Goal: Transaction & Acquisition: Purchase product/service

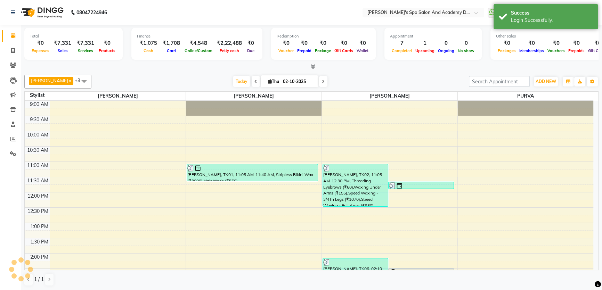
select select "en"
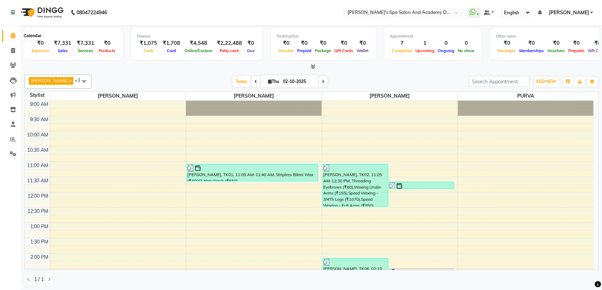
click at [6, 33] on link "Calendar" at bounding box center [10, 35] width 17 height 11
click at [14, 33] on icon at bounding box center [13, 35] width 5 height 5
click at [14, 36] on icon at bounding box center [13, 35] width 5 height 5
click at [15, 54] on span at bounding box center [13, 51] width 12 height 8
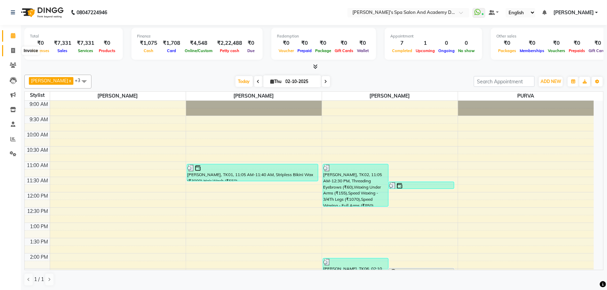
select select "6316"
select select "service"
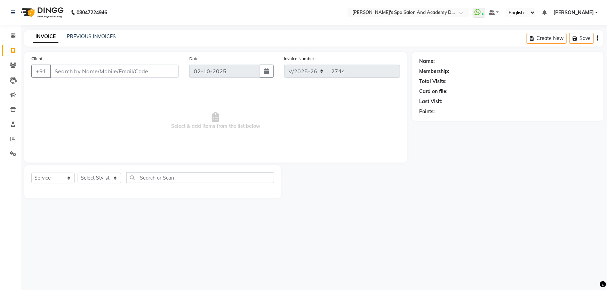
click at [96, 75] on input "Client" at bounding box center [114, 71] width 129 height 13
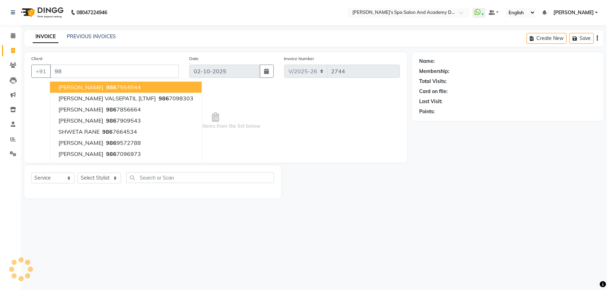
type input "9"
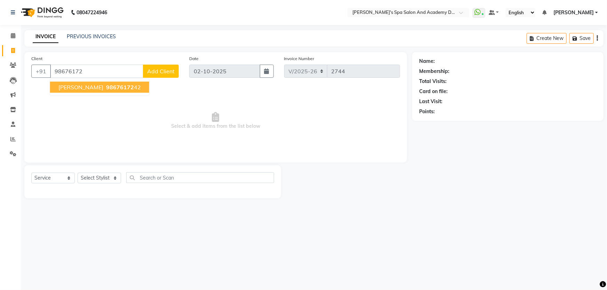
click at [80, 82] on ngb-typeahead-window "PRIYANKA ARORA 98676172 42" at bounding box center [100, 87] width 100 height 17
click at [80, 82] on button "PRIYANKA ARORA 98676172 42" at bounding box center [99, 87] width 99 height 11
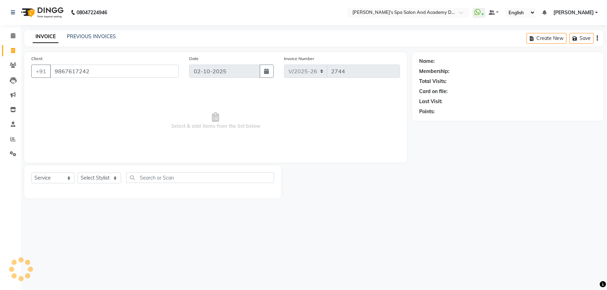
type input "9867617242"
select select "2: Object"
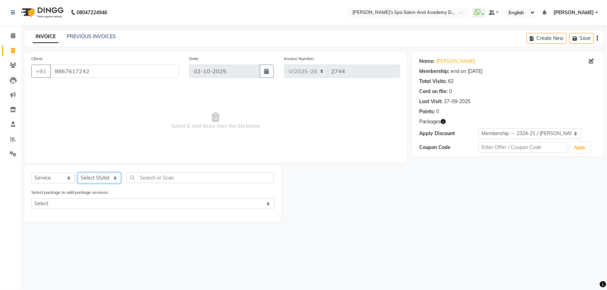
click at [116, 179] on select "Select Stylist Admin AKSHTA AMBRE ASAWARI PAWAR DIRECT 1 GAURI THAPA JIGNA SHAH…" at bounding box center [99, 178] width 43 height 11
select select "72494"
click at [78, 173] on select "Select Stylist Admin AKSHTA AMBRE ASAWARI PAWAR DIRECT 1 GAURI THAPA JIGNA SHAH…" at bounding box center [99, 178] width 43 height 11
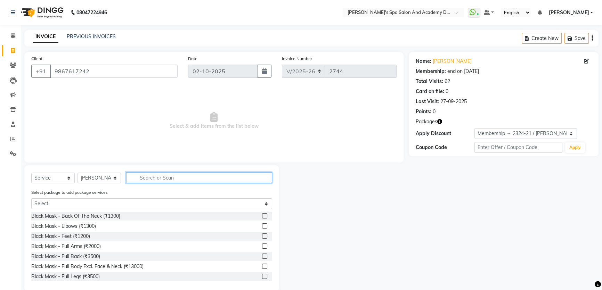
click at [168, 177] on input "text" at bounding box center [199, 177] width 146 height 11
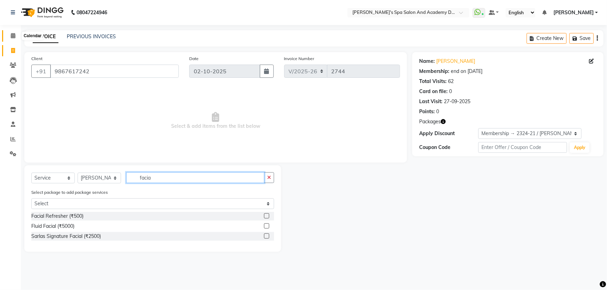
type input "facia"
click at [12, 35] on icon at bounding box center [13, 35] width 5 height 5
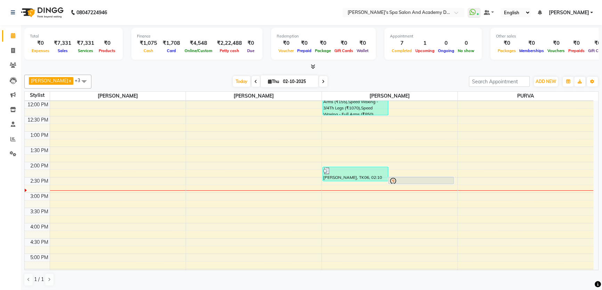
scroll to position [95, 0]
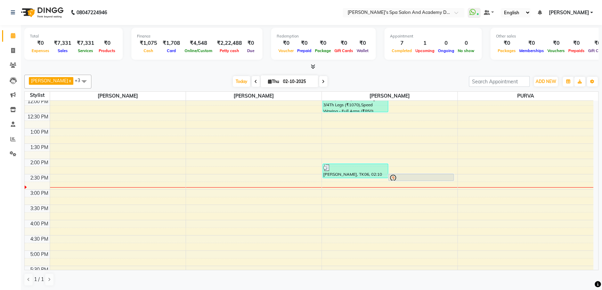
click at [77, 83] on span at bounding box center [84, 81] width 14 height 13
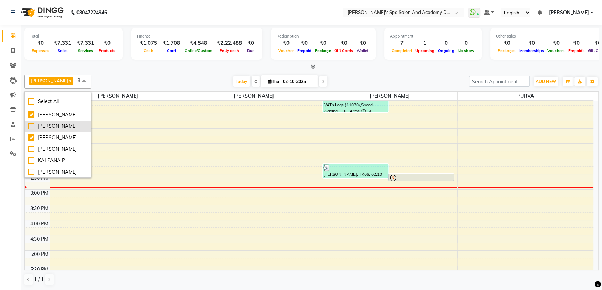
click at [31, 128] on div "ASAWARI PAWAR" at bounding box center [57, 126] width 59 height 7
checkbox input "true"
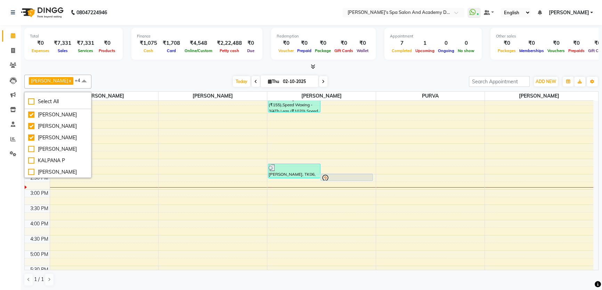
click at [17, 192] on div "Calendar Invoice Clients Leads Marketing Inventory Staff Reports Settings Compl…" at bounding box center [47, 150] width 94 height 261
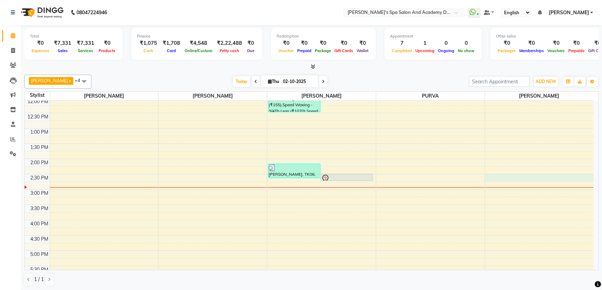
click at [493, 179] on div "9:00 AM 9:30 AM 10:00 AM 10:30 AM 11:00 AM 11:30 AM 12:00 PM 12:30 PM 1:00 PM 1…" at bounding box center [309, 189] width 569 height 367
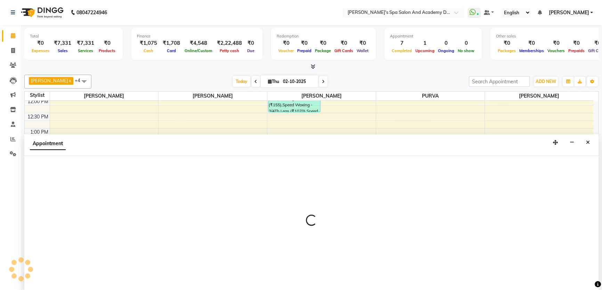
scroll to position [0, 0]
select select "72494"
select select "tentative"
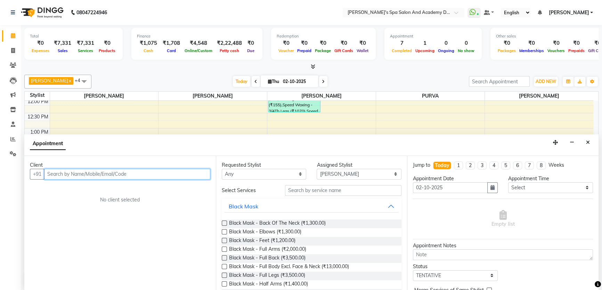
click at [63, 175] on input "text" at bounding box center [127, 174] width 166 height 11
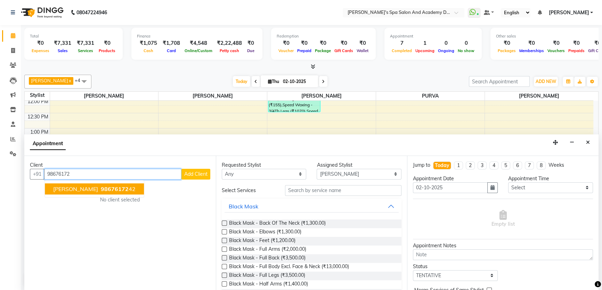
click at [73, 188] on span "PRIYANKA ARORA" at bounding box center [75, 189] width 45 height 7
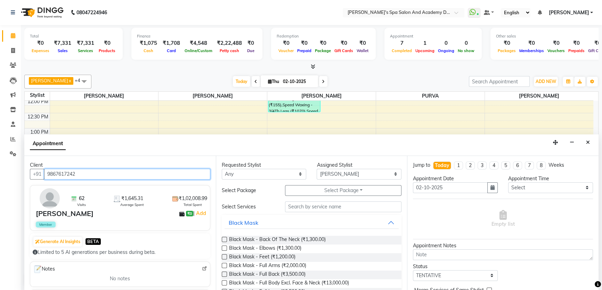
type input "9867617242"
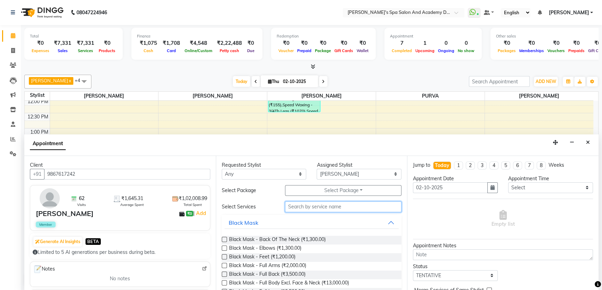
click at [292, 206] on input "text" at bounding box center [343, 207] width 116 height 11
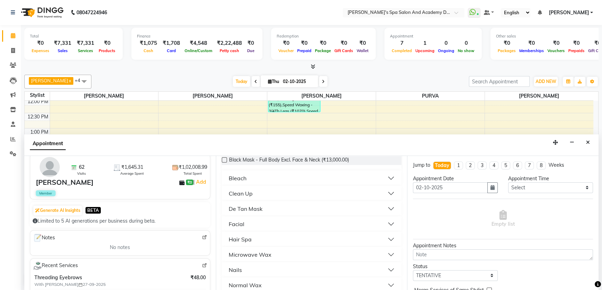
scroll to position [37, 0]
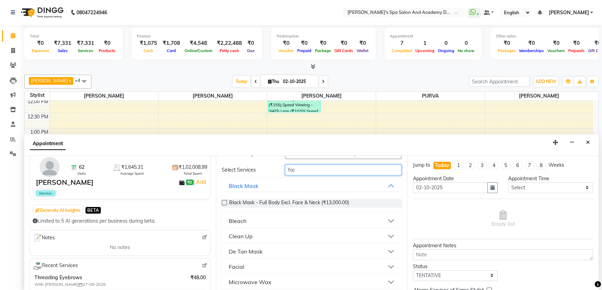
type input "fac"
click at [389, 267] on button "Facial" at bounding box center [312, 267] width 175 height 13
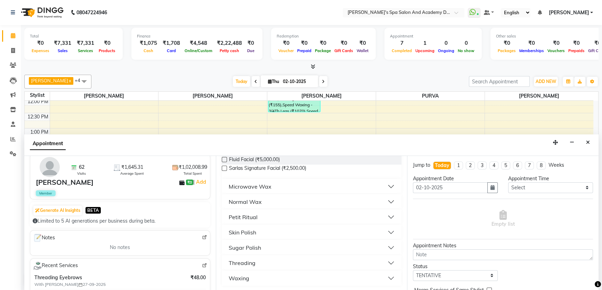
scroll to position [98, 0]
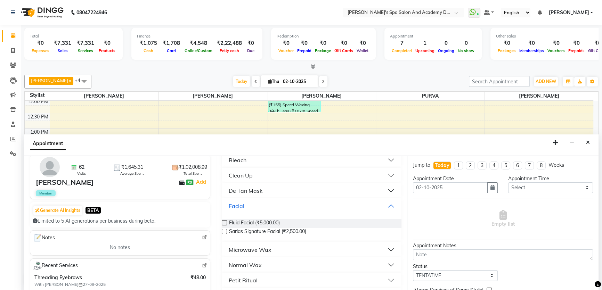
click at [224, 230] on label at bounding box center [224, 231] width 5 height 5
click at [224, 230] on input "checkbox" at bounding box center [224, 232] width 5 height 5
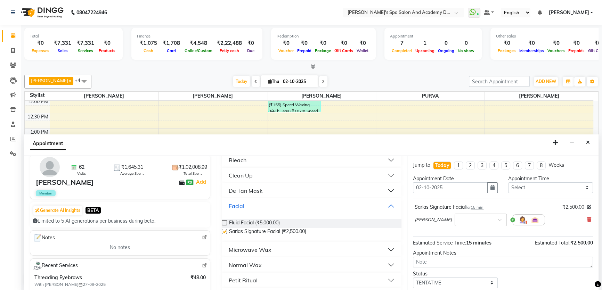
checkbox input "false"
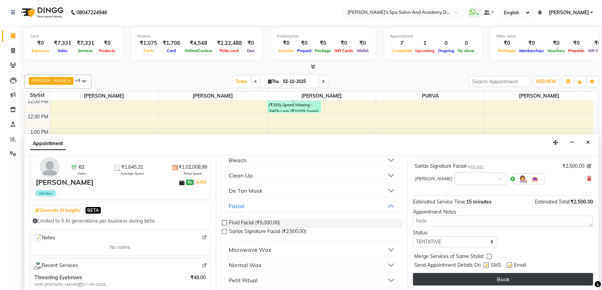
click at [482, 276] on button "Book" at bounding box center [503, 279] width 180 height 13
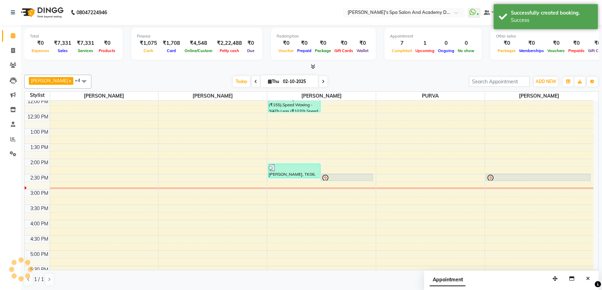
scroll to position [0, 0]
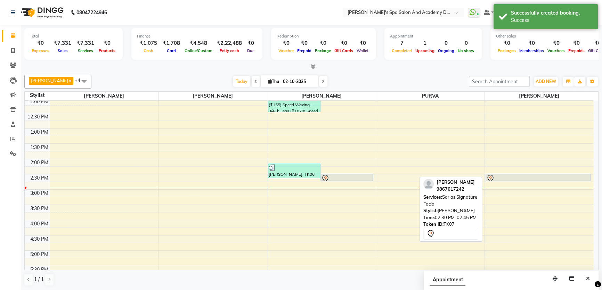
click at [513, 175] on div at bounding box center [538, 179] width 104 height 8
select select "7"
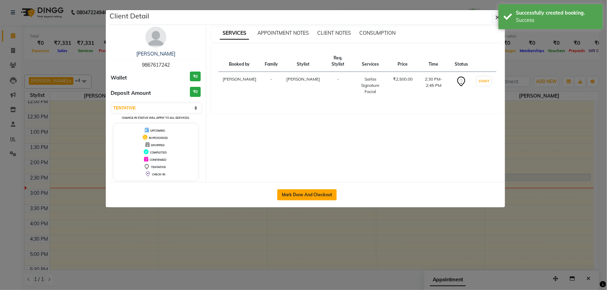
click at [299, 191] on button "Mark Done And Checkout" at bounding box center [306, 194] width 59 height 11
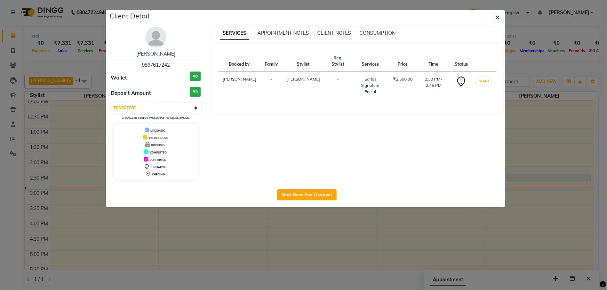
select select "6316"
select select "service"
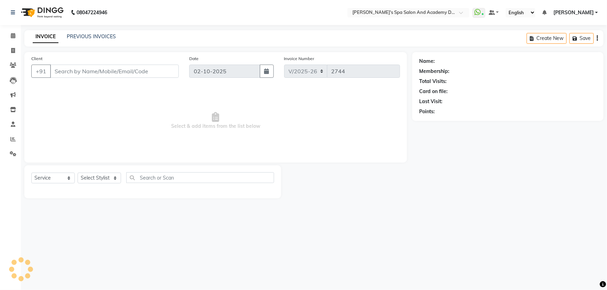
type input "9867617242"
select select "72494"
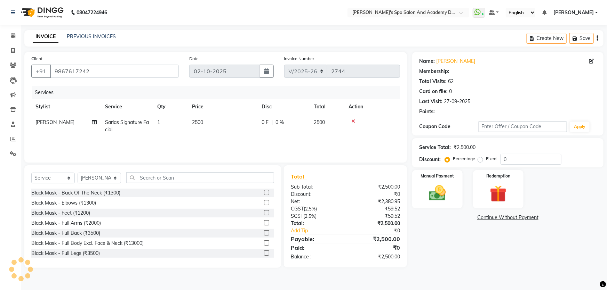
select select "2: Object"
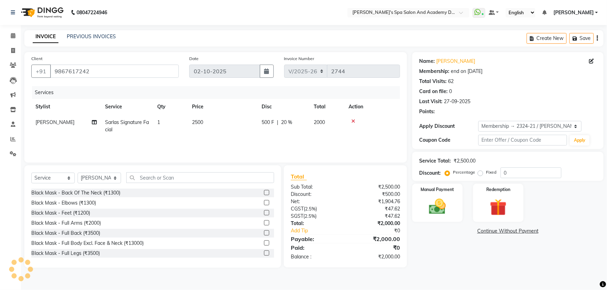
type input "20"
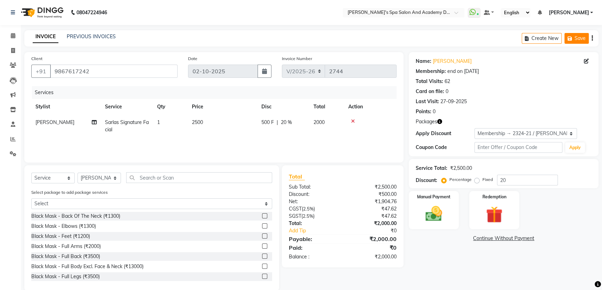
click at [577, 39] on button "Save" at bounding box center [577, 38] width 24 height 11
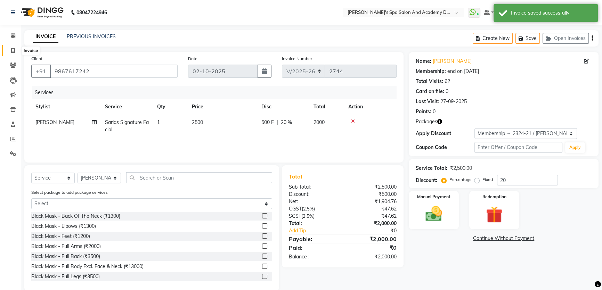
click at [14, 52] on icon at bounding box center [13, 50] width 4 height 5
select select "6316"
select select "service"
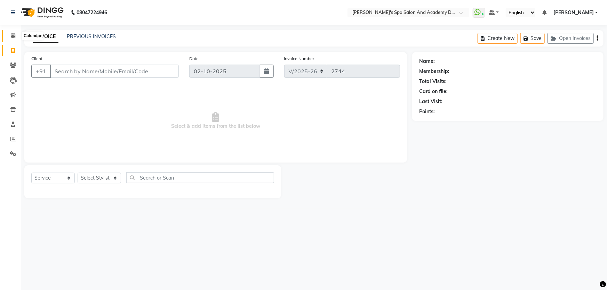
click at [13, 38] on icon at bounding box center [13, 35] width 5 height 5
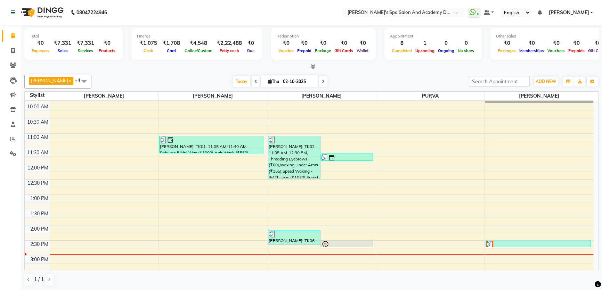
scroll to position [63, 0]
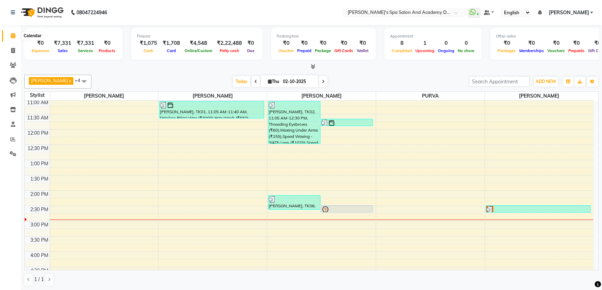
click at [14, 35] on icon at bounding box center [13, 35] width 5 height 5
click at [14, 50] on icon at bounding box center [13, 50] width 4 height 5
select select "service"
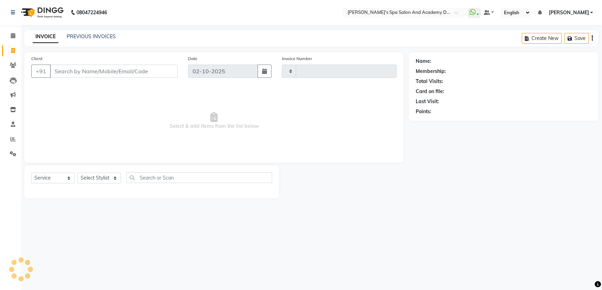
type input "2744"
select select "6316"
click at [11, 48] on icon at bounding box center [13, 50] width 4 height 5
select select "6316"
select select "service"
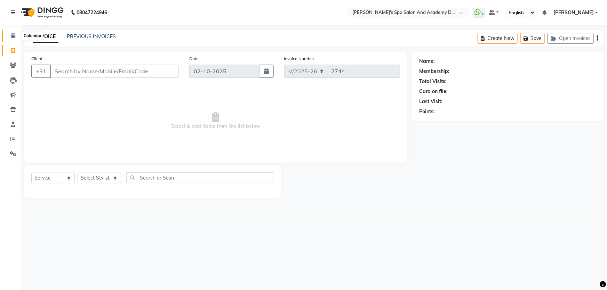
click at [16, 34] on span at bounding box center [13, 36] width 12 height 8
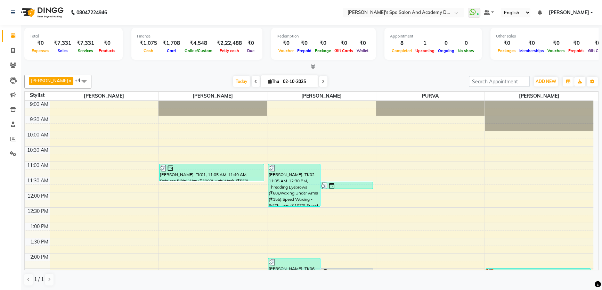
click at [79, 82] on span at bounding box center [84, 81] width 14 height 13
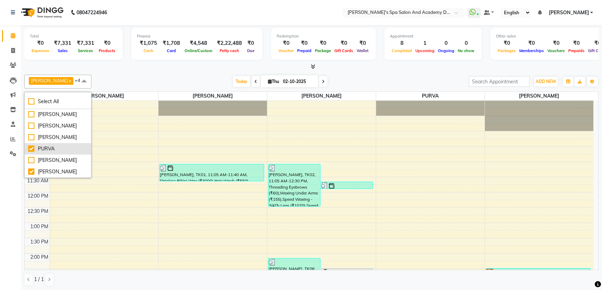
scroll to position [76, 0]
click at [32, 172] on div "UJWALA" at bounding box center [57, 171] width 59 height 7
checkbox input "false"
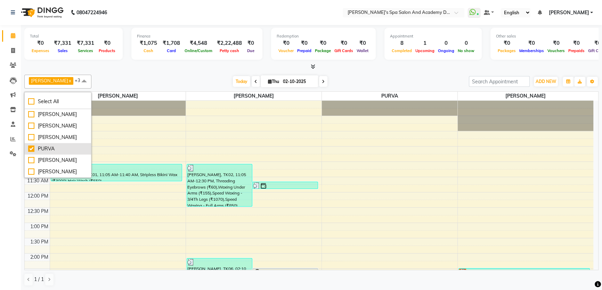
click at [33, 149] on div "PURVA" at bounding box center [57, 148] width 59 height 7
checkbox input "false"
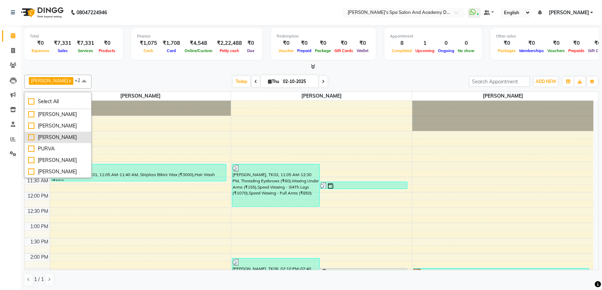
scroll to position [45, 0]
click at [31, 143] on div "MANASI MOHITE" at bounding box center [57, 138] width 59 height 7
checkbox input "true"
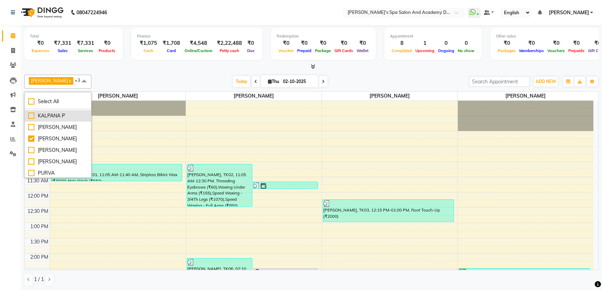
click at [33, 120] on div "KALPANA P" at bounding box center [57, 115] width 59 height 7
checkbox input "true"
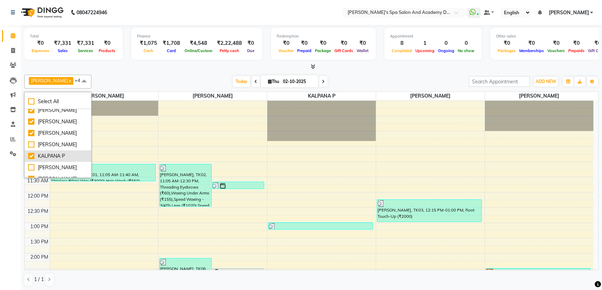
scroll to position [0, 0]
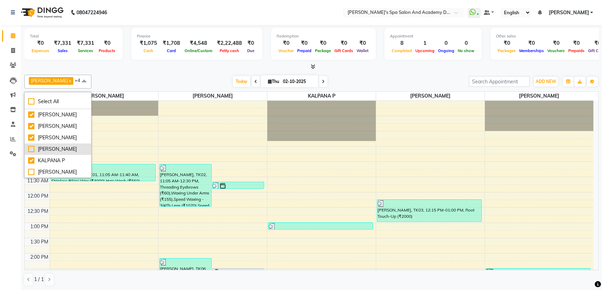
click at [32, 153] on div "JIGNA SHAH" at bounding box center [57, 149] width 59 height 7
checkbox input "true"
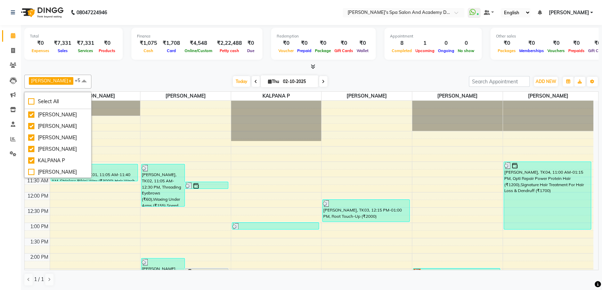
click at [355, 82] on div "Today Thu 02-10-2025" at bounding box center [280, 81] width 371 height 10
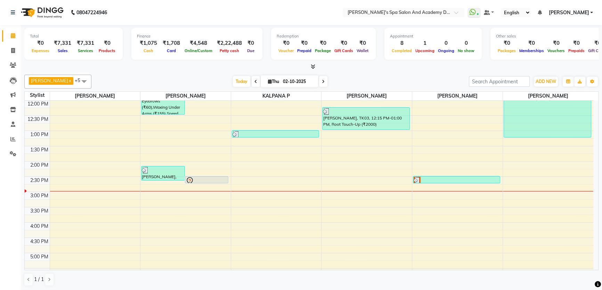
scroll to position [95, 0]
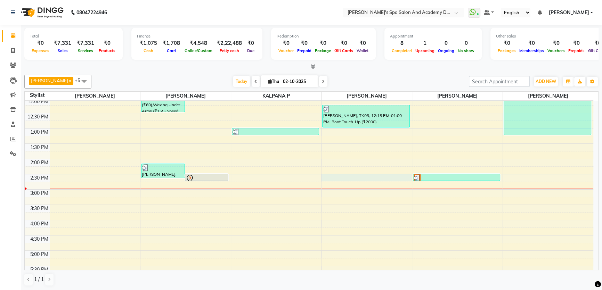
click at [339, 179] on div "9:00 AM 9:30 AM 10:00 AM 10:30 AM 11:00 AM 11:30 AM 12:00 PM 12:30 PM 1:00 PM 1…" at bounding box center [309, 189] width 569 height 367
select select "49094"
select select "tentative"
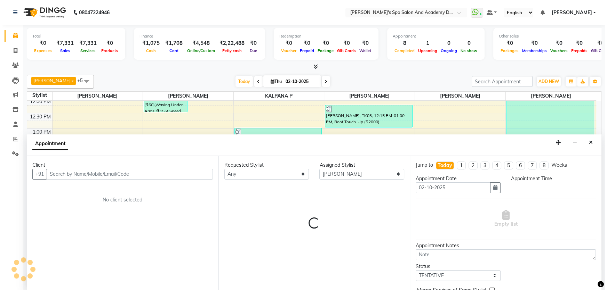
scroll to position [0, 0]
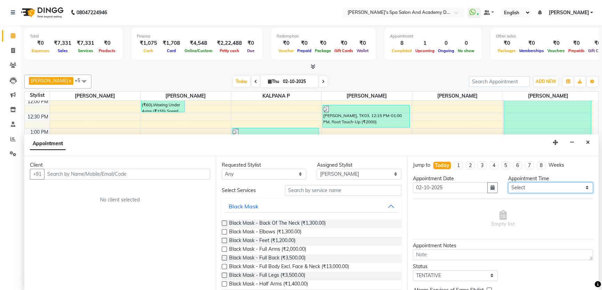
click at [549, 185] on select "Select 10:00 AM 10:20 AM 10:40 AM 11:00 AM 11:20 AM 11:40 AM 12:00 PM 12:20 PM …" at bounding box center [550, 188] width 85 height 11
select select "860"
click at [508, 183] on select "Select 10:00 AM 10:20 AM 10:40 AM 11:00 AM 11:20 AM 11:40 AM 12:00 PM 12:20 PM …" at bounding box center [550, 188] width 85 height 11
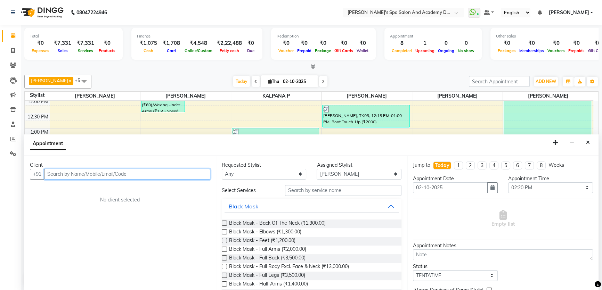
click at [76, 174] on input "text" at bounding box center [127, 174] width 166 height 11
type input "9819032728"
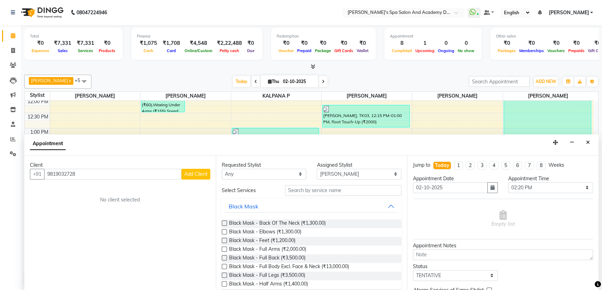
click at [195, 173] on span "Add Client" at bounding box center [195, 174] width 23 height 6
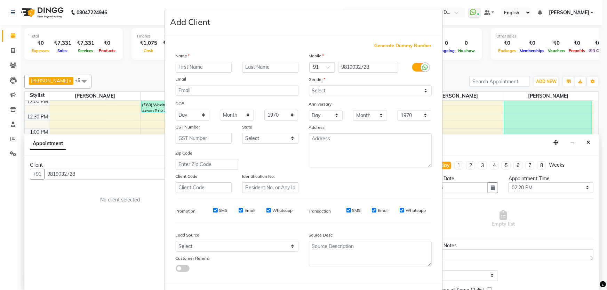
click at [198, 71] on input "text" at bounding box center [204, 67] width 56 height 11
type input "p"
type input "[PERSON_NAME]"
click at [421, 92] on select "Select Male Female Other Prefer Not To Say" at bounding box center [370, 91] width 123 height 11
select select "female"
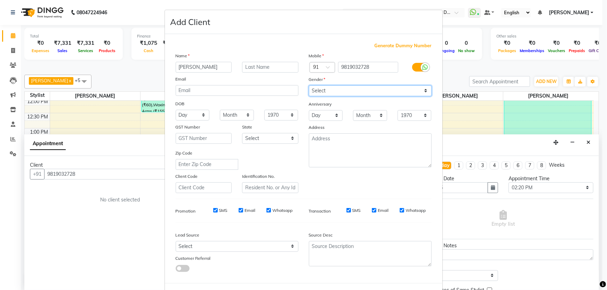
click at [309, 86] on select "Select Male Female Other Prefer Not To Say" at bounding box center [370, 91] width 123 height 11
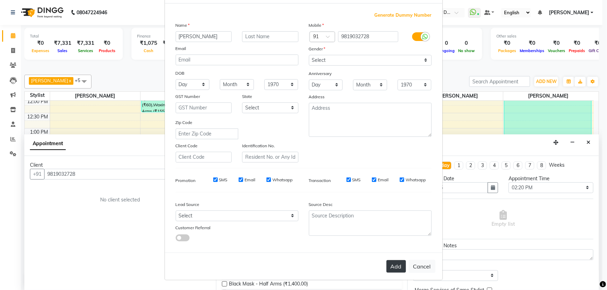
click at [396, 268] on button "Add" at bounding box center [395, 266] width 19 height 13
select select
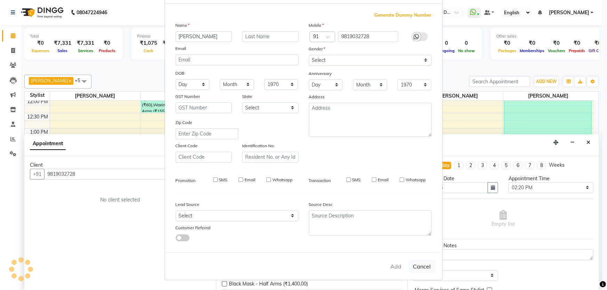
select select
checkbox input "false"
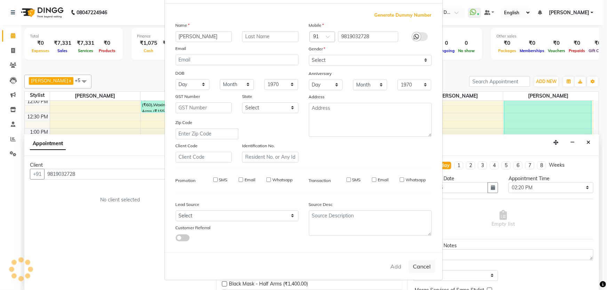
checkbox input "false"
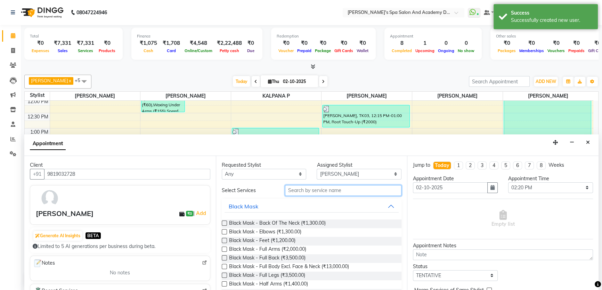
click at [306, 189] on input "text" at bounding box center [343, 190] width 116 height 11
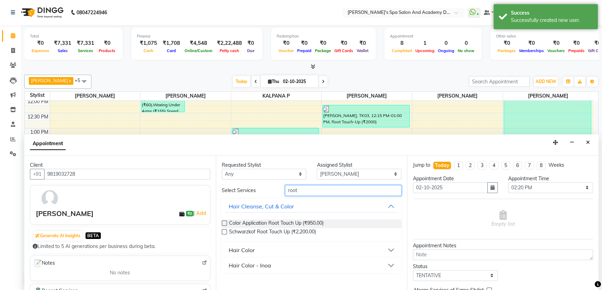
type input "root"
click at [390, 251] on button "Hair Color" at bounding box center [312, 250] width 175 height 13
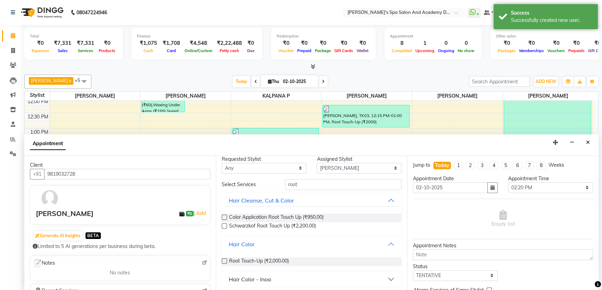
scroll to position [7, 0]
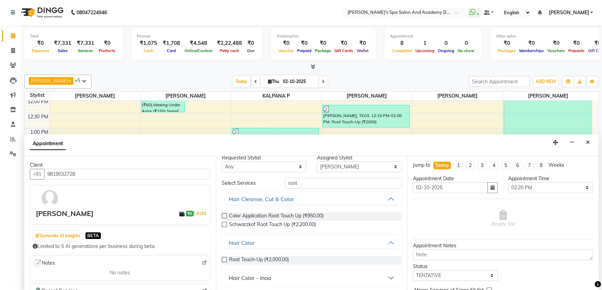
click at [224, 258] on label at bounding box center [224, 259] width 5 height 5
click at [224, 258] on input "checkbox" at bounding box center [224, 260] width 5 height 5
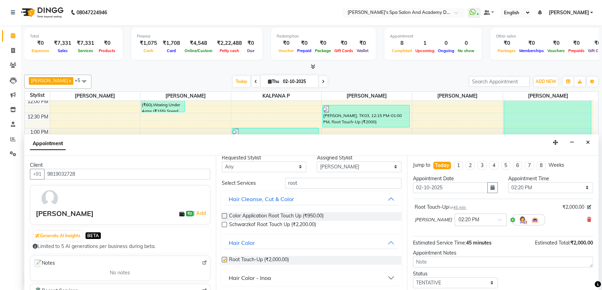
checkbox input "false"
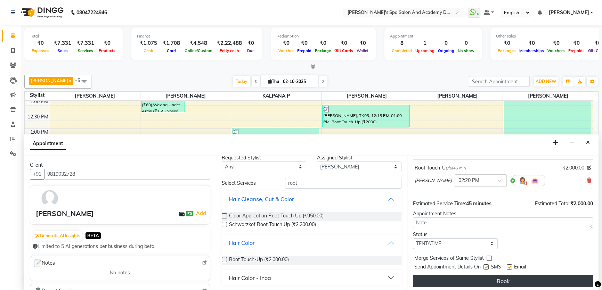
scroll to position [41, 0]
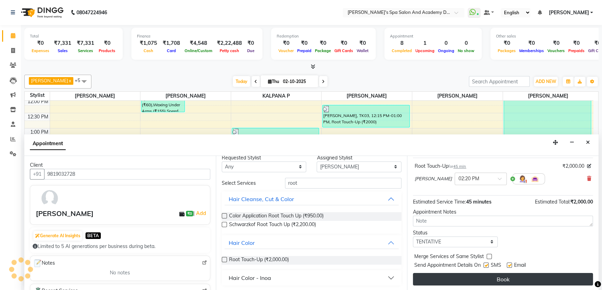
click at [461, 277] on button "Book" at bounding box center [503, 279] width 180 height 13
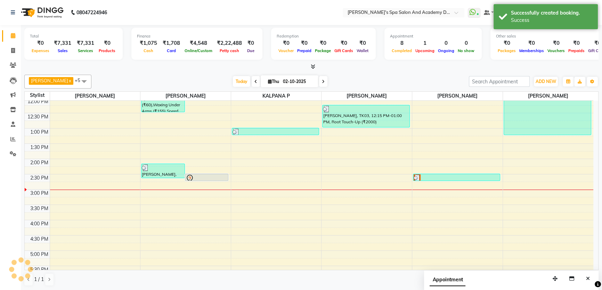
scroll to position [0, 0]
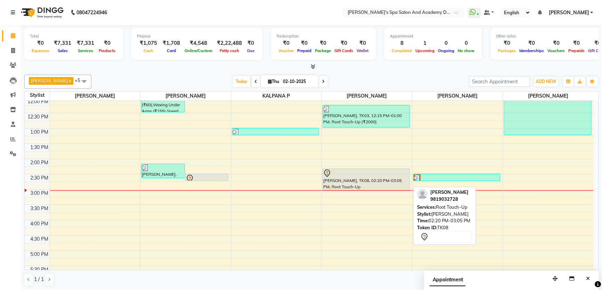
click at [333, 179] on div "Prafula, TK08, 02:20 PM-03:05 PM, Root Touch-Up" at bounding box center [366, 180] width 87 height 22
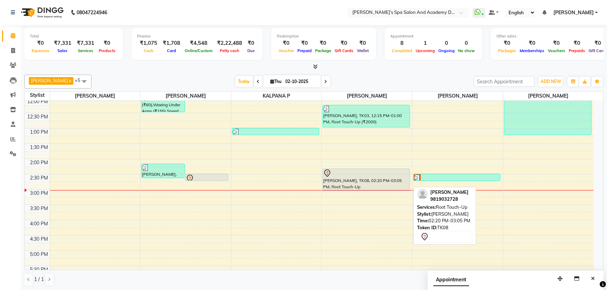
select select "7"
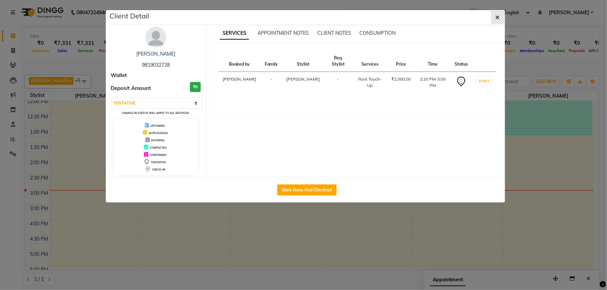
click at [498, 17] on icon "button" at bounding box center [497, 18] width 4 height 6
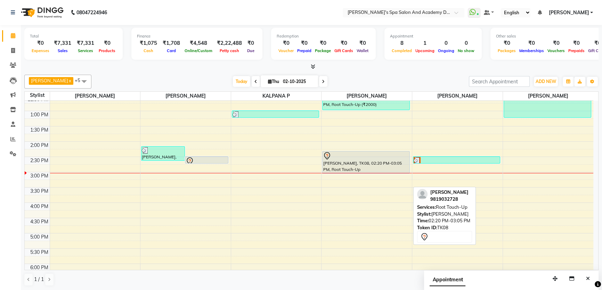
scroll to position [126, 0]
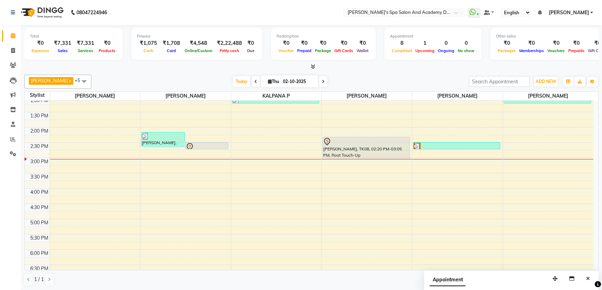
click at [431, 207] on div "9:00 AM 9:30 AM 10:00 AM 10:30 AM 11:00 AM 11:30 AM 12:00 PM 12:30 PM 1:00 PM 1…" at bounding box center [309, 158] width 569 height 367
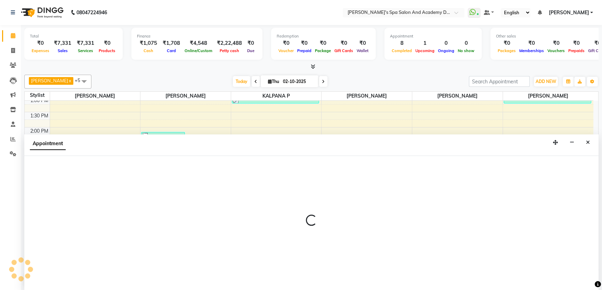
scroll to position [0, 0]
select select "72494"
select select "tentative"
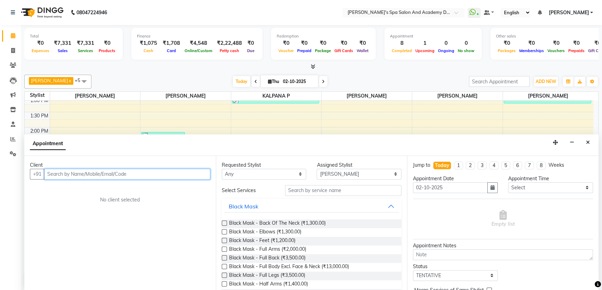
click at [66, 173] on input "text" at bounding box center [127, 174] width 166 height 11
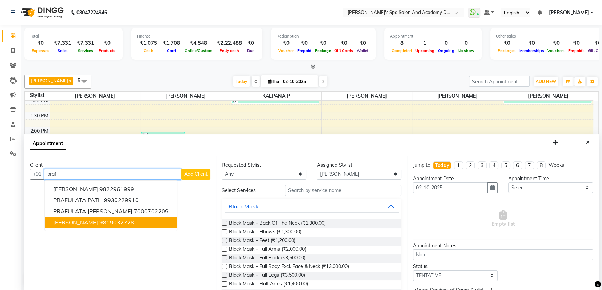
click at [65, 221] on span "[PERSON_NAME]" at bounding box center [75, 222] width 45 height 7
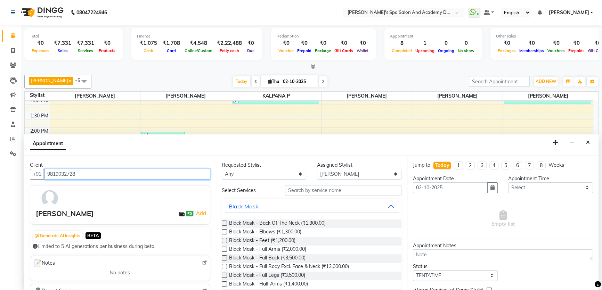
type input "9819032728"
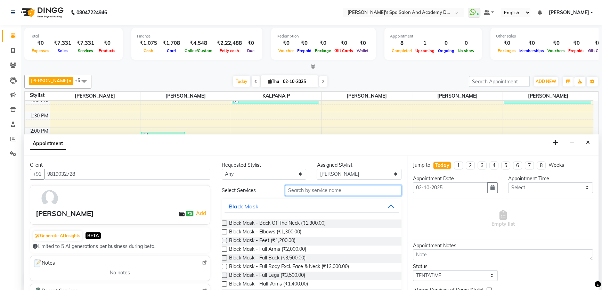
click at [310, 191] on input "text" at bounding box center [343, 190] width 116 height 11
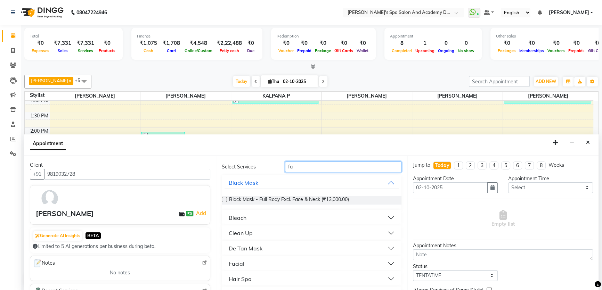
scroll to position [95, 0]
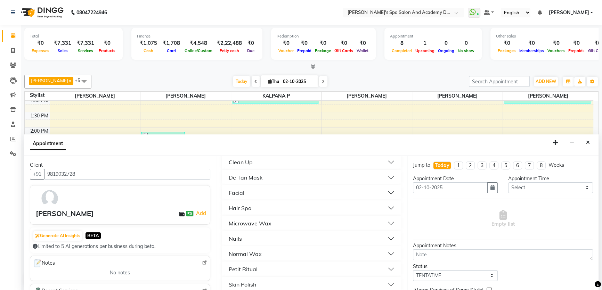
type input "fa"
click at [388, 188] on button "Facial" at bounding box center [312, 193] width 175 height 13
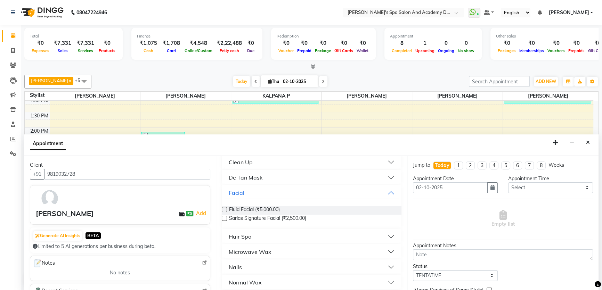
click at [223, 217] on label at bounding box center [224, 218] width 5 height 5
click at [223, 217] on input "checkbox" at bounding box center [224, 219] width 5 height 5
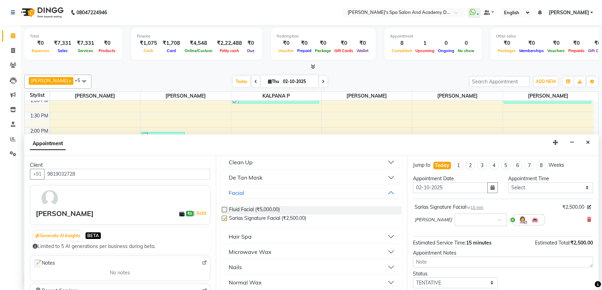
checkbox input "false"
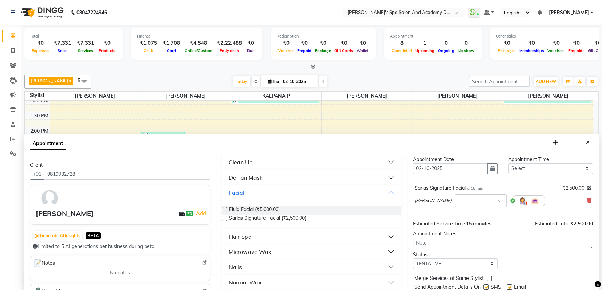
scroll to position [41, 0]
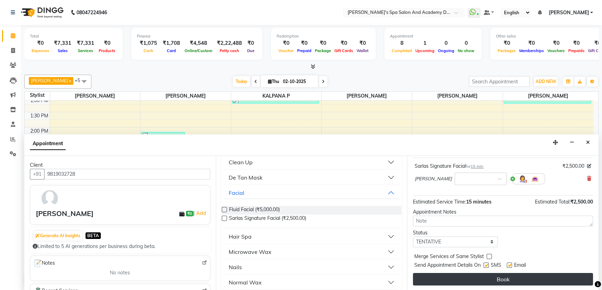
click at [486, 278] on button "Book" at bounding box center [503, 279] width 180 height 13
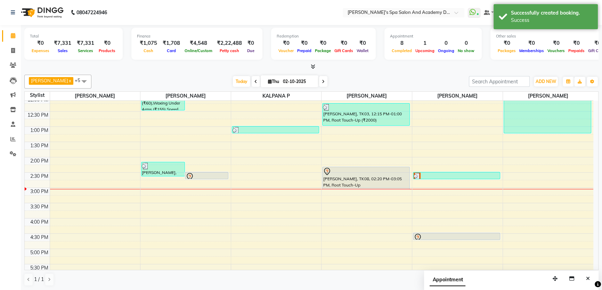
scroll to position [63, 0]
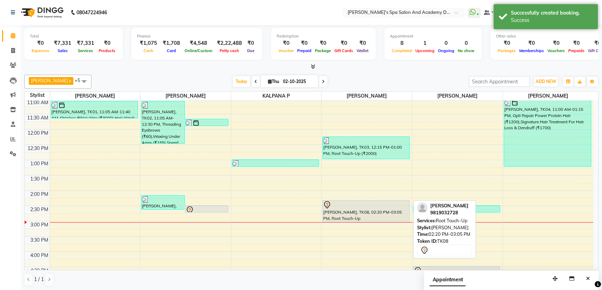
click at [358, 213] on div "Prafula, TK08, 02:20 PM-03:05 PM, Root Touch-Up" at bounding box center [366, 212] width 87 height 22
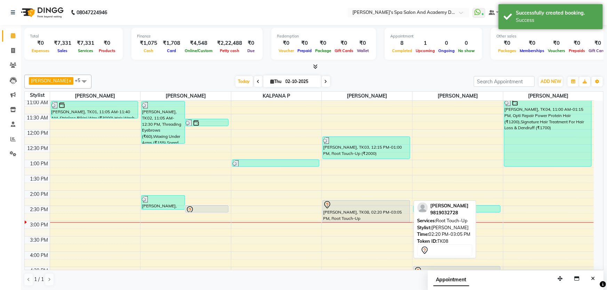
select select "7"
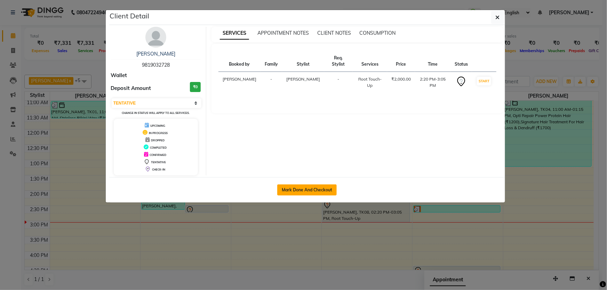
click at [308, 190] on button "Mark Done And Checkout" at bounding box center [306, 190] width 59 height 11
select select "service"
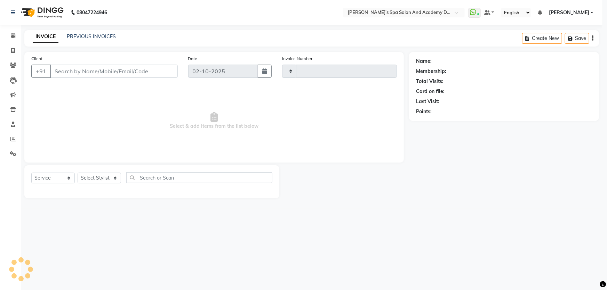
select select "3"
type input "2744"
select select "6316"
type input "9819032728"
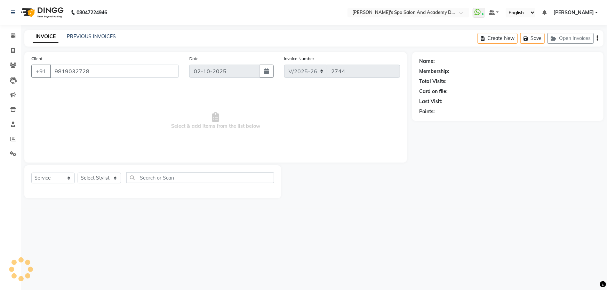
select select "49094"
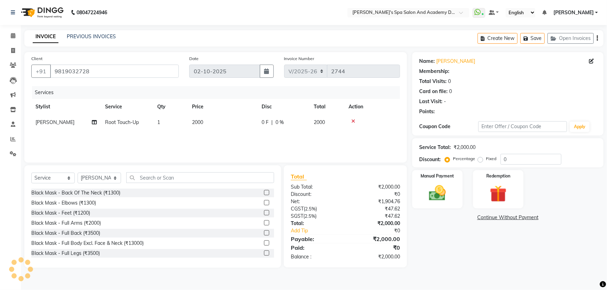
select select "1: Object"
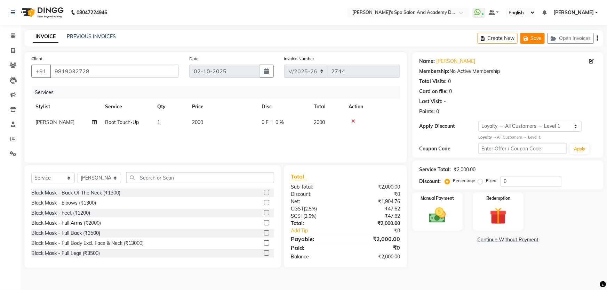
click at [529, 37] on icon "button" at bounding box center [526, 38] width 7 height 5
click at [574, 39] on button "Open Invoices" at bounding box center [570, 38] width 46 height 11
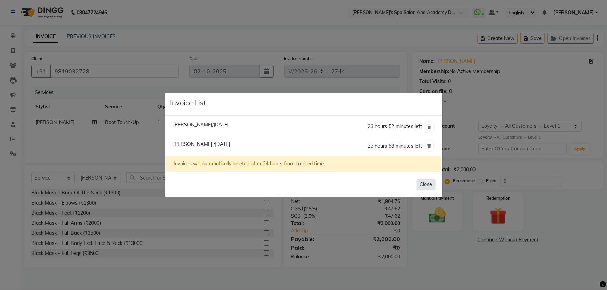
click at [428, 184] on button "Close" at bounding box center [426, 184] width 19 height 11
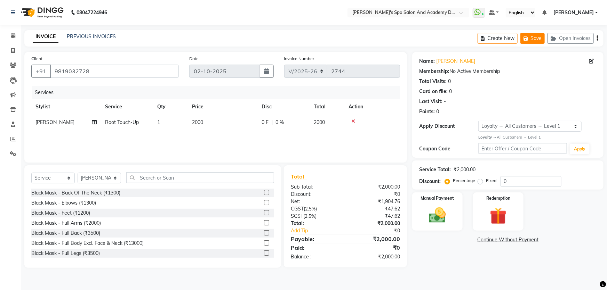
click at [532, 38] on button "Save" at bounding box center [532, 38] width 24 height 11
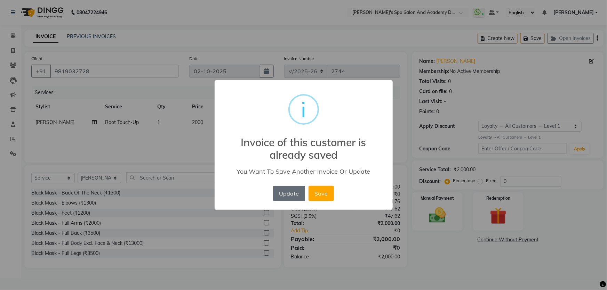
click at [290, 196] on button "Update" at bounding box center [289, 193] width 32 height 15
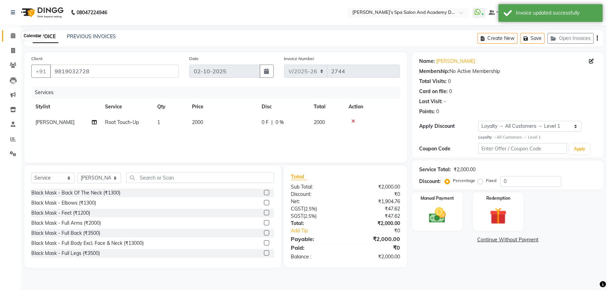
click at [15, 34] on span at bounding box center [13, 36] width 12 height 8
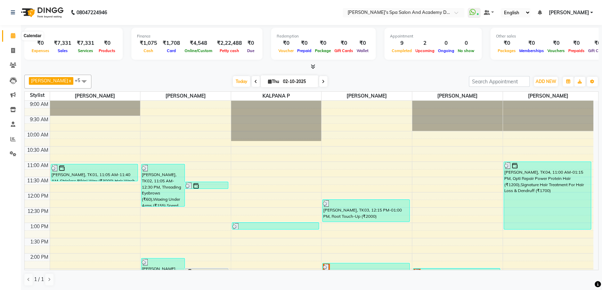
click at [14, 34] on icon at bounding box center [13, 35] width 5 height 5
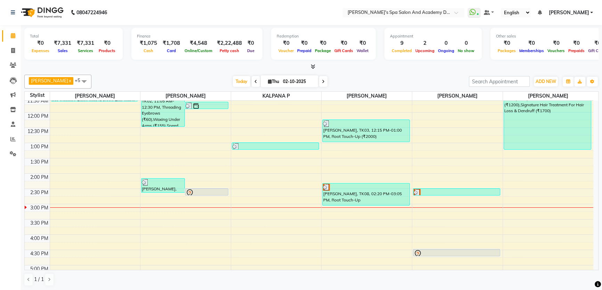
scroll to position [95, 0]
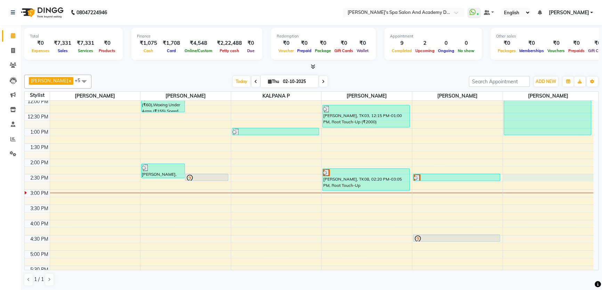
click at [527, 176] on div "9:00 AM 9:30 AM 10:00 AM 10:30 AM 11:00 AM 11:30 AM 12:00 PM 12:30 PM 1:00 PM 1…" at bounding box center [309, 189] width 569 height 367
select select "84108"
select select "tentative"
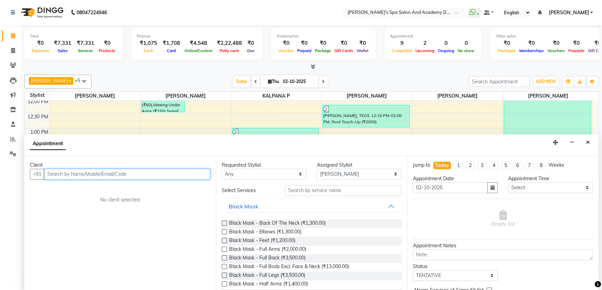
click at [57, 178] on input "text" at bounding box center [127, 174] width 166 height 11
type input "liz"
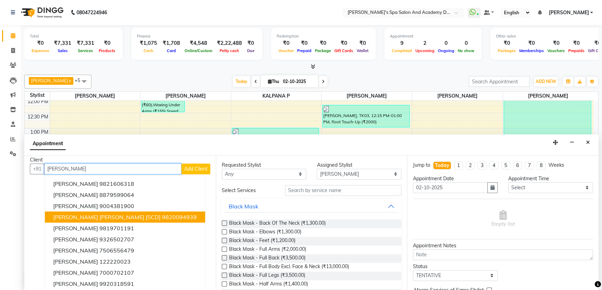
scroll to position [7, 0]
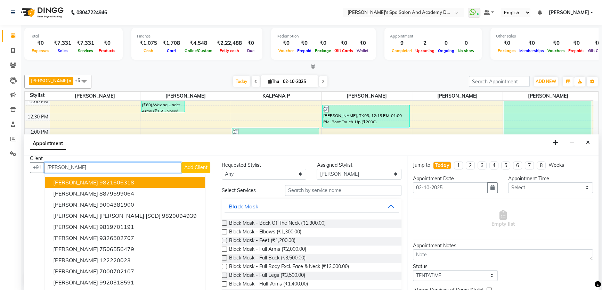
drag, startPoint x: 66, startPoint y: 167, endPoint x: 45, endPoint y: 167, distance: 20.9
click at [45, 167] on input "liz" at bounding box center [112, 167] width 137 height 11
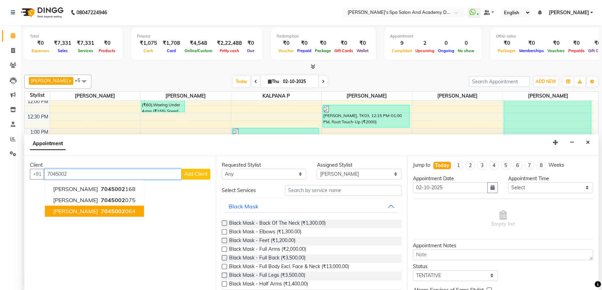
click at [101, 209] on span "7045002" at bounding box center [113, 211] width 24 height 7
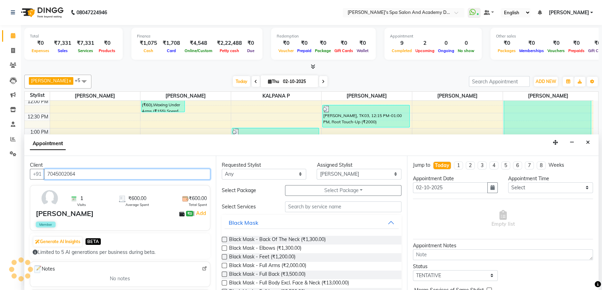
type input "7045002064"
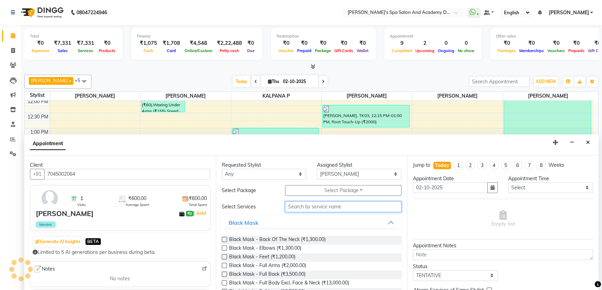
click at [313, 207] on input "text" at bounding box center [343, 207] width 116 height 11
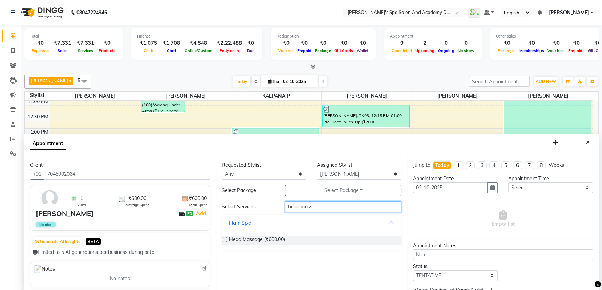
type input "head mass"
click at [225, 240] on label at bounding box center [224, 239] width 5 height 5
click at [225, 240] on input "checkbox" at bounding box center [224, 240] width 5 height 5
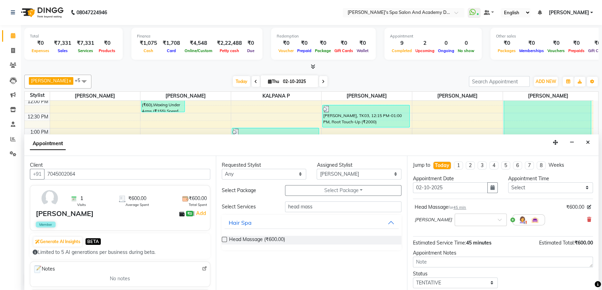
click at [223, 239] on label at bounding box center [224, 239] width 5 height 5
click at [223, 239] on input "checkbox" at bounding box center [224, 240] width 5 height 5
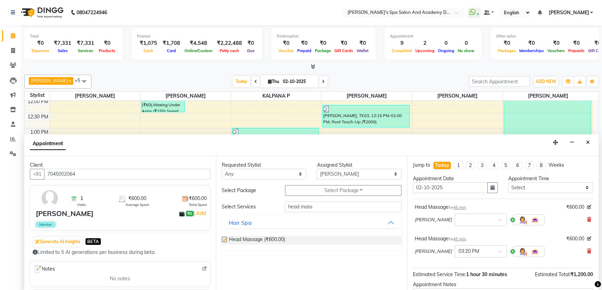
checkbox input "false"
drag, startPoint x: 315, startPoint y: 209, endPoint x: 236, endPoint y: 199, distance: 79.5
click at [236, 199] on div "Requested Stylist Any AKSHTA AMBRE ASAWARI PAWAR GAURI THAPA JIGNA SHAH KALPANA…" at bounding box center [312, 223] width 192 height 135
click at [302, 207] on input "hea" at bounding box center [343, 207] width 116 height 11
type input "head"
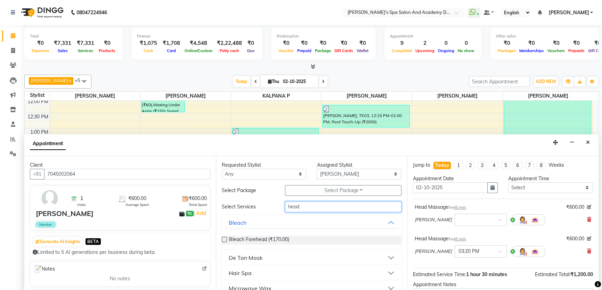
drag, startPoint x: 302, startPoint y: 209, endPoint x: 280, endPoint y: 209, distance: 21.9
click at [280, 209] on div "head" at bounding box center [343, 207] width 127 height 11
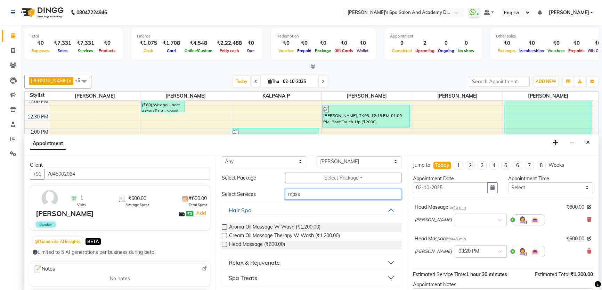
scroll to position [73, 0]
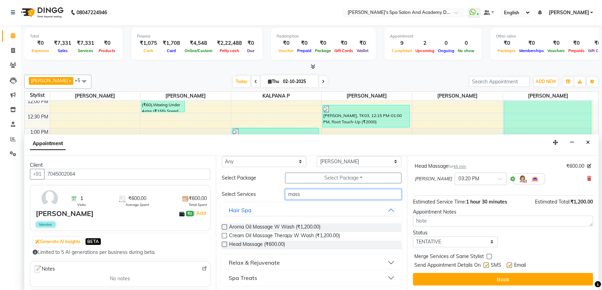
type input "mass"
click at [224, 225] on label at bounding box center [224, 227] width 5 height 5
click at [224, 226] on input "checkbox" at bounding box center [224, 228] width 5 height 5
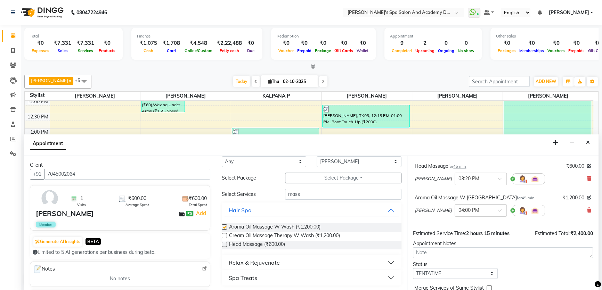
checkbox input "false"
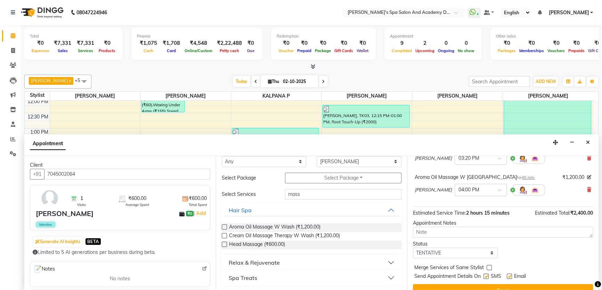
scroll to position [104, 0]
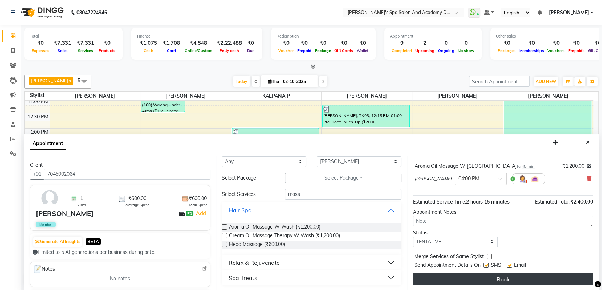
click at [471, 282] on button "Book" at bounding box center [503, 279] width 180 height 13
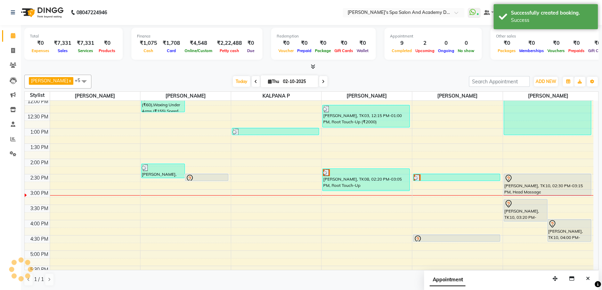
scroll to position [0, 0]
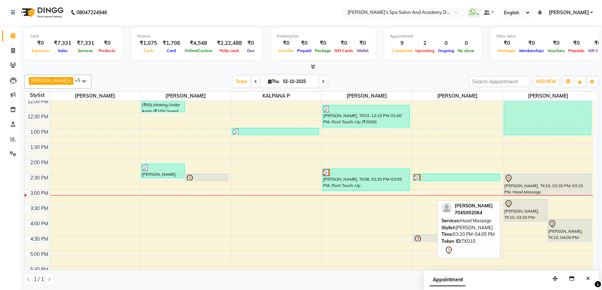
click at [519, 205] on div at bounding box center [525, 204] width 42 height 8
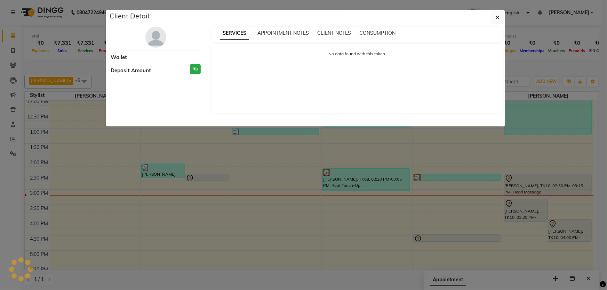
select select "7"
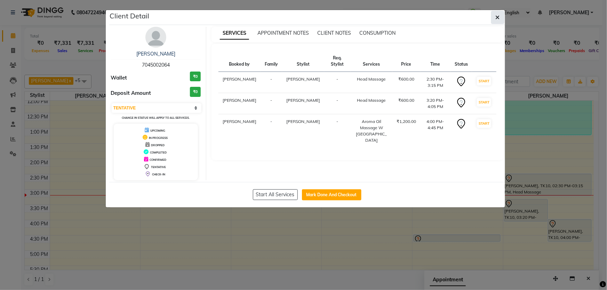
click at [493, 17] on button "button" at bounding box center [497, 17] width 13 height 13
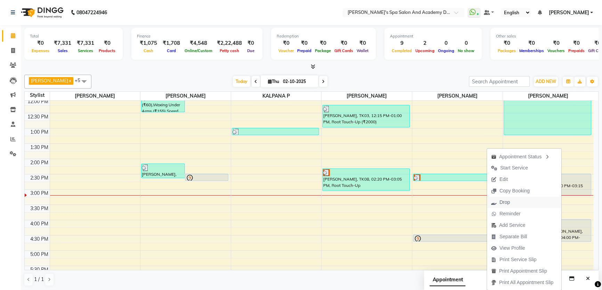
click at [500, 202] on span "Drop" at bounding box center [505, 202] width 10 height 7
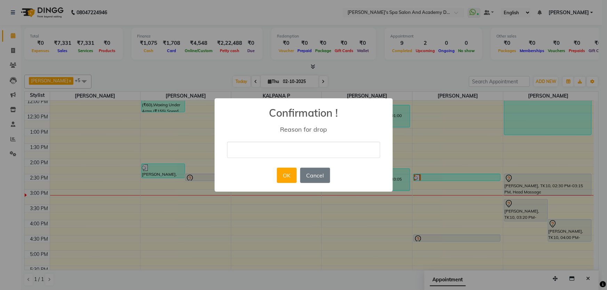
click at [288, 152] on input "text" at bounding box center [303, 150] width 153 height 16
type input "Duplicate Invoice"
click at [286, 178] on button "OK" at bounding box center [287, 175] width 20 height 15
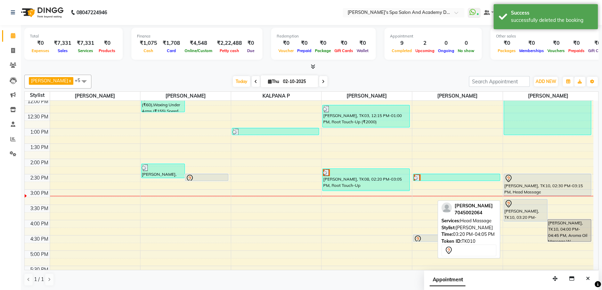
click at [514, 207] on div "Liz, TK10, 03:20 PM-04:05 PM, Head Massage" at bounding box center [525, 211] width 43 height 22
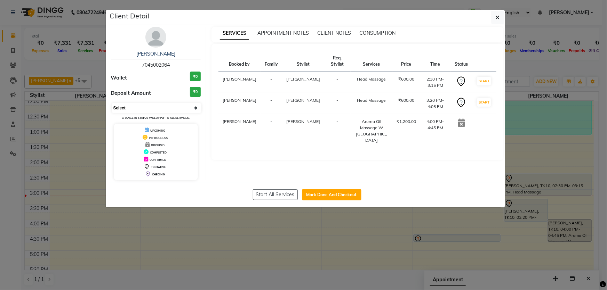
click at [195, 111] on select "Select IN SERVICE CONFIRMED TENTATIVE CHECK IN MARK DONE DROPPED UPCOMING" at bounding box center [157, 108] width 90 height 10
select select "2"
click at [112, 103] on select "Select IN SERVICE CONFIRMED TENTATIVE CHECK IN MARK DONE DROPPED UPCOMING" at bounding box center [157, 108] width 90 height 10
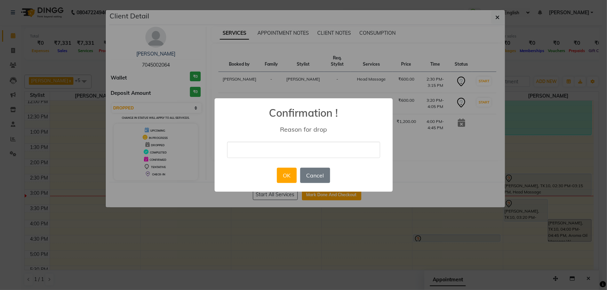
click at [277, 152] on input "text" at bounding box center [303, 150] width 153 height 16
type input "Duplicate Invoice"
click at [288, 178] on button "OK" at bounding box center [287, 175] width 20 height 15
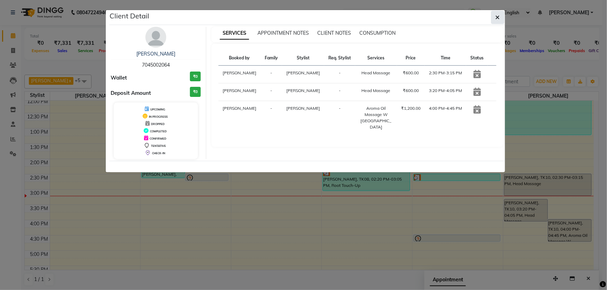
click at [497, 17] on icon "button" at bounding box center [497, 18] width 4 height 6
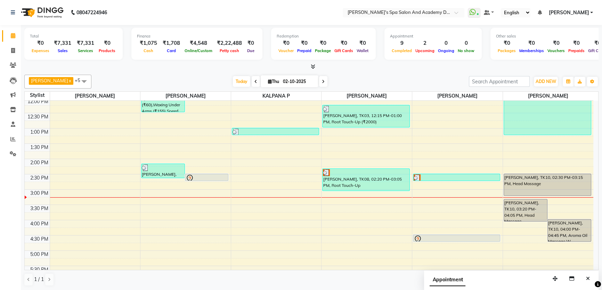
click at [216, 16] on nav "08047224946 Select Location × Sarla's Spa Salon And Academy Dosti Branch Ventur…" at bounding box center [301, 12] width 602 height 25
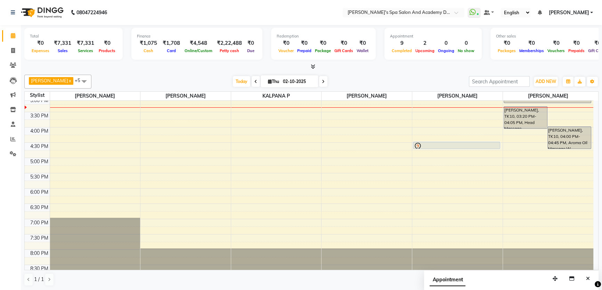
scroll to position [189, 0]
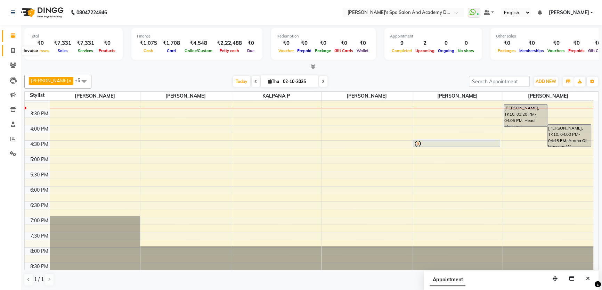
click at [13, 48] on icon at bounding box center [13, 50] width 4 height 5
select select "6316"
select select "service"
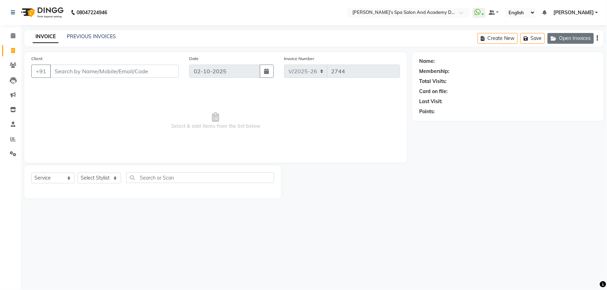
click at [570, 41] on button "Open Invoices" at bounding box center [570, 38] width 46 height 11
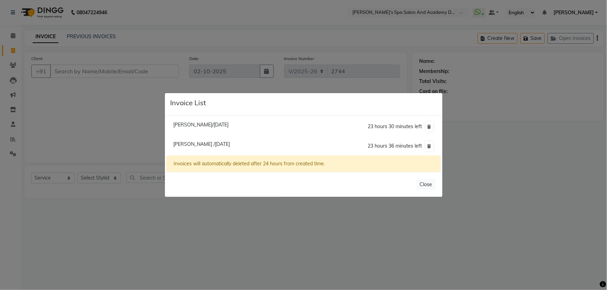
click at [104, 117] on ngb-modal-window "Invoice List Priyanka Arora/02 October 2025 23 hours 30 minutes left Prafula /0…" at bounding box center [303, 145] width 607 height 290
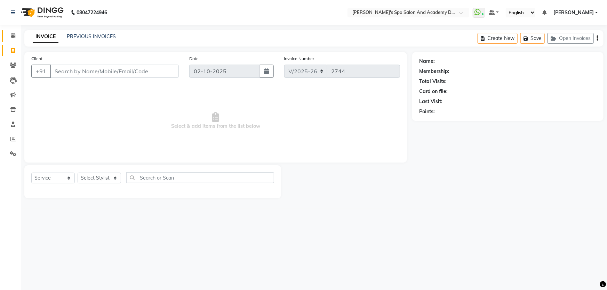
click at [17, 35] on span at bounding box center [13, 36] width 12 height 8
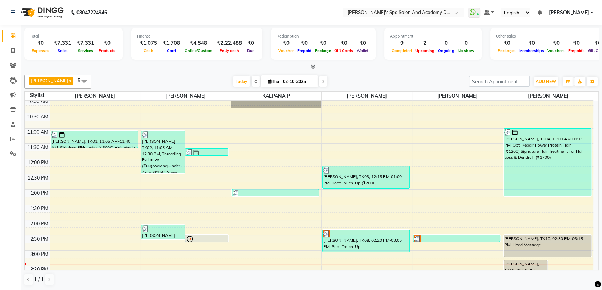
scroll to position [63, 0]
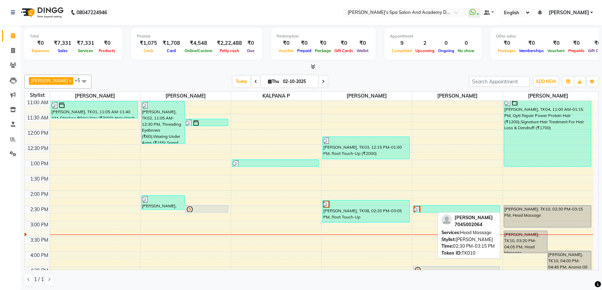
click at [525, 214] on div "Liz, TK10, 02:30 PM-03:15 PM, Head Massage" at bounding box center [547, 217] width 87 height 22
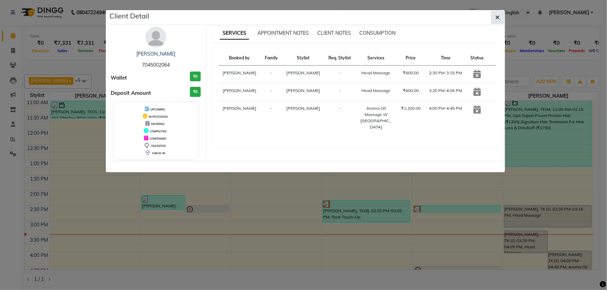
click at [498, 14] on span "button" at bounding box center [497, 17] width 4 height 7
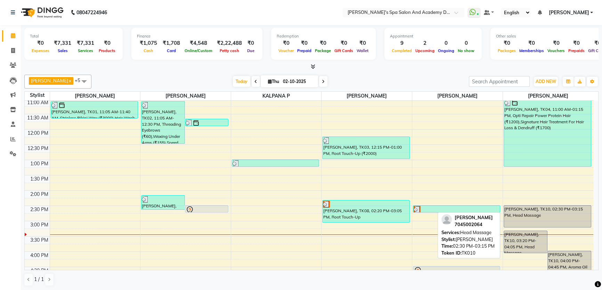
click at [528, 216] on div "Liz, TK10, 02:30 PM-03:15 PM, Head Massage" at bounding box center [547, 217] width 87 height 22
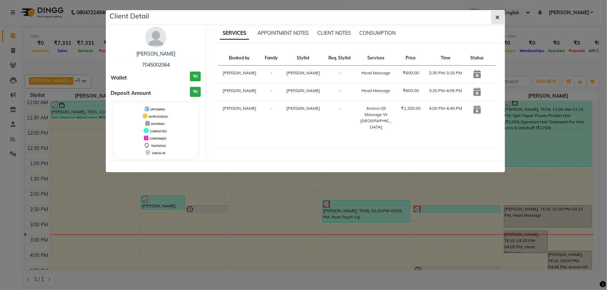
drag, startPoint x: 501, startPoint y: 17, endPoint x: 486, endPoint y: 38, distance: 25.5
click at [500, 17] on button "button" at bounding box center [497, 17] width 13 height 13
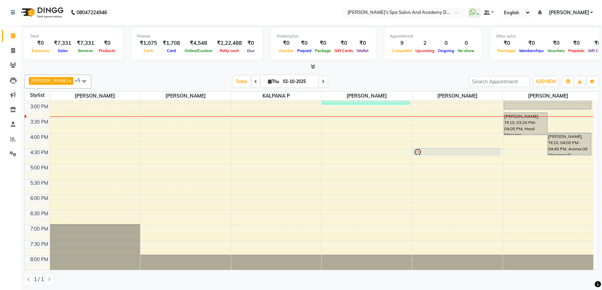
scroll to position [158, 0]
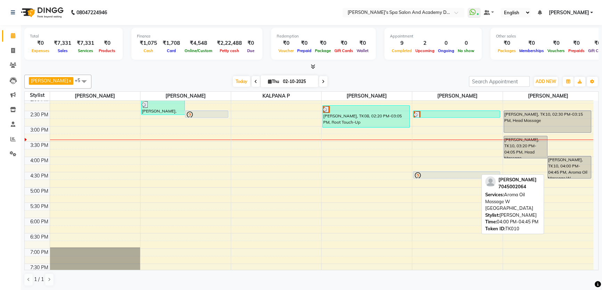
click at [554, 168] on div "Liz, TK10, 04:00 PM-04:45 PM, Aroma Oil Massage W Wash" at bounding box center [569, 167] width 43 height 22
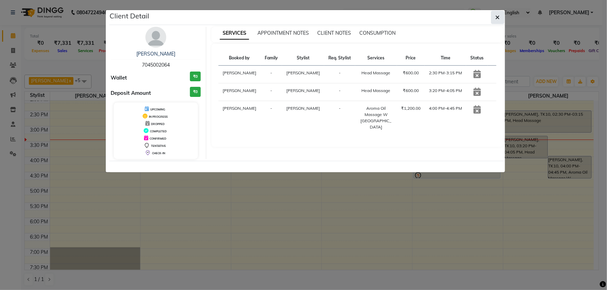
click at [495, 15] on icon "button" at bounding box center [497, 18] width 4 height 6
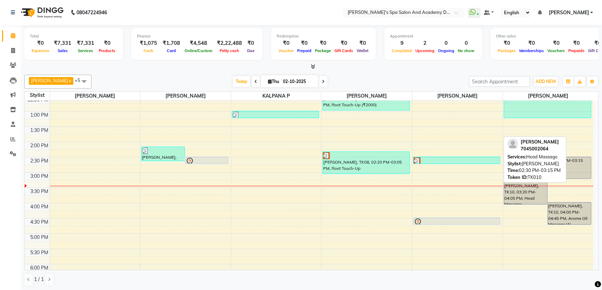
scroll to position [101, 0]
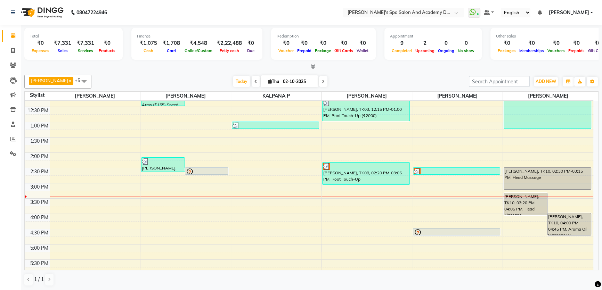
click at [537, 155] on div "9:00 AM 9:30 AM 10:00 AM 10:30 AM 11:00 AM 11:30 AM 12:00 PM 12:30 PM 1:00 PM 1…" at bounding box center [309, 183] width 569 height 367
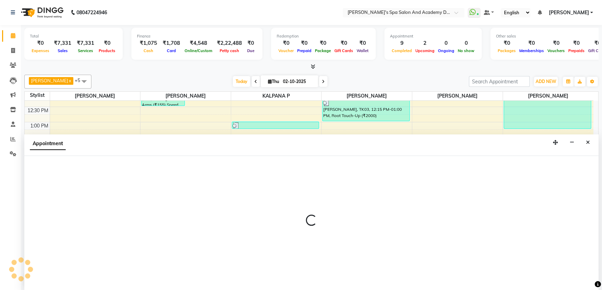
scroll to position [0, 0]
select select "84108"
select select "840"
select select "tentative"
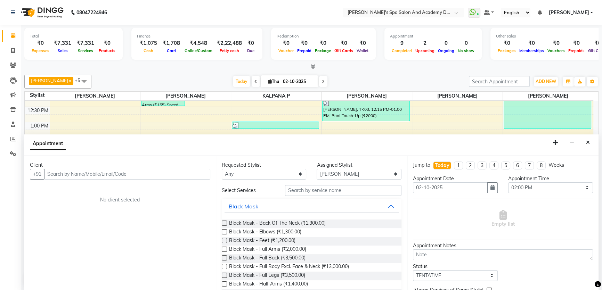
click at [58, 175] on input "text" at bounding box center [127, 174] width 166 height 11
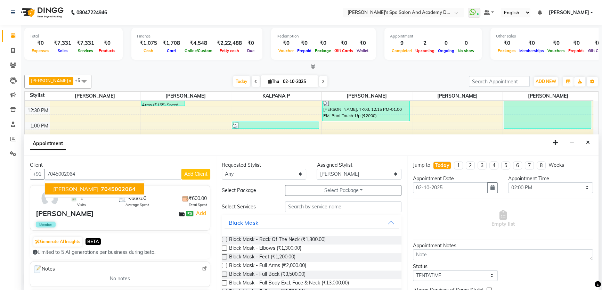
click at [76, 182] on ngb-typeahead-window "Liz 7045002064" at bounding box center [95, 188] width 100 height 17
click at [79, 184] on button "Liz 7045002064" at bounding box center [94, 189] width 99 height 11
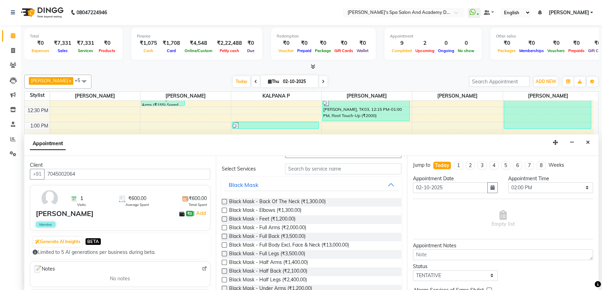
scroll to position [31, 0]
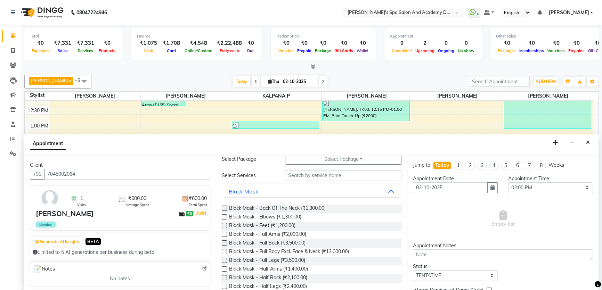
type input "7045002064"
click at [296, 177] on input "text" at bounding box center [343, 175] width 116 height 11
click at [302, 176] on input "text" at bounding box center [343, 175] width 116 height 11
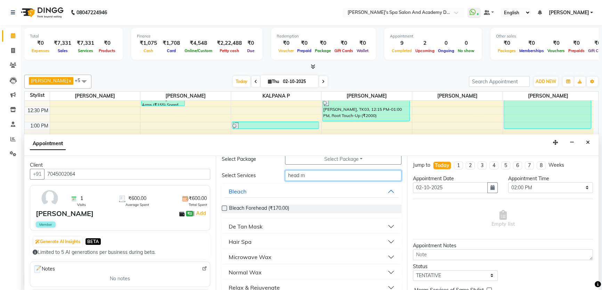
scroll to position [0, 0]
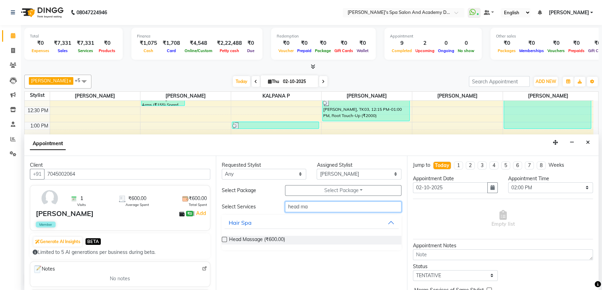
type input "head ma"
click at [221, 237] on div "Requested Stylist Any AKSHTA AMBRE ASAWARI PAWAR GAURI THAPA JIGNA SHAH KALPANA…" at bounding box center [312, 223] width 192 height 135
click at [226, 239] on label at bounding box center [224, 239] width 5 height 5
click at [226, 239] on input "checkbox" at bounding box center [224, 240] width 5 height 5
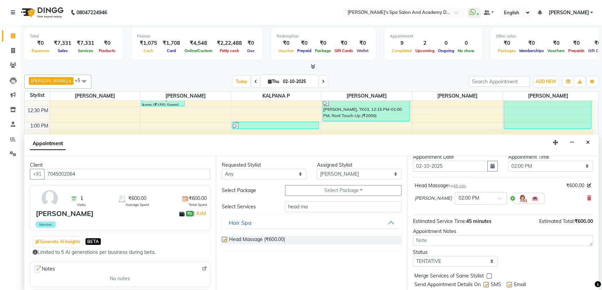
checkbox input "false"
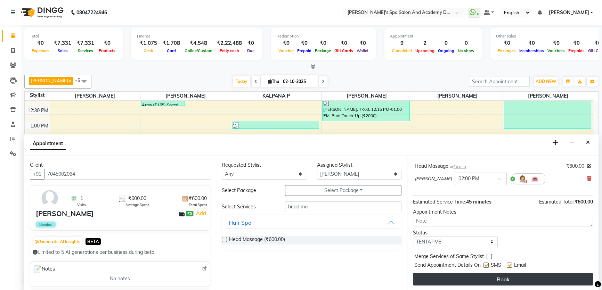
click at [502, 276] on button "Book" at bounding box center [503, 279] width 180 height 13
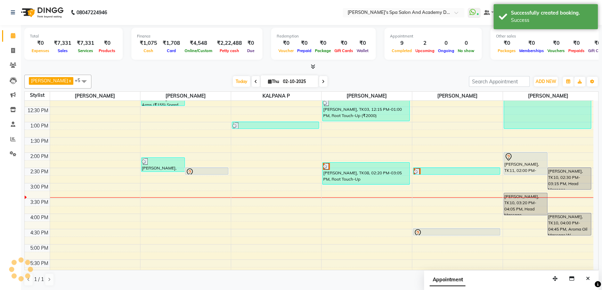
scroll to position [0, 0]
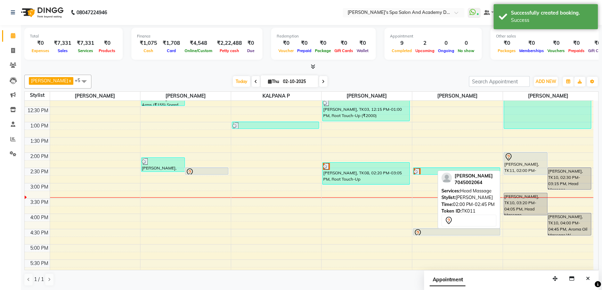
click at [520, 162] on div "Liz, TK11, 02:00 PM-02:45 PM, Head Massage" at bounding box center [525, 164] width 43 height 22
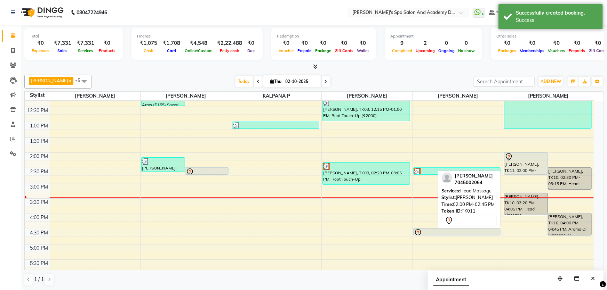
select select "7"
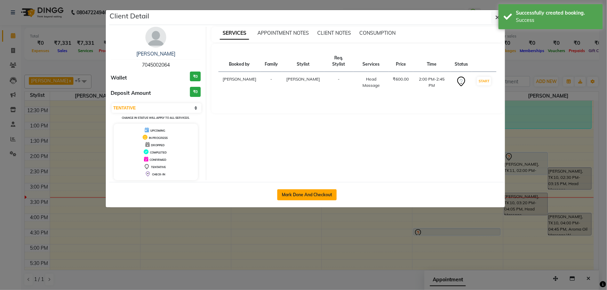
click at [299, 194] on button "Mark Done And Checkout" at bounding box center [306, 194] width 59 height 11
select select "6316"
select select "service"
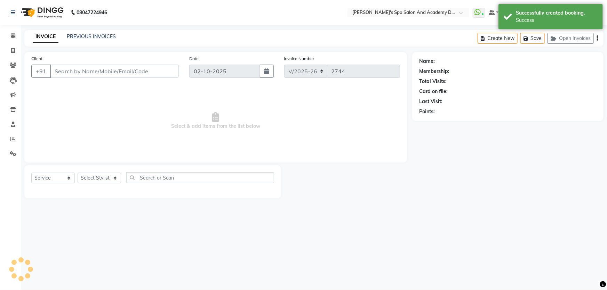
type input "7045002064"
select select "84108"
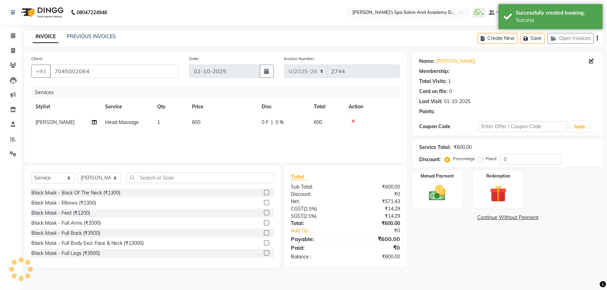
select select "2: Object"
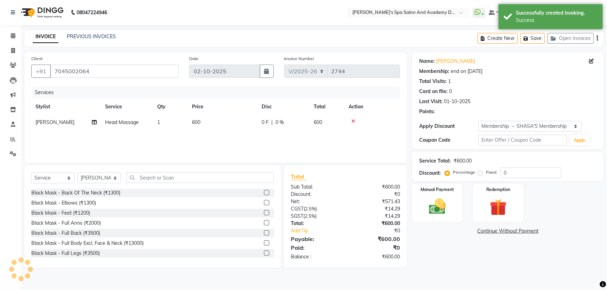
type input "20"
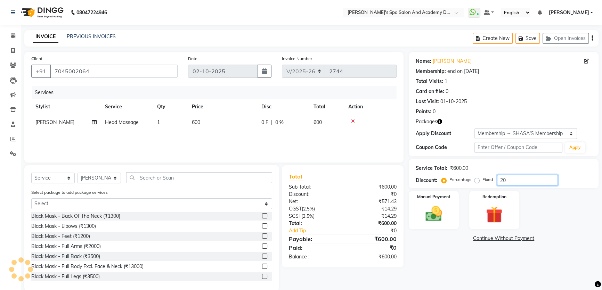
drag, startPoint x: 512, startPoint y: 180, endPoint x: 490, endPoint y: 180, distance: 21.6
click at [490, 180] on div "Percentage Fixed 20" at bounding box center [500, 180] width 115 height 11
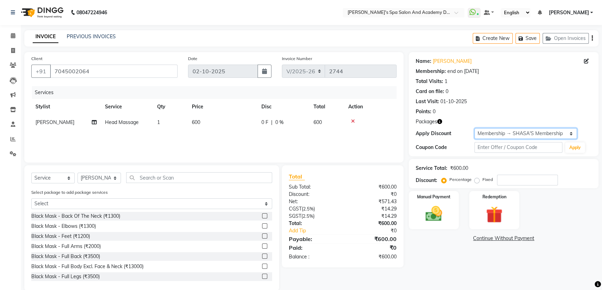
click at [571, 132] on select "Select Membership → SHASA'S Membership Loyalty → All Customers → Level 1" at bounding box center [526, 133] width 103 height 11
select select "1: Object"
click at [475, 128] on select "Select Membership → SHASA'S Membership Loyalty → All Customers → Level 1" at bounding box center [526, 133] width 103 height 11
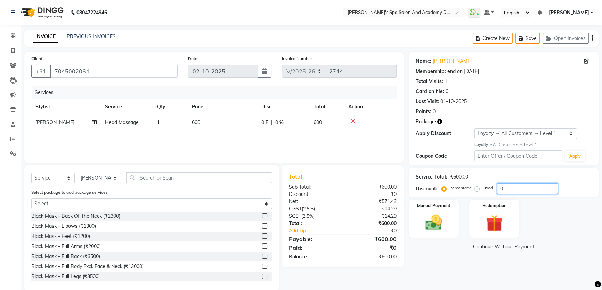
click at [500, 188] on input "0" at bounding box center [527, 189] width 61 height 11
type input "20"
click at [576, 229] on div "Manual Payment Redemption" at bounding box center [504, 219] width 200 height 38
click at [352, 123] on icon at bounding box center [353, 121] width 4 height 5
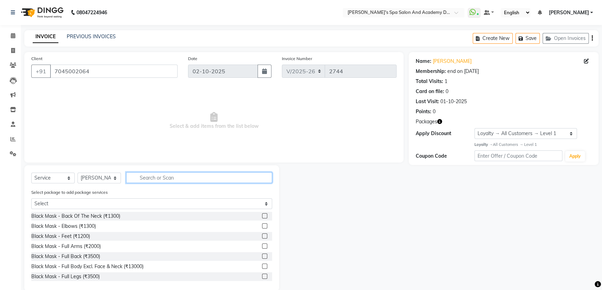
click at [143, 176] on input "text" at bounding box center [199, 177] width 146 height 11
type input "head m"
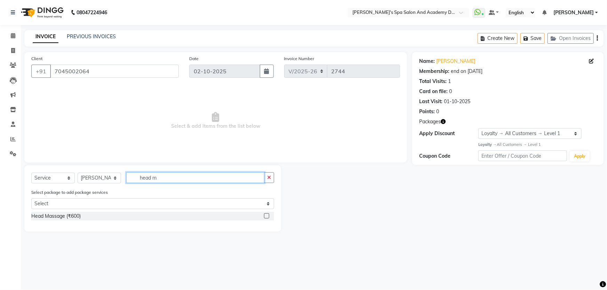
drag, startPoint x: 160, startPoint y: 180, endPoint x: 122, endPoint y: 177, distance: 38.0
click at [122, 177] on div "Select Service Product Membership Package Voucher Prepaid Gift Card Select Styl…" at bounding box center [152, 180] width 243 height 16
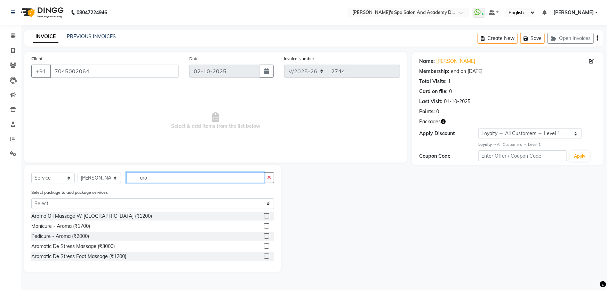
type input "aro"
click at [266, 217] on label at bounding box center [266, 215] width 5 height 5
click at [266, 217] on input "checkbox" at bounding box center [266, 216] width 5 height 5
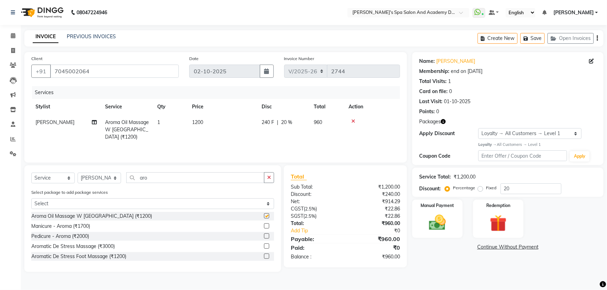
checkbox input "false"
click at [533, 38] on button "Save" at bounding box center [532, 38] width 24 height 11
click at [353, 121] on icon at bounding box center [353, 121] width 4 height 5
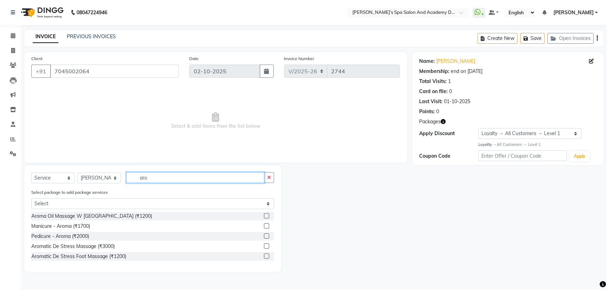
drag, startPoint x: 151, startPoint y: 177, endPoint x: 136, endPoint y: 177, distance: 15.3
click at [136, 177] on input "aro" at bounding box center [195, 177] width 138 height 11
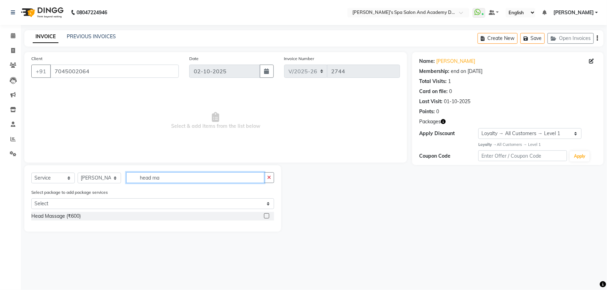
type input "head ma"
click at [265, 217] on label at bounding box center [266, 215] width 5 height 5
click at [265, 217] on input "checkbox" at bounding box center [266, 216] width 5 height 5
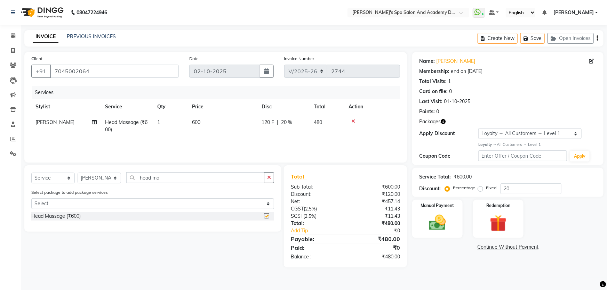
checkbox input "false"
click at [536, 34] on button "Save" at bounding box center [532, 38] width 24 height 11
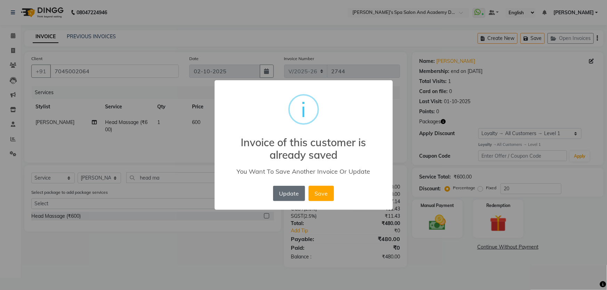
click at [287, 194] on button "Update" at bounding box center [289, 193] width 32 height 15
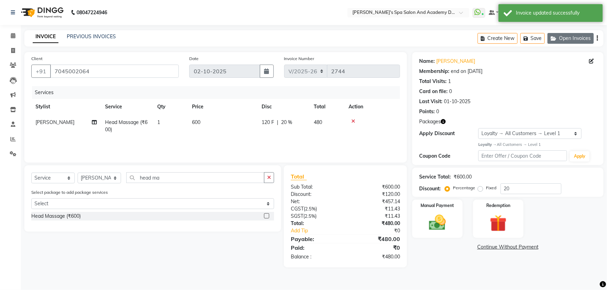
click at [567, 36] on button "Open Invoices" at bounding box center [570, 38] width 46 height 11
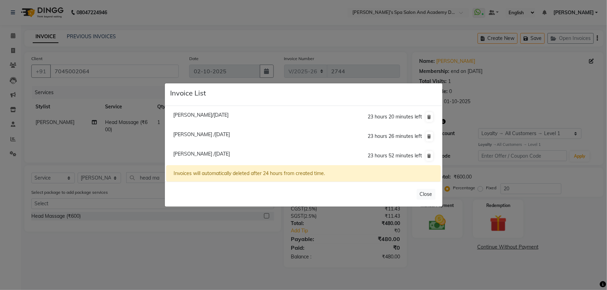
click at [192, 236] on ngb-modal-window "Invoice List Priyanka Arora/02 October 2025 23 hours 20 minutes left Prafula /0…" at bounding box center [303, 145] width 607 height 290
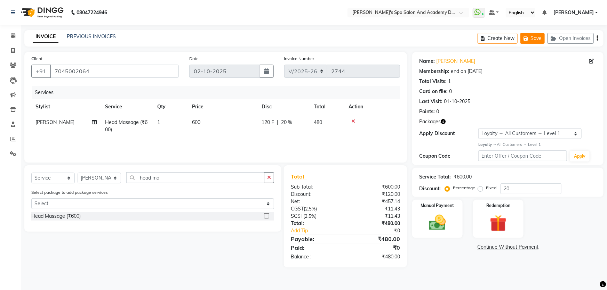
click at [532, 37] on button "Save" at bounding box center [532, 38] width 24 height 11
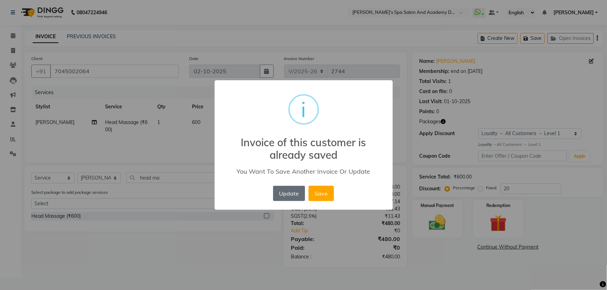
click at [274, 196] on button "Update" at bounding box center [289, 193] width 32 height 15
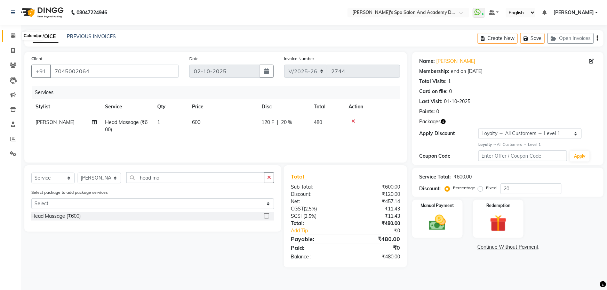
click at [8, 35] on span at bounding box center [13, 36] width 12 height 8
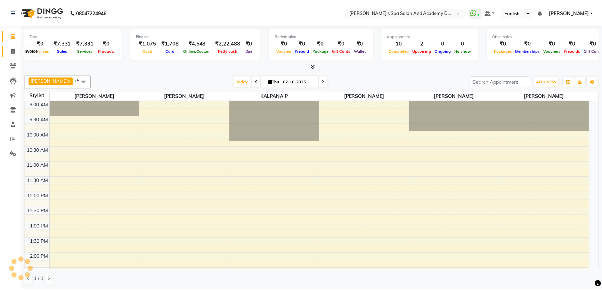
scroll to position [183, 0]
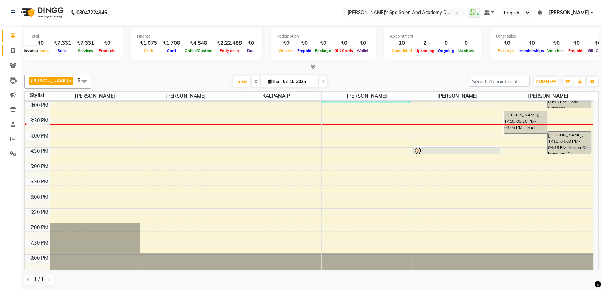
click at [13, 47] on span at bounding box center [13, 51] width 12 height 8
select select "6316"
select select "service"
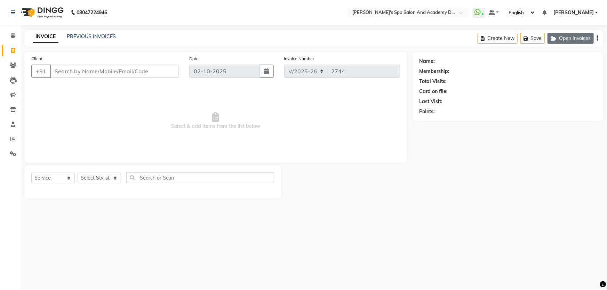
click at [568, 38] on button "Open Invoices" at bounding box center [570, 38] width 46 height 11
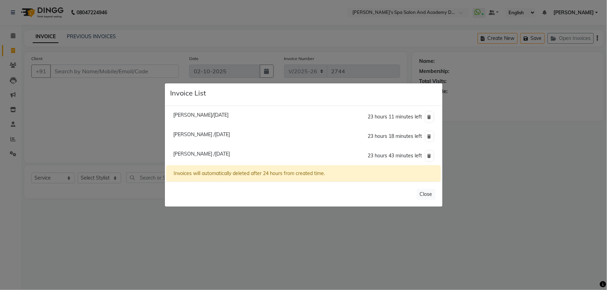
drag, startPoint x: 105, startPoint y: 113, endPoint x: 97, endPoint y: 107, distance: 9.7
click at [104, 113] on ngb-modal-window "Invoice List Priyanka Arora/02 October 2025 23 hours 11 minutes left Prafula /0…" at bounding box center [303, 145] width 607 height 290
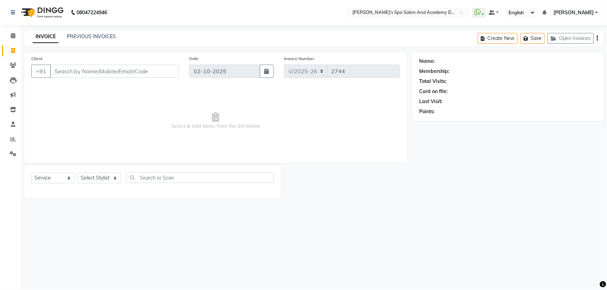
click at [561, 32] on div "Create New Save Open Invoices" at bounding box center [540, 38] width 126 height 16
click at [560, 37] on button "Open Invoices" at bounding box center [570, 38] width 46 height 11
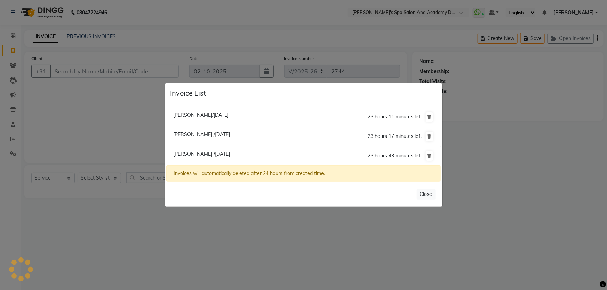
click at [203, 153] on span "Liz /02 October 2025" at bounding box center [201, 154] width 57 height 6
type input "7045002064"
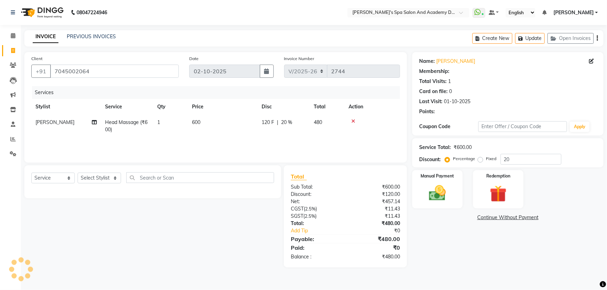
type input "0"
select select "1: Object"
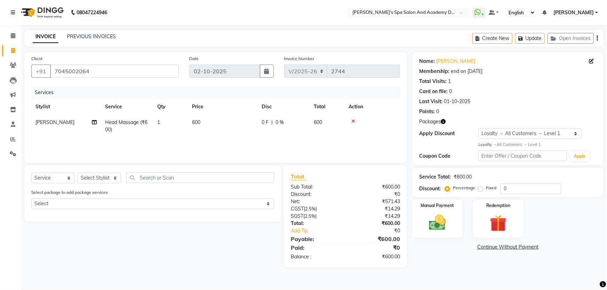
click at [437, 252] on div "Name: Liz Membership: end on 01-10-2026 Total Visits: 1 Card on file: 0 Last Vi…" at bounding box center [510, 160] width 196 height 216
click at [501, 187] on input "0" at bounding box center [530, 189] width 61 height 11
type input "20"
click at [563, 213] on div "Manual Payment Redemption" at bounding box center [508, 219] width 202 height 38
drag, startPoint x: 441, startPoint y: 221, endPoint x: 435, endPoint y: 218, distance: 6.6
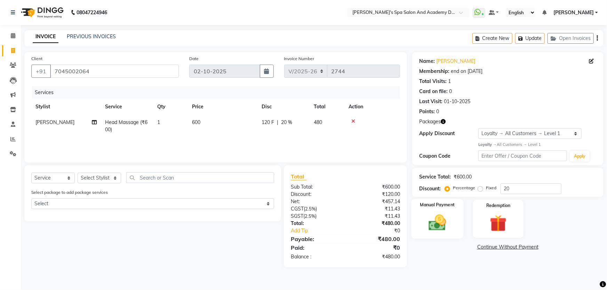
click at [441, 221] on img at bounding box center [437, 223] width 29 height 20
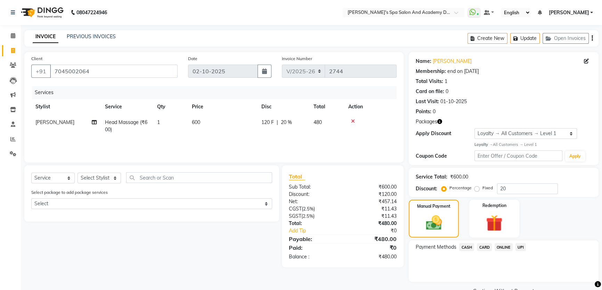
click at [468, 245] on span "CASH" at bounding box center [466, 247] width 15 height 8
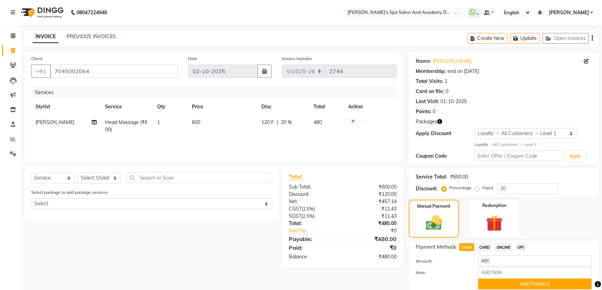
scroll to position [27, 0]
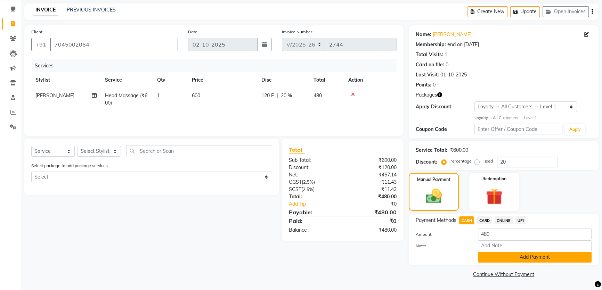
click at [530, 255] on button "Add Payment" at bounding box center [535, 257] width 114 height 11
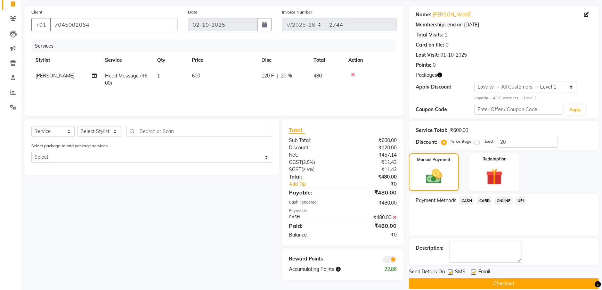
scroll to position [56, 0]
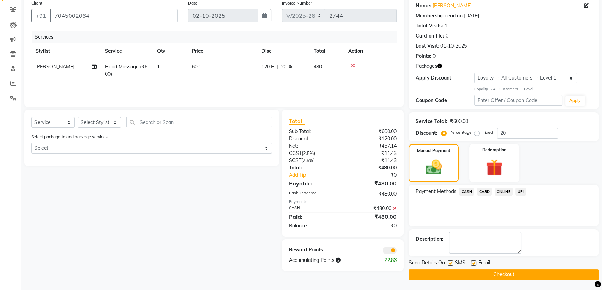
click at [467, 191] on span "CASH" at bounding box center [466, 192] width 15 height 8
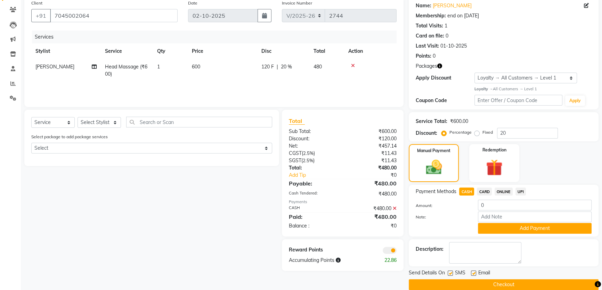
scroll to position [66, 0]
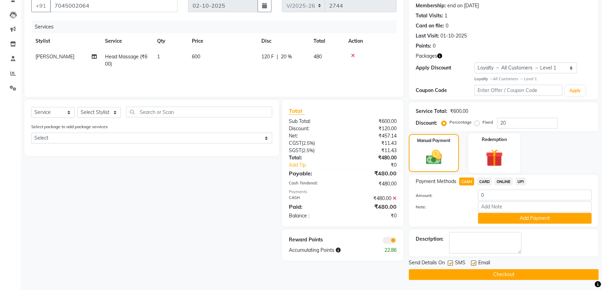
click at [501, 156] on img at bounding box center [494, 158] width 28 height 22
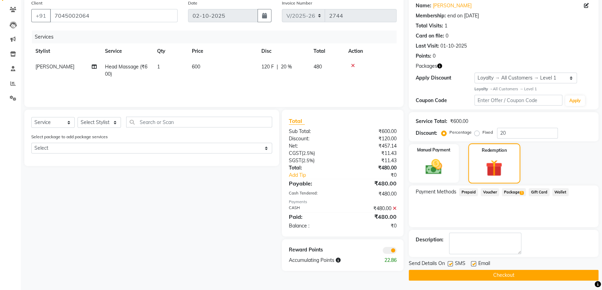
scroll to position [56, 0]
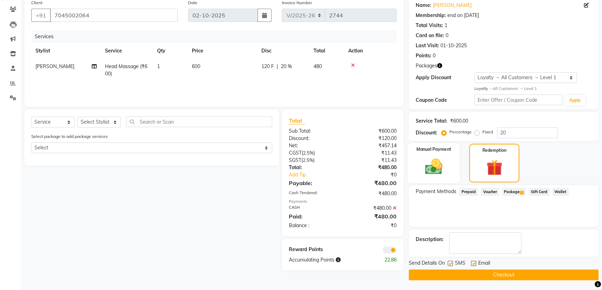
click at [435, 165] on img at bounding box center [434, 167] width 28 height 20
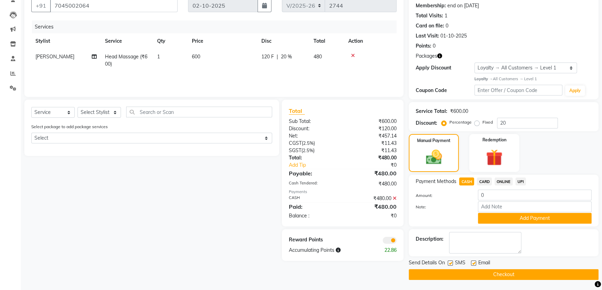
click at [394, 200] on icon at bounding box center [395, 198] width 4 height 5
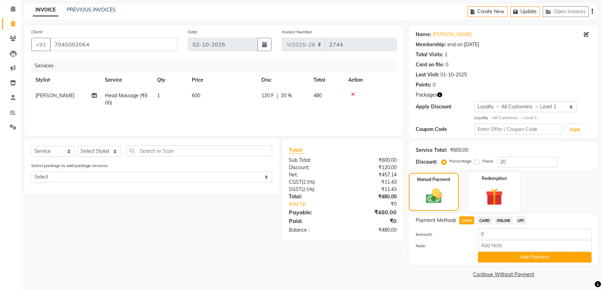
click at [490, 194] on img at bounding box center [494, 197] width 28 height 22
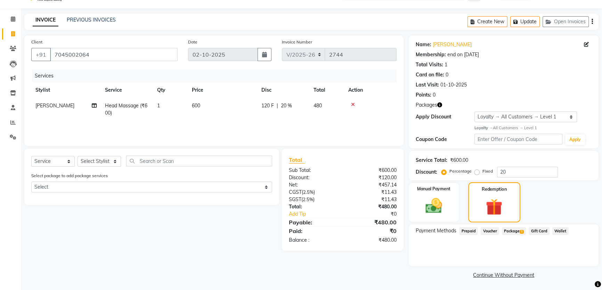
scroll to position [17, 0]
click at [443, 206] on img at bounding box center [434, 206] width 28 height 20
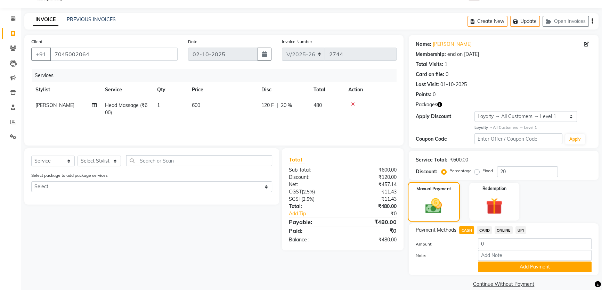
scroll to position [27, 0]
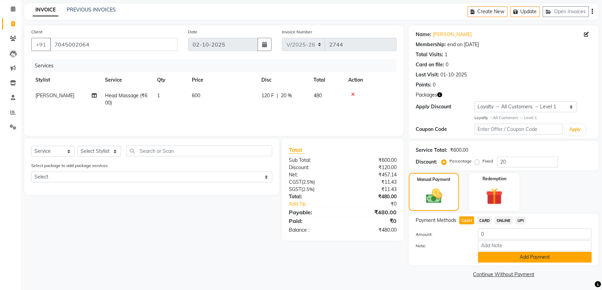
click at [518, 258] on button "Add Payment" at bounding box center [535, 257] width 114 height 11
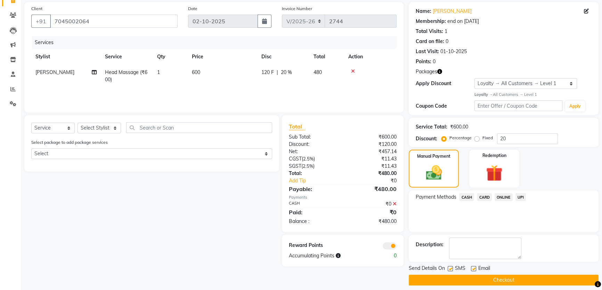
scroll to position [56, 0]
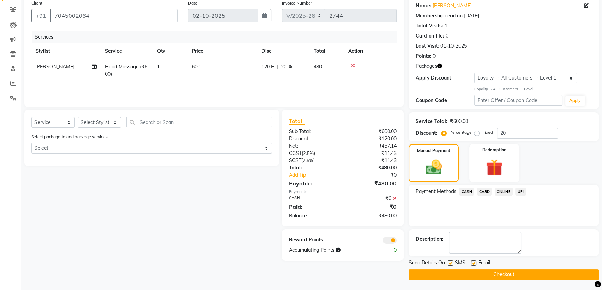
click at [465, 193] on span "CASH" at bounding box center [466, 192] width 15 height 8
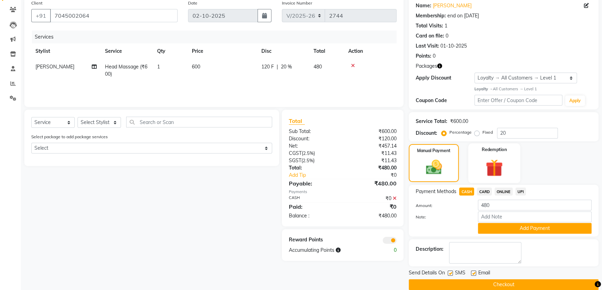
click at [508, 165] on img at bounding box center [494, 168] width 28 height 22
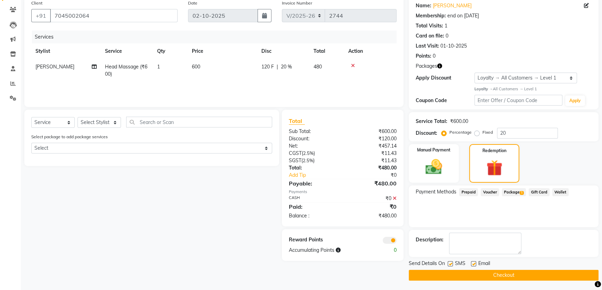
click at [395, 200] on icon at bounding box center [395, 198] width 4 height 5
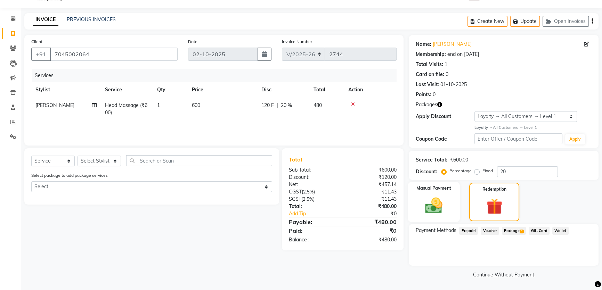
click at [429, 206] on img at bounding box center [434, 206] width 28 height 20
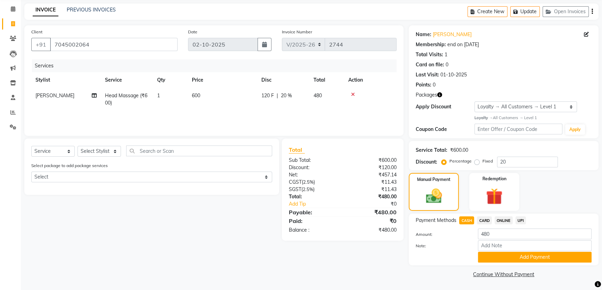
click at [469, 219] on span "CASH" at bounding box center [466, 221] width 15 height 8
click at [527, 257] on button "Add Payment" at bounding box center [535, 257] width 114 height 11
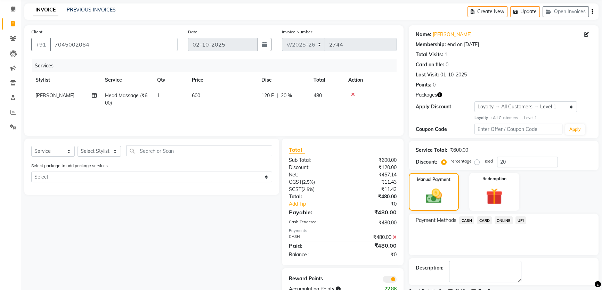
scroll to position [56, 0]
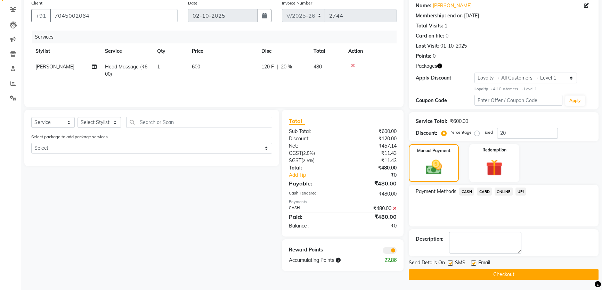
click at [493, 274] on button "Checkout" at bounding box center [504, 274] width 190 height 11
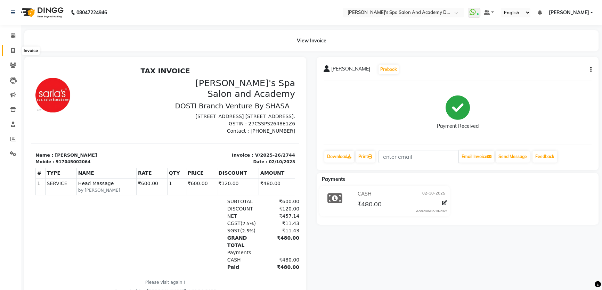
click at [12, 53] on icon at bounding box center [13, 50] width 4 height 5
select select "service"
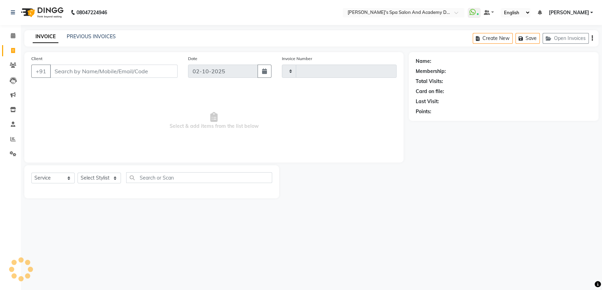
type input "2745"
select select "6316"
click at [107, 69] on input "Client" at bounding box center [114, 71] width 129 height 13
click at [80, 70] on input "8077061592" at bounding box center [96, 71] width 93 height 13
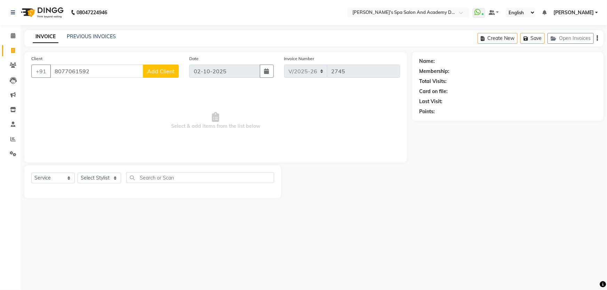
click at [97, 63] on div "Client +91 8077061592 Add Client" at bounding box center [105, 69] width 158 height 29
click at [80, 71] on input "8077061592" at bounding box center [96, 71] width 93 height 13
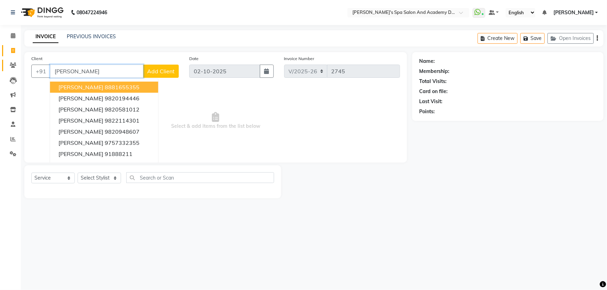
drag, startPoint x: 92, startPoint y: 74, endPoint x: 2, endPoint y: 69, distance: 90.5
click at [2, 69] on app-home "08047224946 Select Location × Sarla's Spa Salon And Academy Dosti Branch Ventur…" at bounding box center [303, 104] width 607 height 209
paste input "8077061592"
type input "8077061592"
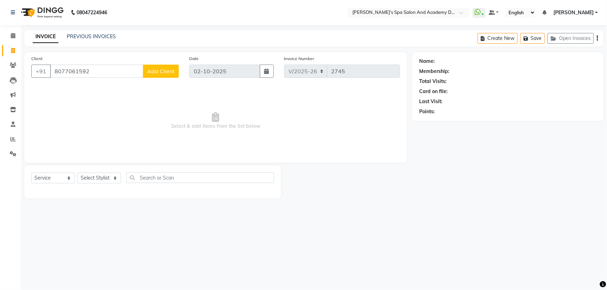
click at [167, 70] on span "Add Client" at bounding box center [160, 71] width 27 height 7
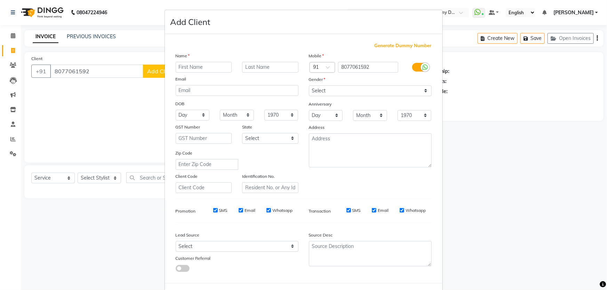
click at [211, 70] on input "text" at bounding box center [204, 67] width 56 height 11
type input "Bhavana"
click at [270, 69] on input "text" at bounding box center [270, 67] width 56 height 11
type input "kishanchdanani"
drag, startPoint x: 335, startPoint y: 92, endPoint x: 327, endPoint y: 94, distance: 7.8
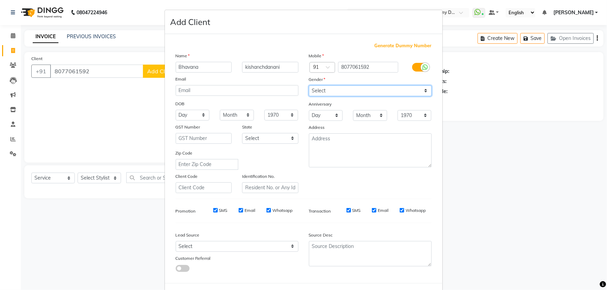
click at [334, 92] on select "Select Male Female Other Prefer Not To Say" at bounding box center [370, 91] width 123 height 11
select select "female"
click at [309, 86] on select "Select Male Female Other Prefer Not To Say" at bounding box center [370, 91] width 123 height 11
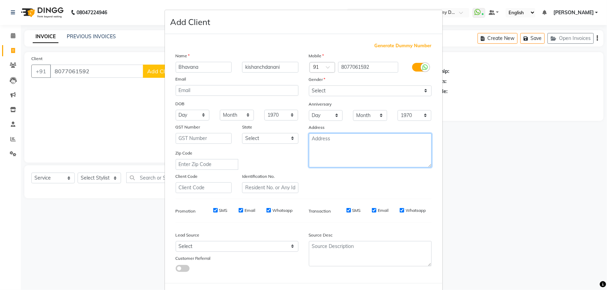
click at [330, 147] on textarea at bounding box center [370, 151] width 123 height 34
type textarea "y"
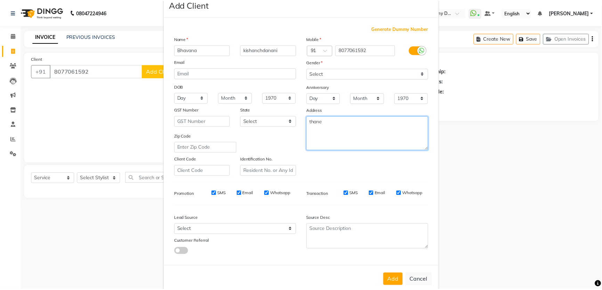
scroll to position [32, 0]
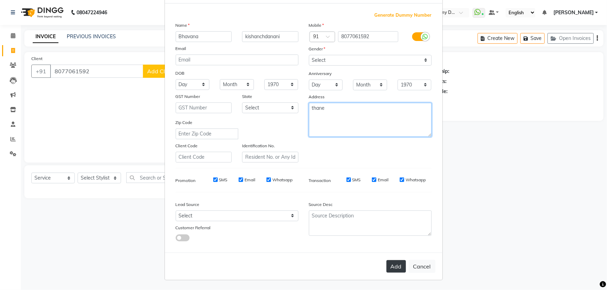
type textarea "thane"
click at [395, 269] on button "Add" at bounding box center [395, 266] width 19 height 13
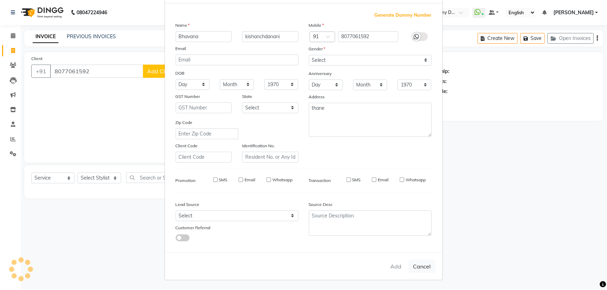
select select
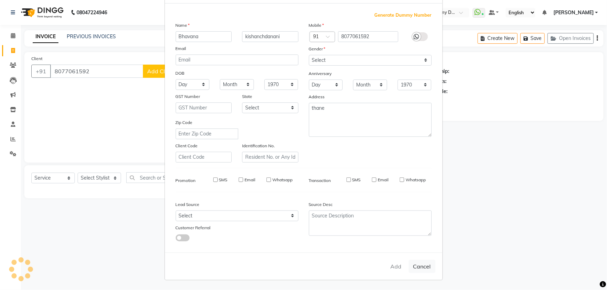
select select
checkbox input "false"
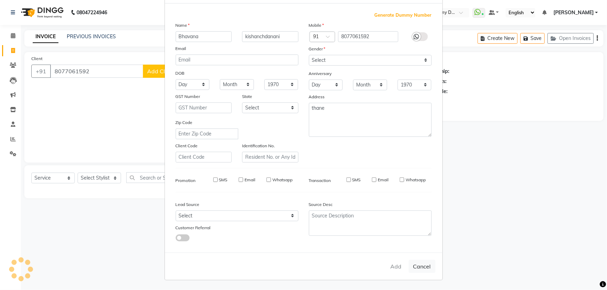
checkbox input "false"
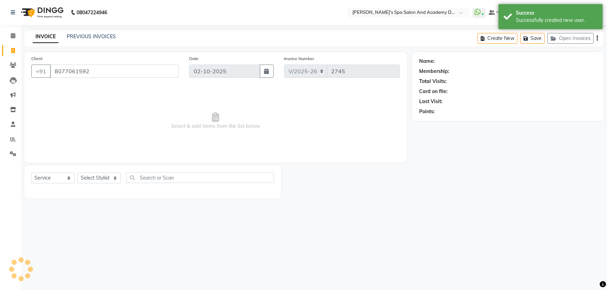
select select "1: Object"
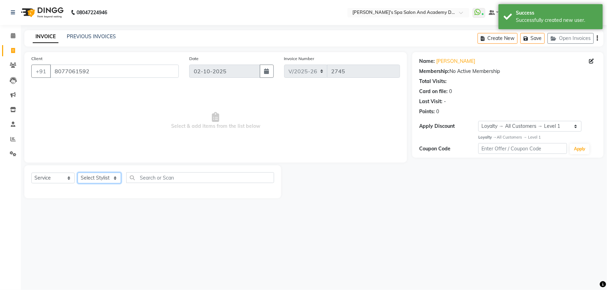
drag, startPoint x: 98, startPoint y: 179, endPoint x: 98, endPoint y: 175, distance: 4.2
click at [98, 179] on select "Select Stylist Admin AKSHTA AMBRE ASAWARI PAWAR DIRECT 1 GAURI THAPA JIGNA SHAH…" at bounding box center [99, 178] width 43 height 11
select select "47355"
click at [78, 173] on select "Select Stylist Admin AKSHTA AMBRE ASAWARI PAWAR DIRECT 1 GAURI THAPA JIGNA SHAH…" at bounding box center [99, 178] width 43 height 11
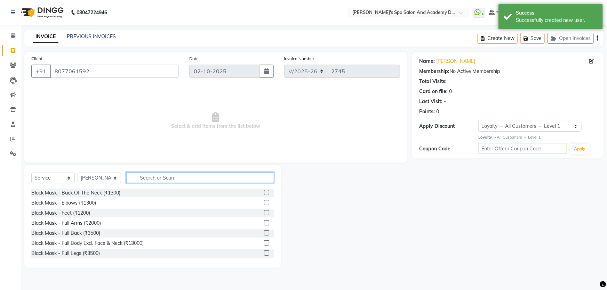
click at [160, 176] on input "text" at bounding box center [200, 177] width 148 height 11
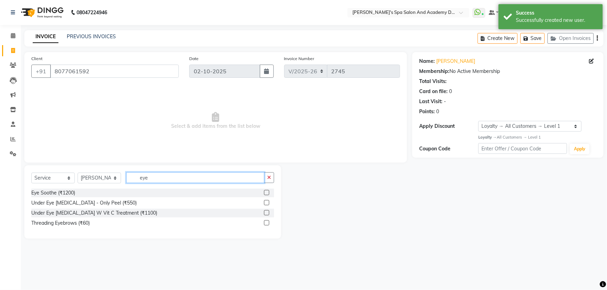
type input "eye"
click at [267, 224] on label at bounding box center [266, 222] width 5 height 5
click at [267, 224] on input "checkbox" at bounding box center [266, 223] width 5 height 5
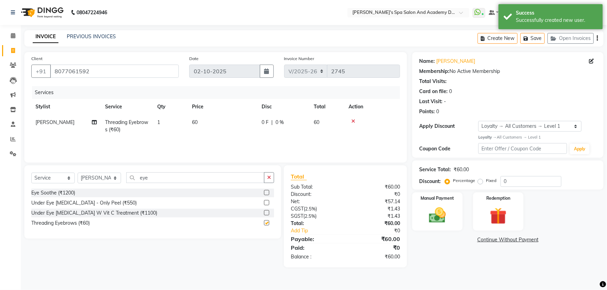
checkbox input "false"
drag, startPoint x: 198, startPoint y: 180, endPoint x: 114, endPoint y: 179, distance: 84.1
click at [114, 179] on div "Select Service Product Membership Package Voucher Prepaid Gift Card Select Styl…" at bounding box center [152, 180] width 243 height 16
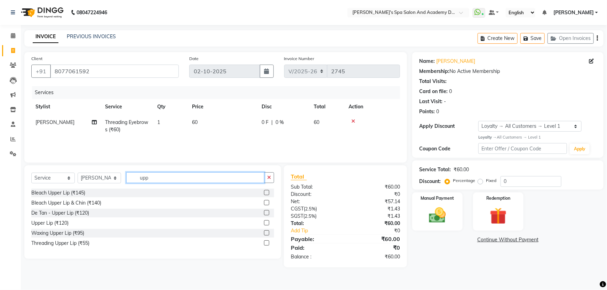
type input "upp"
click at [266, 243] on label at bounding box center [266, 243] width 5 height 5
click at [266, 243] on input "checkbox" at bounding box center [266, 243] width 5 height 5
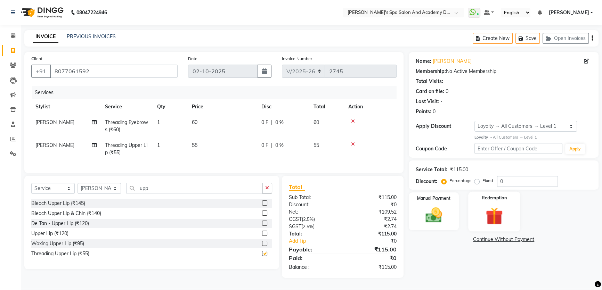
checkbox input "false"
click at [445, 220] on img at bounding box center [434, 215] width 28 height 20
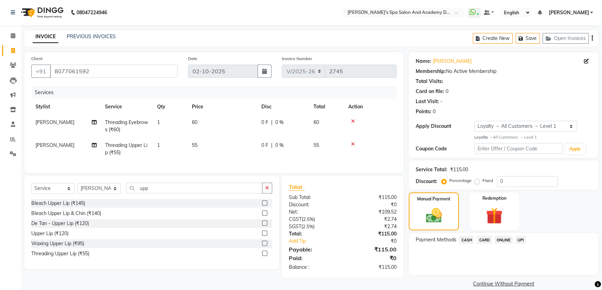
click at [522, 239] on span "UPI" at bounding box center [521, 240] width 11 height 8
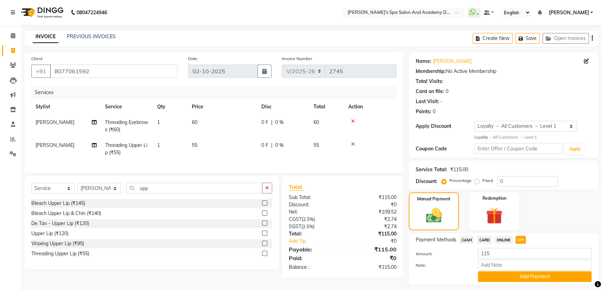
scroll to position [19, 0]
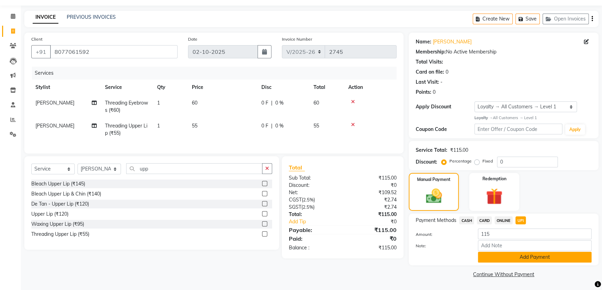
click at [518, 260] on button "Add Payment" at bounding box center [535, 257] width 114 height 11
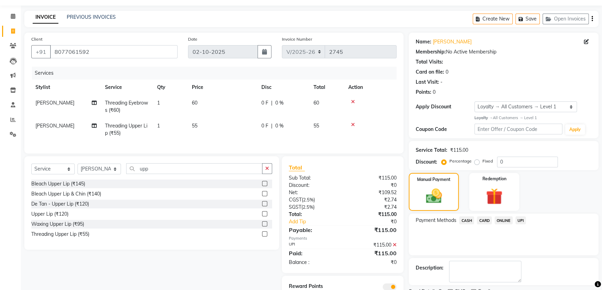
scroll to position [52, 0]
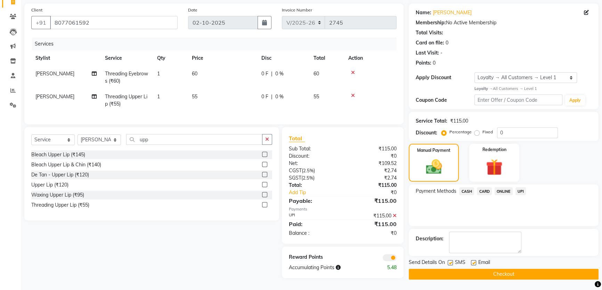
click at [450, 270] on button "Checkout" at bounding box center [504, 274] width 190 height 11
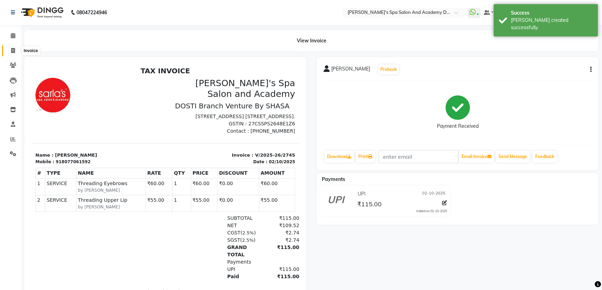
click at [11, 51] on icon at bounding box center [13, 50] width 4 height 5
select select "service"
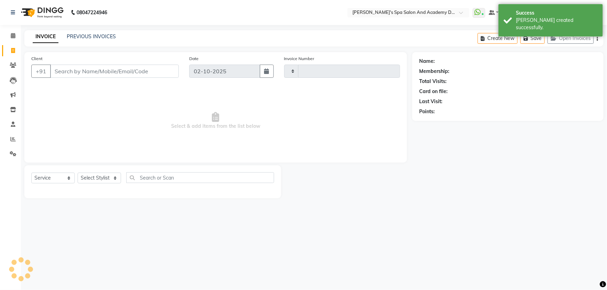
type input "2746"
select select "6316"
click at [86, 36] on link "PREVIOUS INVOICES" at bounding box center [91, 36] width 49 height 6
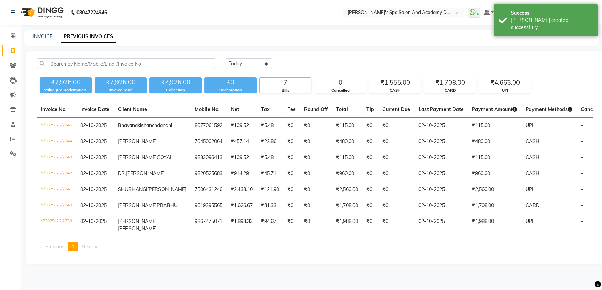
drag, startPoint x: 587, startPoint y: 12, endPoint x: 598, endPoint y: 75, distance: 63.9
click at [598, 75] on body "08047224946 Select Location × Sarla's Spa Salon And Academy Dosti Branch Ventur…" at bounding box center [301, 145] width 602 height 290
click at [577, 76] on div "₹7,926.00 Value (Ex. Redemption) ₹7,926.00 Invoice Total ₹7,926.00 Collection ₹…" at bounding box center [315, 84] width 556 height 19
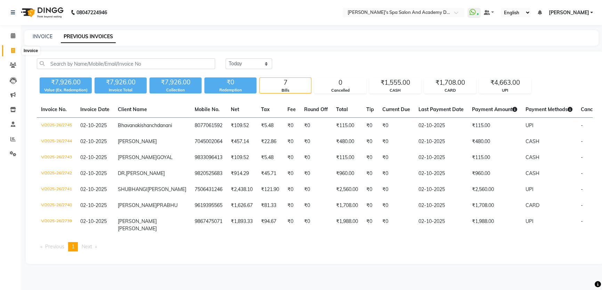
click at [12, 49] on icon at bounding box center [13, 50] width 4 height 5
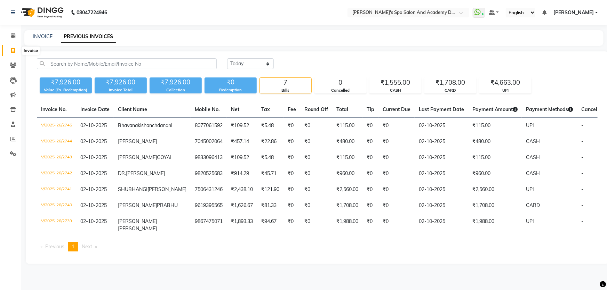
select select "6316"
select select "service"
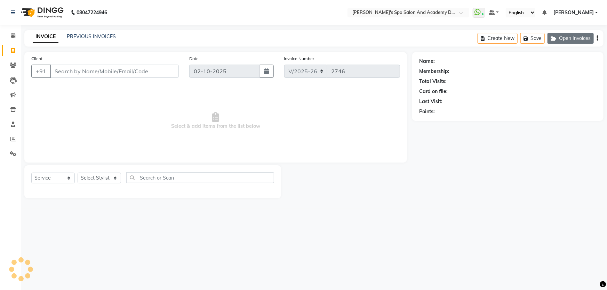
click at [574, 36] on button "Open Invoices" at bounding box center [570, 38] width 46 height 11
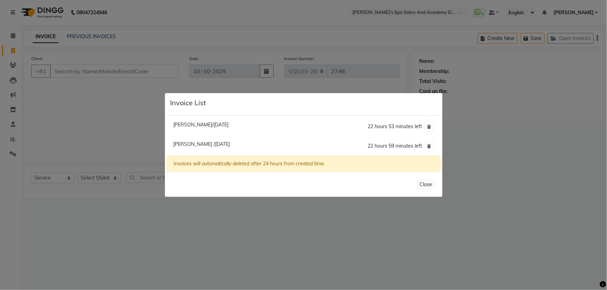
click at [190, 146] on span "Prafula /02 October 2025" at bounding box center [201, 144] width 57 height 6
type input "9819032728"
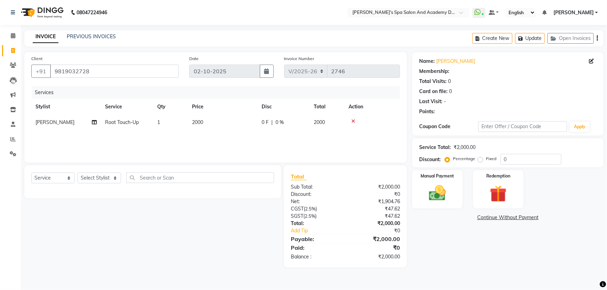
select select "1: Object"
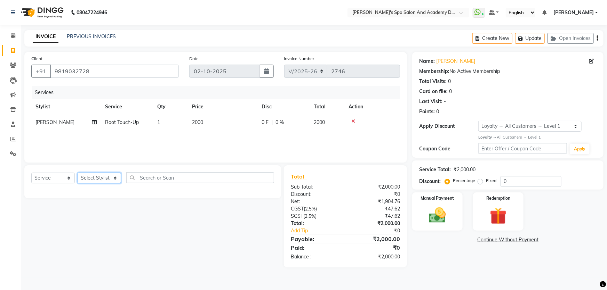
drag, startPoint x: 105, startPoint y: 178, endPoint x: 106, endPoint y: 175, distance: 3.8
click at [105, 178] on select "Select Stylist Admin AKSHTA AMBRE ASAWARI PAWAR DIRECT 1 GAURI THAPA JIGNA SHAH…" at bounding box center [99, 178] width 43 height 11
select select "72494"
click at [78, 173] on select "Select Stylist Admin AKSHTA AMBRE ASAWARI PAWAR DIRECT 1 GAURI THAPA JIGNA SHAH…" at bounding box center [99, 178] width 43 height 11
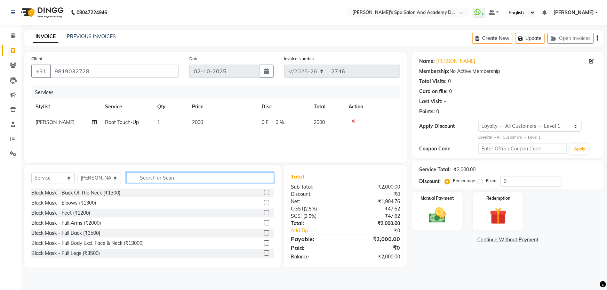
click at [189, 178] on input "text" at bounding box center [200, 177] width 148 height 11
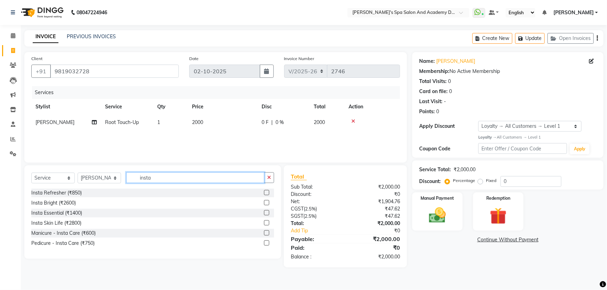
type input "insta"
click at [266, 220] on label at bounding box center [266, 222] width 5 height 5
click at [266, 221] on input "checkbox" at bounding box center [266, 223] width 5 height 5
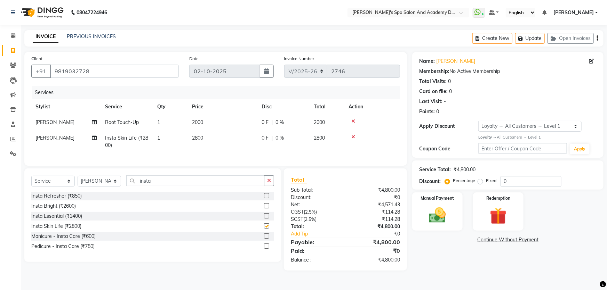
checkbox input "false"
drag, startPoint x: 511, startPoint y: 181, endPoint x: 455, endPoint y: 187, distance: 55.9
click at [455, 187] on div "Percentage Fixed 0" at bounding box center [503, 181] width 115 height 11
type input "20"
click at [236, 147] on td "2800" at bounding box center [223, 141] width 70 height 23
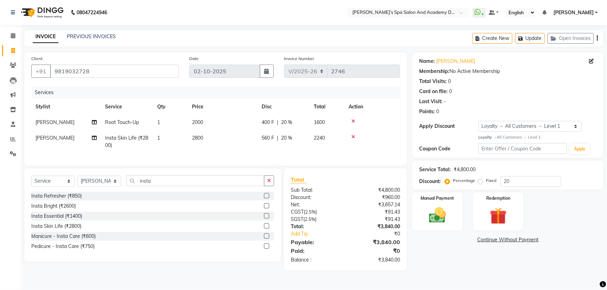
select select "72494"
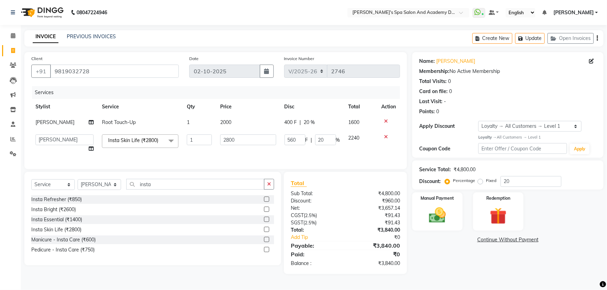
click at [452, 263] on div "Name: Prafula Membership: No Active Membership Total Visits: 0 Card on file: 0 …" at bounding box center [510, 163] width 196 height 222
click at [534, 40] on button "Update" at bounding box center [530, 38] width 30 height 11
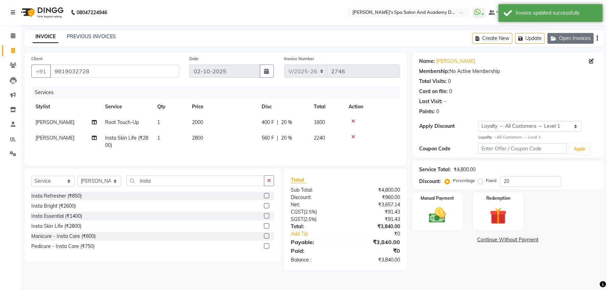
click at [566, 39] on button "Open Invoices" at bounding box center [570, 38] width 46 height 11
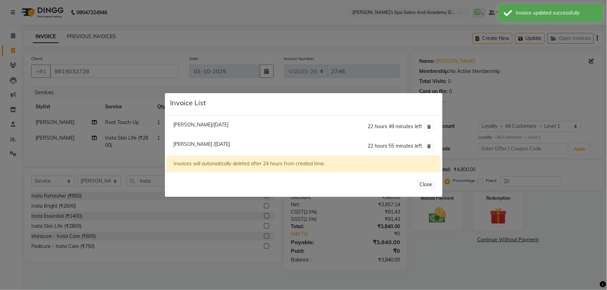
click at [205, 123] on span "Priyanka Arora/02 October 2025" at bounding box center [200, 125] width 55 height 6
type input "9867617242"
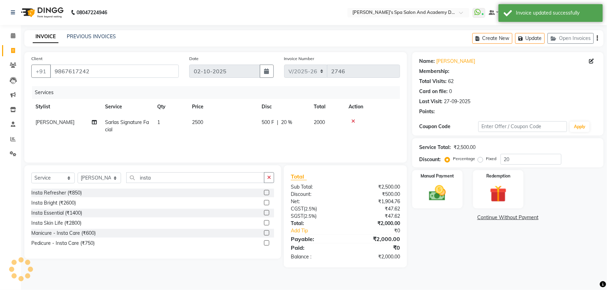
type input "0"
select select
select select "2: Object"
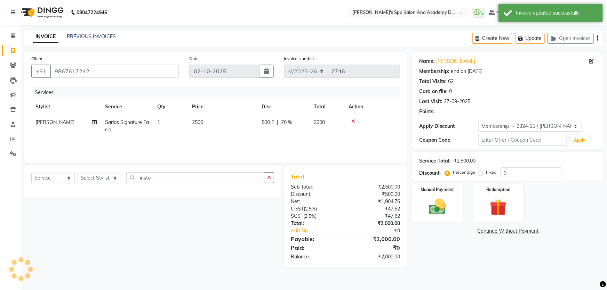
type input "20"
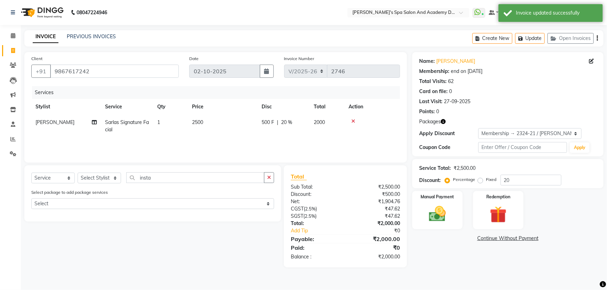
click at [354, 121] on icon at bounding box center [353, 121] width 4 height 5
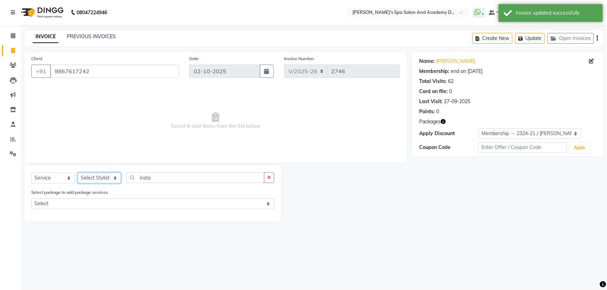
click at [115, 179] on select "Select Stylist Admin AKSHTA AMBRE ASAWARI PAWAR DIRECT 1 GAURI THAPA JIGNA SHAH…" at bounding box center [99, 178] width 43 height 11
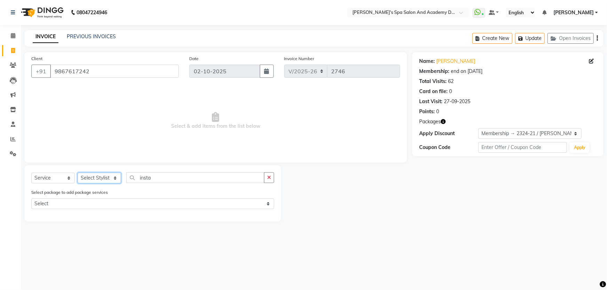
select select "72494"
click at [78, 173] on select "Select Stylist Admin AKSHTA AMBRE ASAWARI PAWAR DIRECT 1 GAURI THAPA JIGNA SHAH…" at bounding box center [99, 178] width 43 height 11
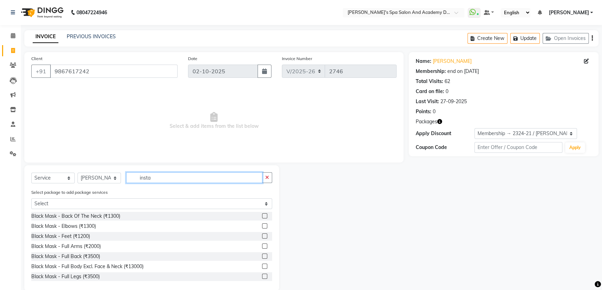
drag, startPoint x: 165, startPoint y: 177, endPoint x: 130, endPoint y: 172, distance: 35.1
click at [130, 172] on div "Select Service Product Membership Package Voucher Prepaid Gift Card Select Styl…" at bounding box center [151, 228] width 255 height 126
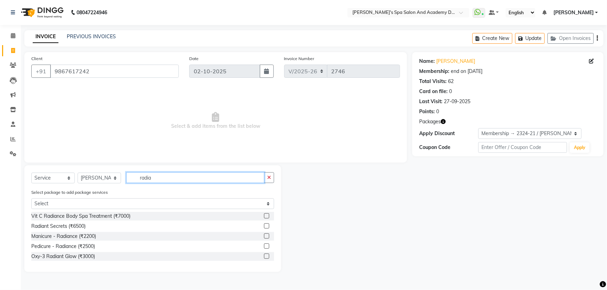
type input "radia"
click at [267, 227] on label at bounding box center [266, 226] width 5 height 5
click at [267, 227] on input "checkbox" at bounding box center [266, 226] width 5 height 5
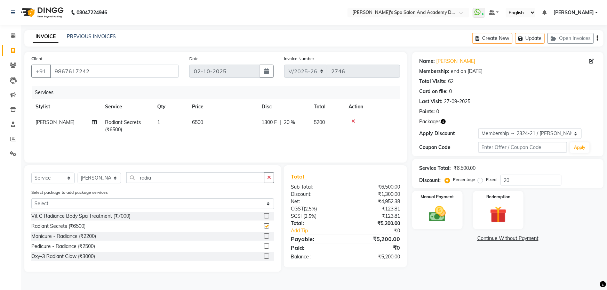
checkbox input "false"
click at [524, 38] on icon "button" at bounding box center [521, 38] width 7 height 5
click at [560, 42] on button "Open Invoices" at bounding box center [570, 38] width 46 height 11
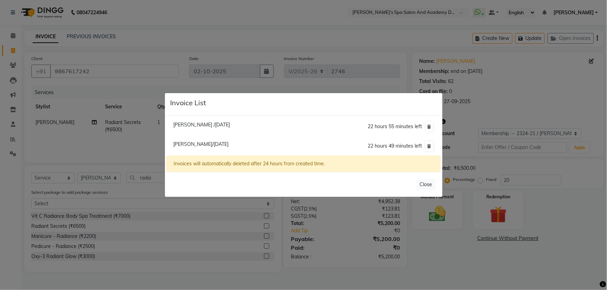
click at [551, 104] on ngb-modal-window "Invoice List Prafula /02 October 2025 22 hours 55 minutes left Priyanka Arora/0…" at bounding box center [303, 145] width 607 height 290
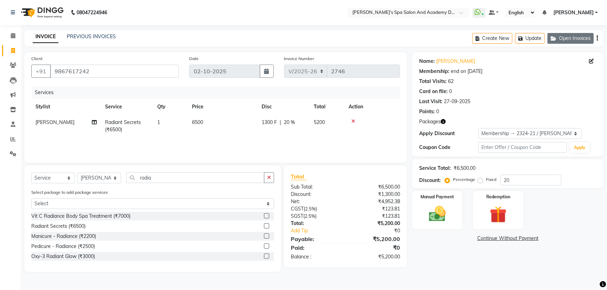
click at [550, 36] on button "Open Invoices" at bounding box center [570, 38] width 46 height 11
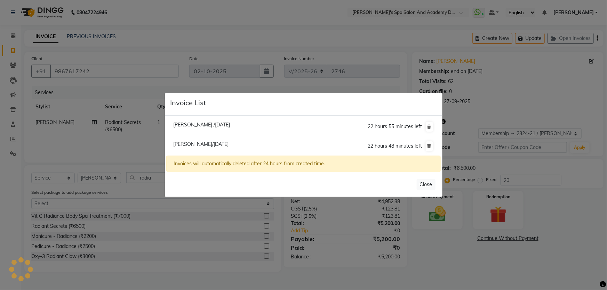
click at [186, 142] on span "Priyanka Arora/02 October 2025" at bounding box center [200, 144] width 55 height 6
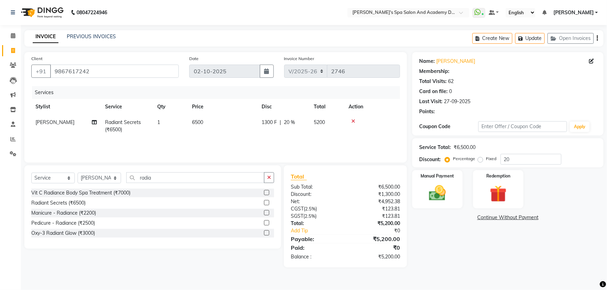
type input "0"
select select
type input "20"
select select "2: Object"
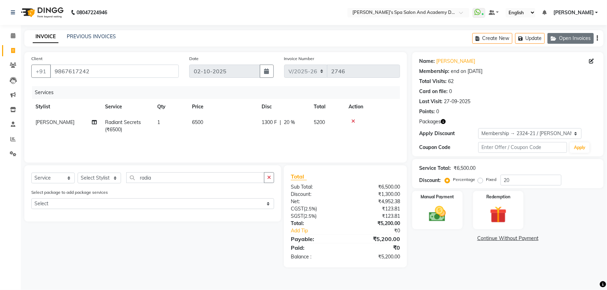
click at [567, 37] on button "Open Invoices" at bounding box center [570, 38] width 46 height 11
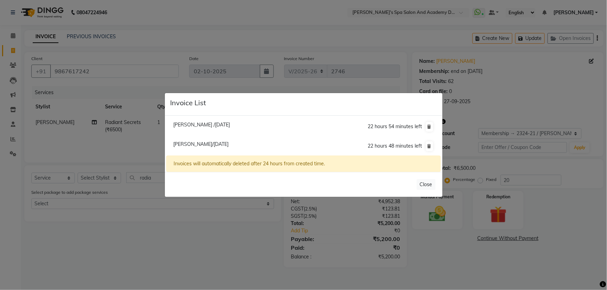
click at [197, 123] on span "Prafula /02 October 2025" at bounding box center [201, 125] width 57 height 6
type input "9819032728"
type input "0"
select select "1: Object"
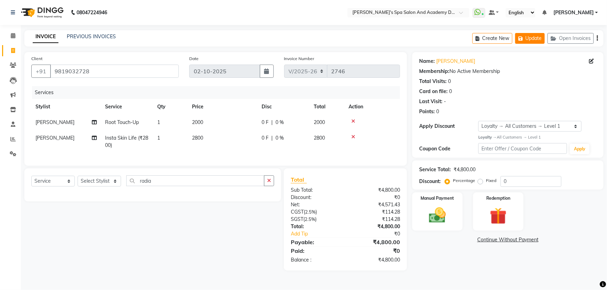
click at [535, 38] on button "Update" at bounding box center [530, 38] width 30 height 11
click at [112, 38] on link "PREVIOUS INVOICES" at bounding box center [91, 36] width 49 height 6
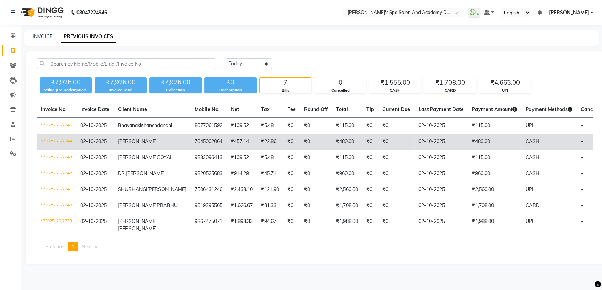
click at [227, 148] on td "₹457.14" at bounding box center [242, 142] width 30 height 16
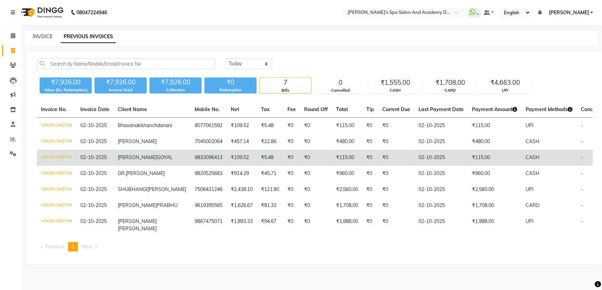
click at [191, 166] on td "9833096413" at bounding box center [209, 158] width 36 height 16
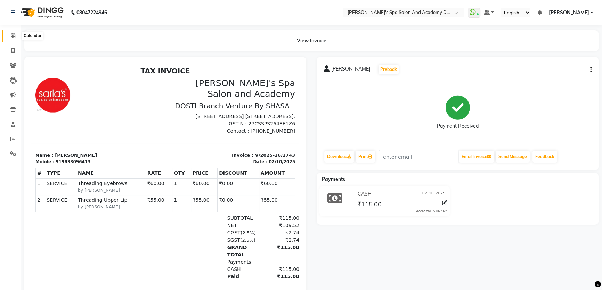
click at [11, 34] on icon at bounding box center [13, 35] width 5 height 5
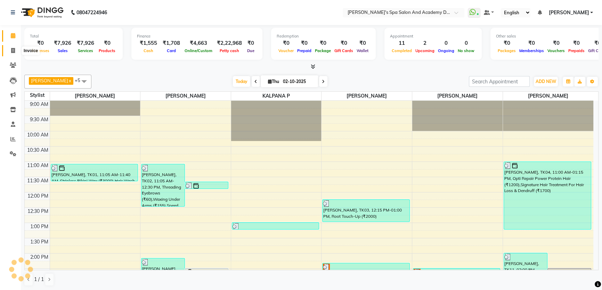
click at [9, 51] on span at bounding box center [13, 51] width 12 height 8
select select "service"
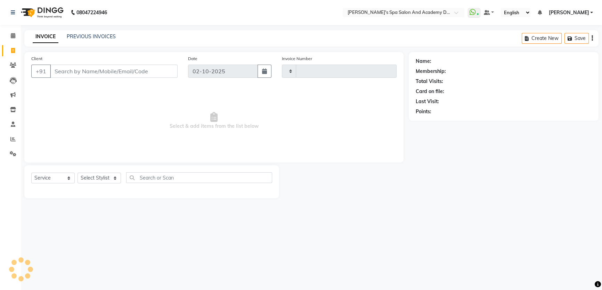
type input "2746"
select select "6316"
click at [17, 35] on span at bounding box center [13, 36] width 12 height 8
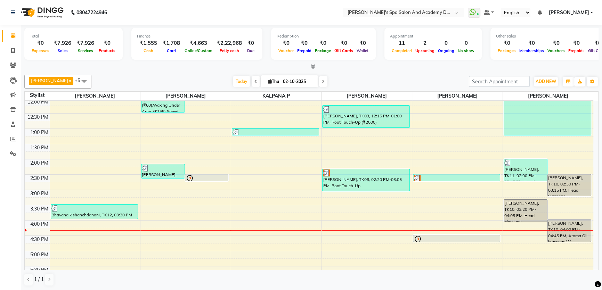
scroll to position [95, 0]
click at [16, 49] on span at bounding box center [13, 51] width 12 height 8
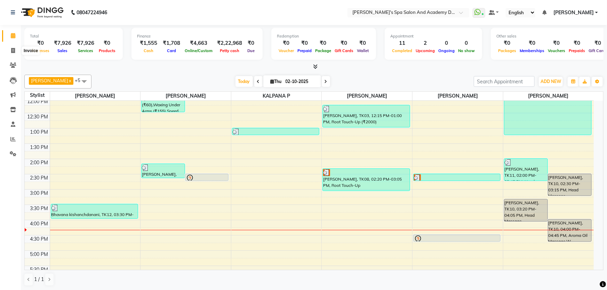
select select "6316"
select select "service"
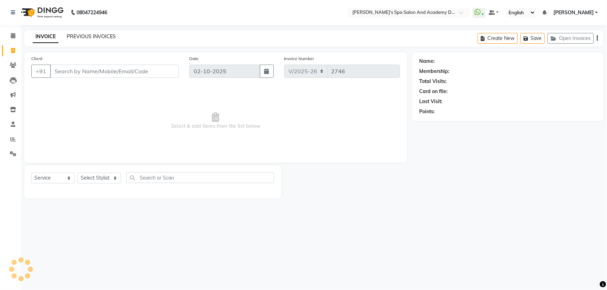
click at [68, 35] on link "PREVIOUS INVOICES" at bounding box center [91, 36] width 49 height 6
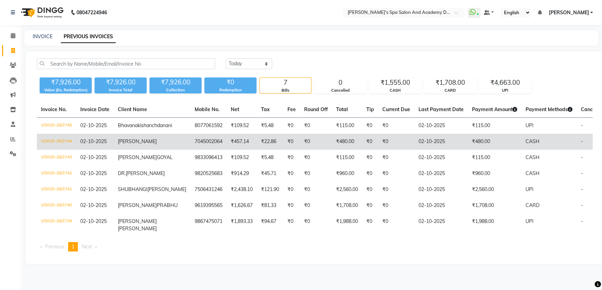
click at [129, 146] on td "[PERSON_NAME]" at bounding box center [152, 142] width 77 height 16
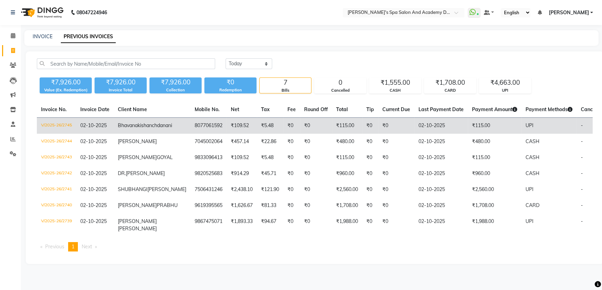
click at [138, 129] on span "kishanchdanani" at bounding box center [155, 125] width 34 height 6
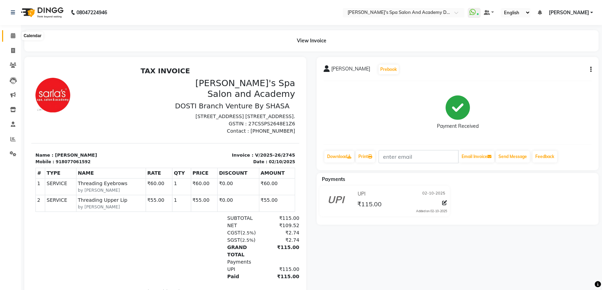
click at [11, 39] on span at bounding box center [13, 36] width 12 height 8
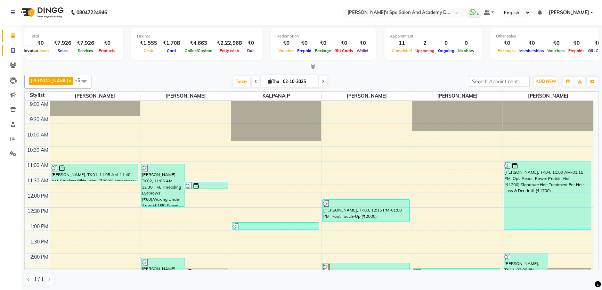
click at [9, 52] on span at bounding box center [13, 51] width 12 height 8
select select "6316"
select select "service"
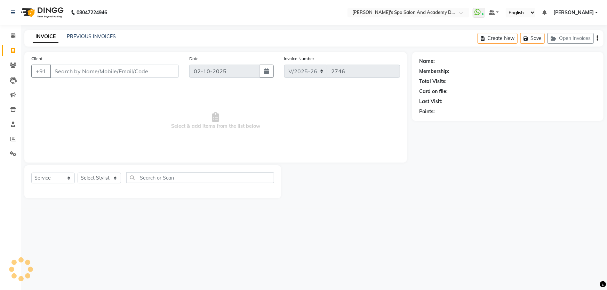
click at [92, 40] on div "PREVIOUS INVOICES" at bounding box center [91, 36] width 49 height 7
click at [82, 35] on link "PREVIOUS INVOICES" at bounding box center [91, 36] width 49 height 6
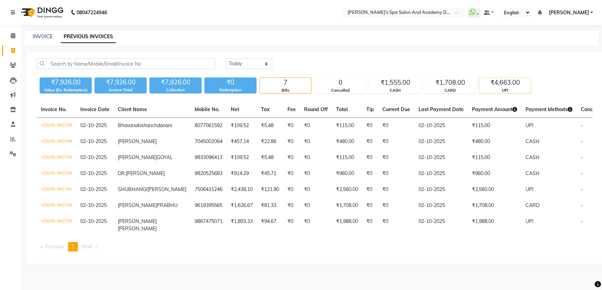
click at [503, 85] on div "₹4,663.00" at bounding box center [504, 83] width 51 height 10
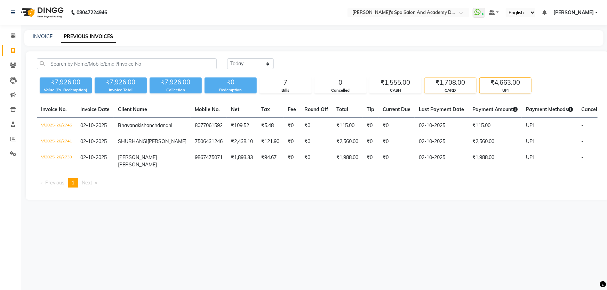
click at [460, 85] on div "₹1,708.00" at bounding box center [450, 83] width 51 height 10
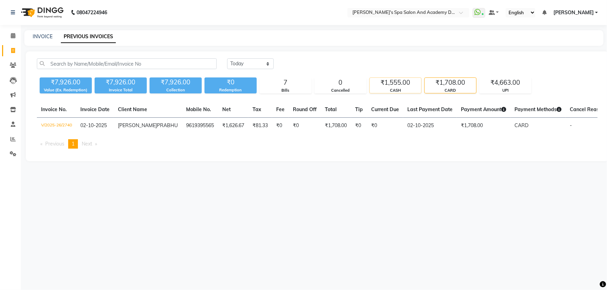
click at [403, 89] on div "CASH" at bounding box center [395, 91] width 51 height 6
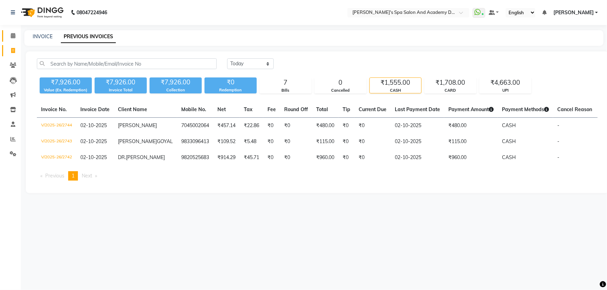
click at [14, 40] on link "Calendar" at bounding box center [10, 35] width 17 height 11
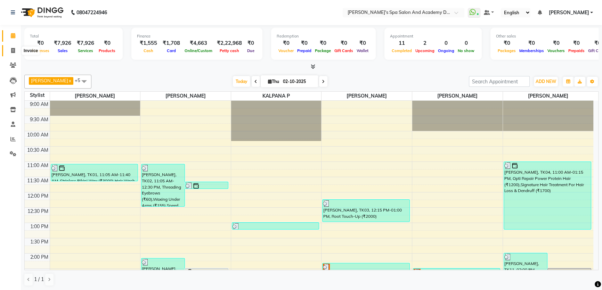
click at [13, 49] on icon at bounding box center [13, 50] width 4 height 5
select select "service"
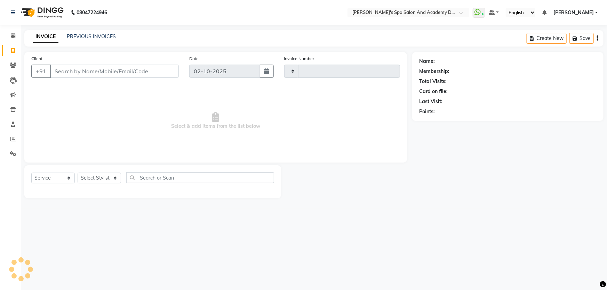
type input "2746"
select select "6316"
click at [89, 40] on div "PREVIOUS INVOICES" at bounding box center [91, 36] width 49 height 7
click at [93, 31] on div "INVOICE PREVIOUS INVOICES Create New Save Open Invoices" at bounding box center [313, 38] width 579 height 16
click at [93, 38] on link "PREVIOUS INVOICES" at bounding box center [91, 36] width 49 height 6
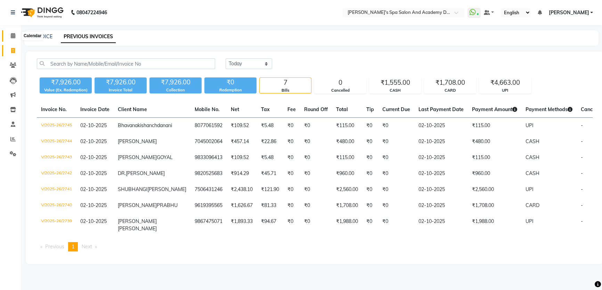
click at [10, 35] on span at bounding box center [13, 36] width 12 height 8
click at [41, 38] on link "INVOICE" at bounding box center [43, 36] width 20 height 6
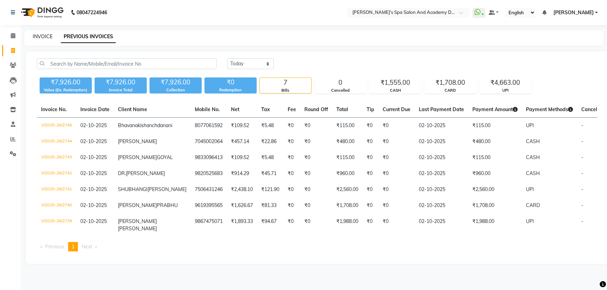
select select "6316"
select select "service"
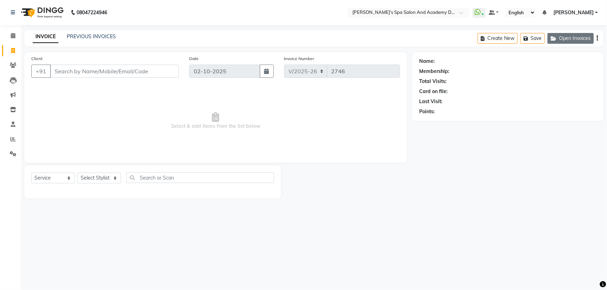
click at [577, 39] on button "Open Invoices" at bounding box center [570, 38] width 46 height 11
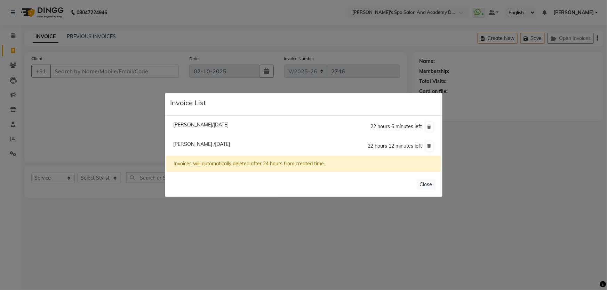
click at [221, 126] on span "Priyanka Arora/02 October 2025" at bounding box center [200, 125] width 55 height 6
type input "9867617242"
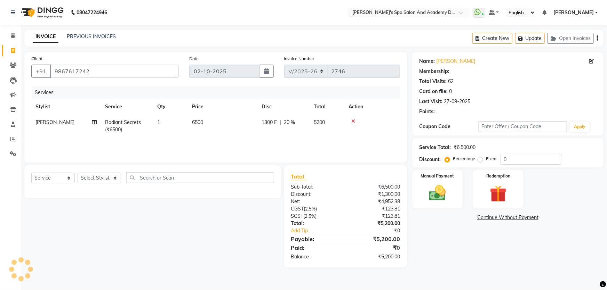
type input "20"
select select "2: Object"
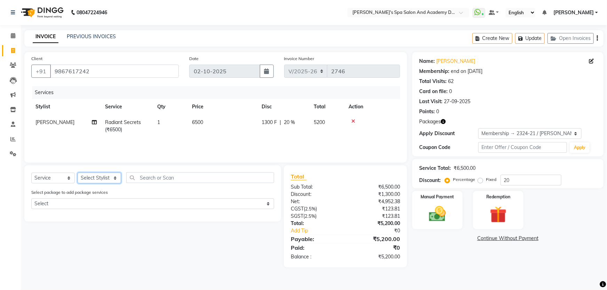
click at [115, 178] on select "Select Stylist Admin AKSHTA AMBRE ASAWARI PAWAR DIRECT 1 GAURI THAPA JIGNA SHAH…" at bounding box center [99, 178] width 43 height 11
select select "47355"
click at [78, 173] on select "Select Stylist Admin AKSHTA AMBRE ASAWARI PAWAR DIRECT 1 GAURI THAPA JIGNA SHAH…" at bounding box center [99, 178] width 43 height 11
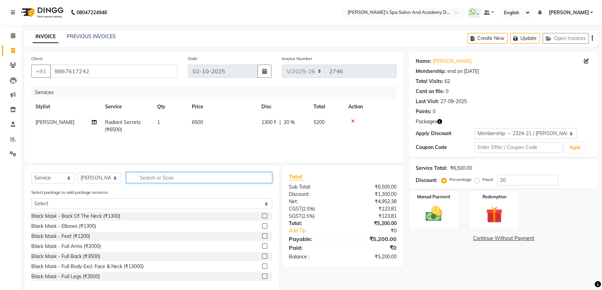
click at [169, 177] on input "text" at bounding box center [199, 177] width 146 height 11
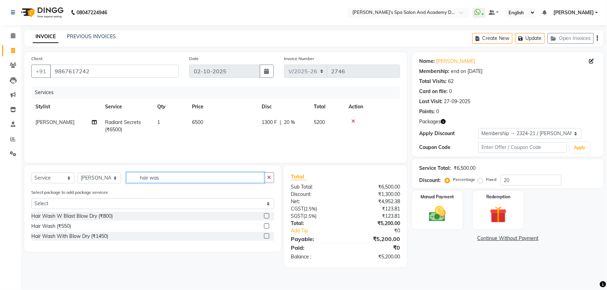
type input "hair was"
click at [266, 227] on label at bounding box center [266, 226] width 5 height 5
click at [266, 227] on input "checkbox" at bounding box center [266, 226] width 5 height 5
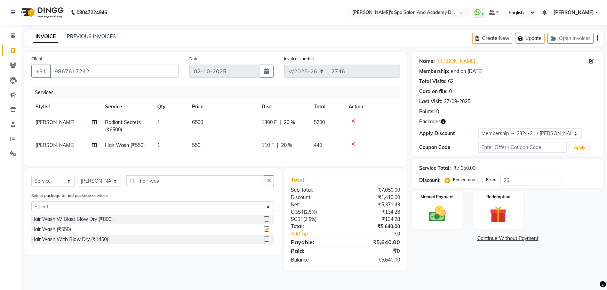
checkbox input "false"
click at [524, 39] on icon "button" at bounding box center [521, 38] width 7 height 5
click at [535, 38] on button "Update" at bounding box center [530, 38] width 30 height 11
click at [523, 40] on icon "button" at bounding box center [521, 38] width 7 height 5
click at [528, 33] on button "Update" at bounding box center [530, 38] width 30 height 11
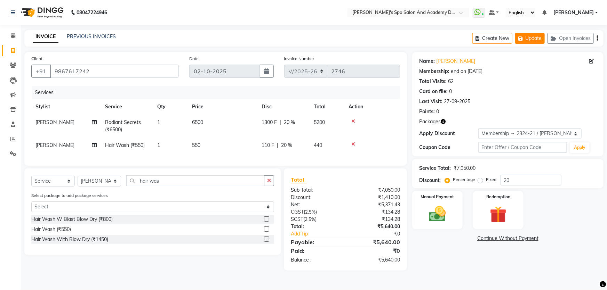
click at [532, 37] on button "Update" at bounding box center [530, 38] width 30 height 11
click at [526, 38] on button "Update" at bounding box center [530, 38] width 30 height 11
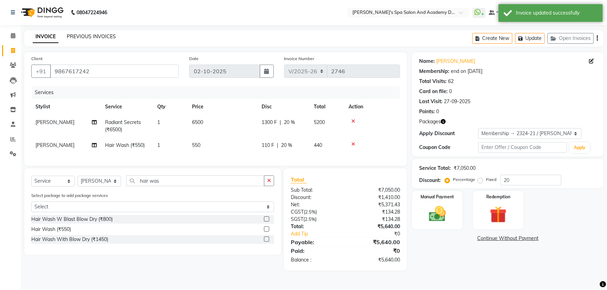
click at [92, 35] on link "PREVIOUS INVOICES" at bounding box center [91, 36] width 49 height 6
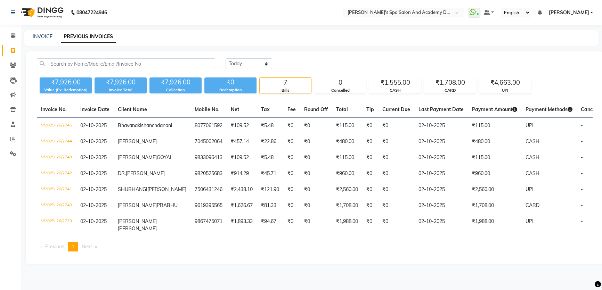
scroll to position [17, 0]
click at [233, 252] on ul "Previous page 1 / 1 You're on page 1 Next page" at bounding box center [315, 246] width 556 height 9
click at [12, 39] on span at bounding box center [13, 36] width 12 height 8
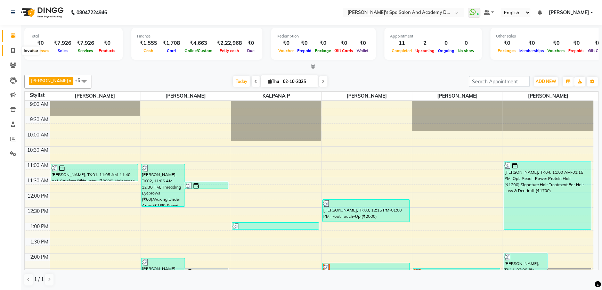
click at [13, 49] on icon at bounding box center [13, 50] width 4 height 5
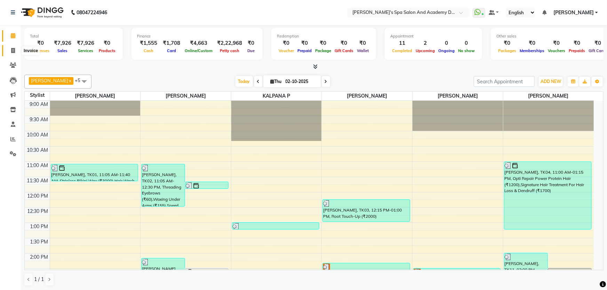
select select "6316"
select select "service"
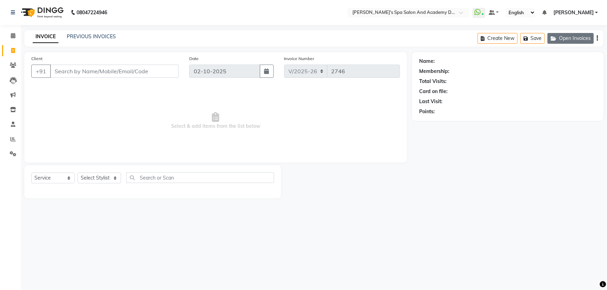
click at [576, 40] on button "Open Invoices" at bounding box center [570, 38] width 46 height 11
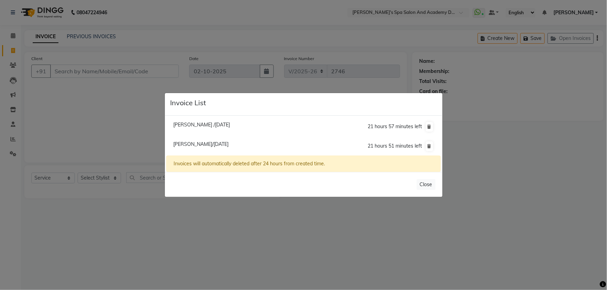
click at [192, 222] on ngb-modal-window "Invoice List Prafula /02 October 2025 21 hours 57 minutes left Priyanka Arora/0…" at bounding box center [303, 145] width 607 height 290
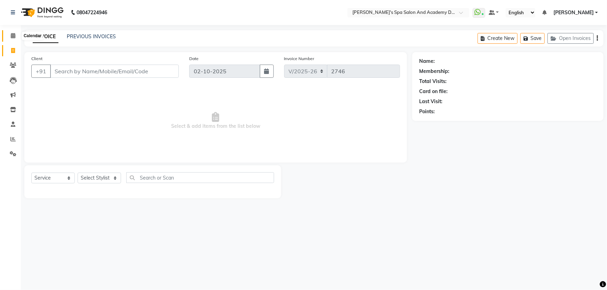
click at [12, 33] on icon at bounding box center [13, 35] width 5 height 5
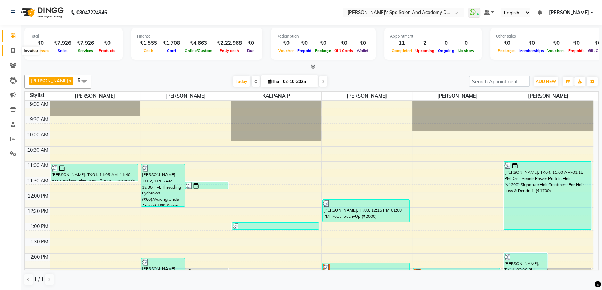
click at [12, 50] on icon at bounding box center [13, 50] width 4 height 5
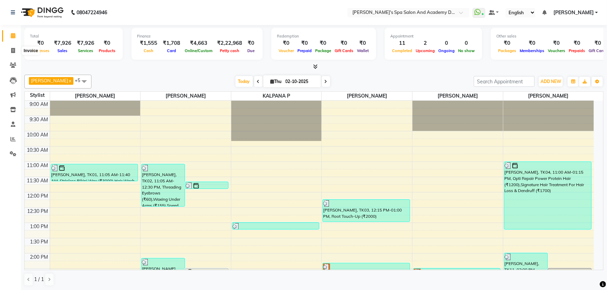
select select "6316"
select select "service"
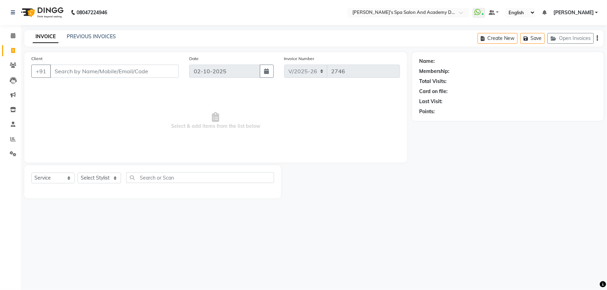
click at [88, 71] on input "Client" at bounding box center [114, 71] width 129 height 13
click at [112, 178] on select "Select Stylist Admin AKSHTA AMBRE ASAWARI PAWAR DIRECT 1 GAURI THAPA JIGNA SHAH…" at bounding box center [99, 178] width 43 height 11
click at [135, 12] on nav "08047224946 Select Location × Sarla's Spa Salon And Academy Dosti Branch Ventur…" at bounding box center [303, 12] width 607 height 25
click at [111, 177] on select "Select Stylist Admin AKSHTA AMBRE ASAWARI PAWAR DIRECT 1 GAURI THAPA JIGNA SHAH…" at bounding box center [99, 178] width 43 height 11
select select "84108"
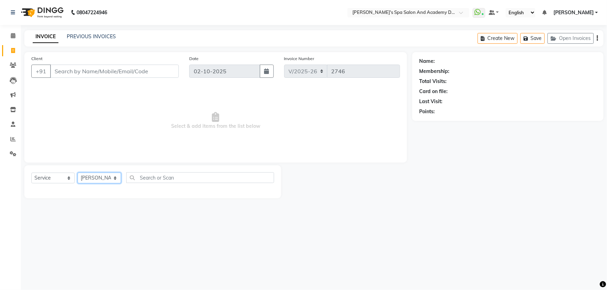
click at [78, 173] on select "Select Stylist Admin AKSHTA AMBRE ASAWARI PAWAR DIRECT 1 GAURI THAPA JIGNA SHAH…" at bounding box center [99, 178] width 43 height 11
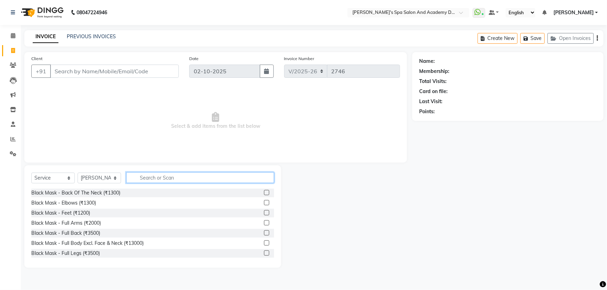
click at [160, 176] on input "text" at bounding box center [200, 177] width 148 height 11
type input "threading"
click at [264, 204] on label at bounding box center [266, 202] width 5 height 5
click at [264, 204] on input "checkbox" at bounding box center [266, 203] width 5 height 5
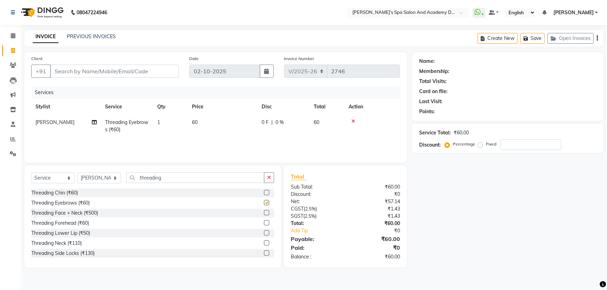
checkbox input "false"
click at [79, 73] on input "Client" at bounding box center [114, 71] width 129 height 13
type input "7"
type input "0"
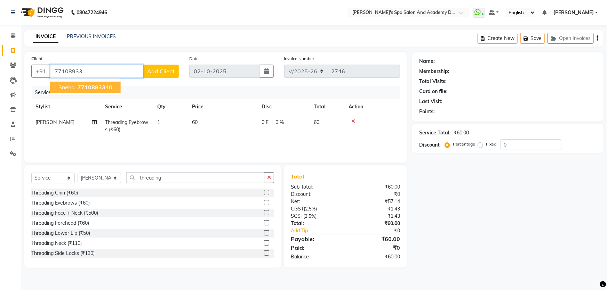
click at [77, 87] on ngb-highlight "77108933 40" at bounding box center [94, 87] width 36 height 7
type input "7710893340"
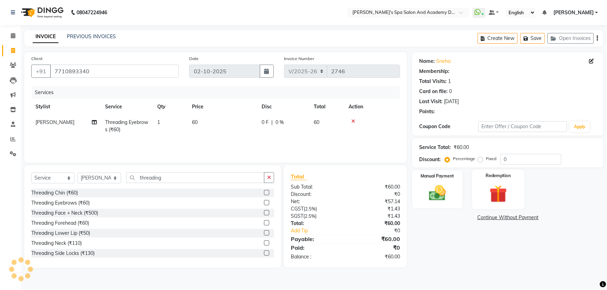
select select "1: Object"
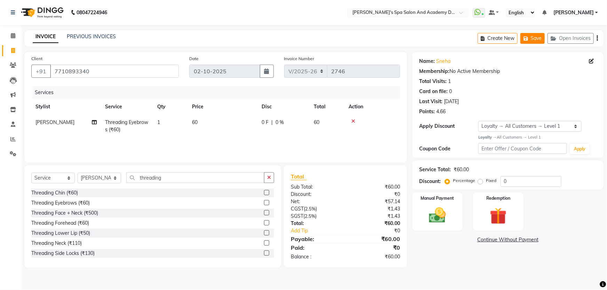
click at [524, 39] on icon "button" at bounding box center [526, 38] width 7 height 5
click at [556, 39] on icon "button" at bounding box center [554, 38] width 8 height 5
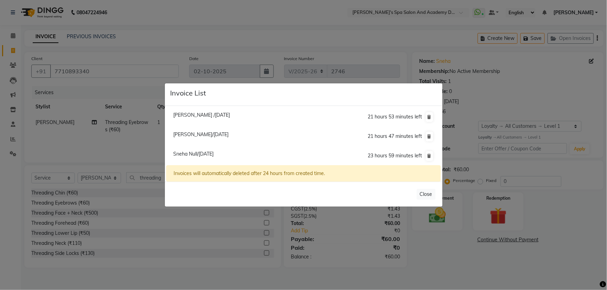
click at [196, 135] on span "Priyanka Arora/02 October 2025" at bounding box center [200, 134] width 55 height 6
type input "9867617242"
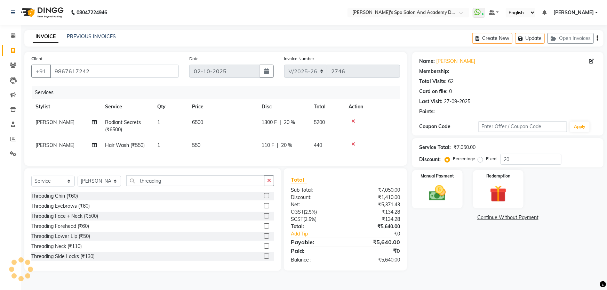
type input "0"
select select "2: Object"
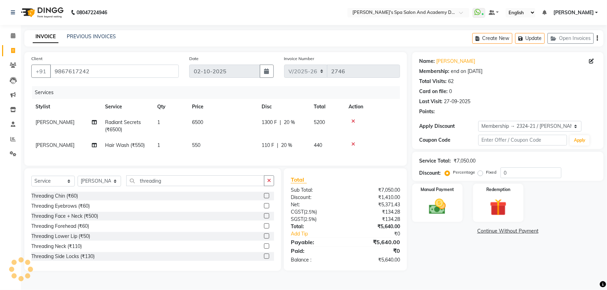
type input "20"
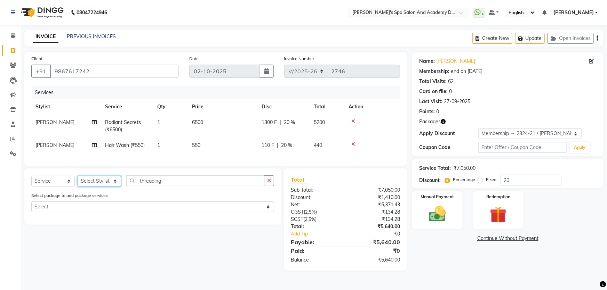
click at [116, 187] on select "Select Stylist Admin AKSHTA AMBRE ASAWARI PAWAR DIRECT 1 GAURI THAPA JIGNA SHAH…" at bounding box center [99, 181] width 43 height 11
select select "47355"
click at [78, 181] on select "Select Stylist Admin AKSHTA AMBRE ASAWARI PAWAR DIRECT 1 GAURI THAPA JIGNA SHAH…" at bounding box center [99, 181] width 43 height 11
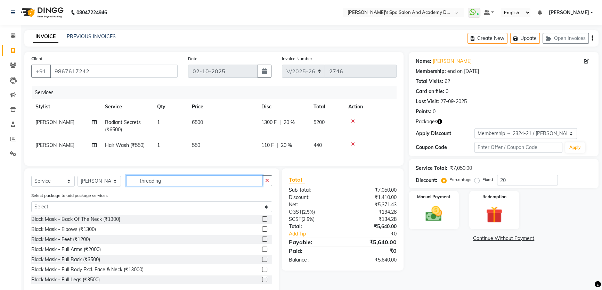
drag, startPoint x: 167, startPoint y: 189, endPoint x: 133, endPoint y: 184, distance: 34.9
click at [133, 184] on input "threading" at bounding box center [194, 181] width 136 height 11
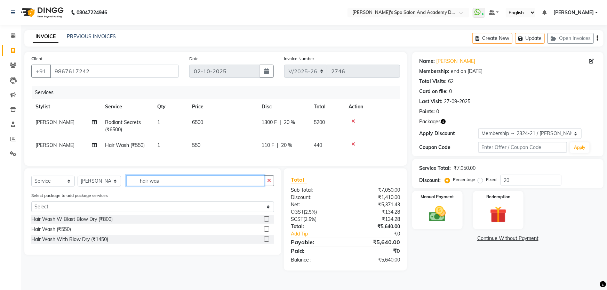
type input "hair was"
click at [265, 242] on label at bounding box center [266, 239] width 5 height 5
click at [265, 242] on input "checkbox" at bounding box center [266, 239] width 5 height 5
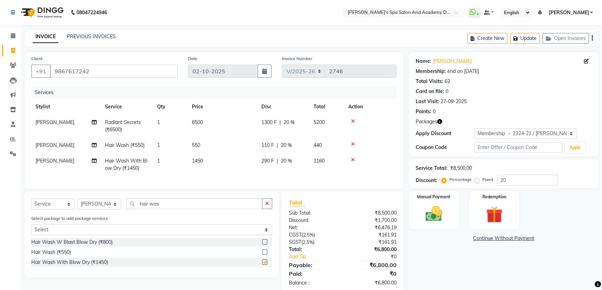
checkbox input "false"
click at [352, 144] on icon at bounding box center [353, 144] width 4 height 5
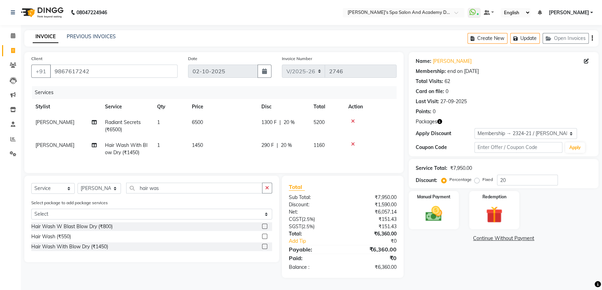
scroll to position [3, 0]
click at [441, 204] on img at bounding box center [434, 214] width 28 height 20
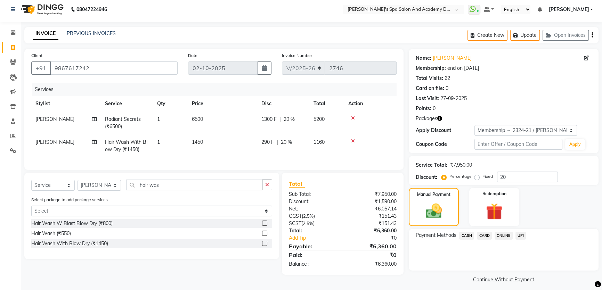
click at [482, 235] on span "CARD" at bounding box center [484, 236] width 15 height 8
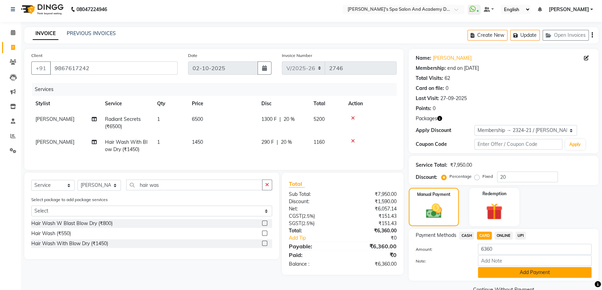
scroll to position [18, 0]
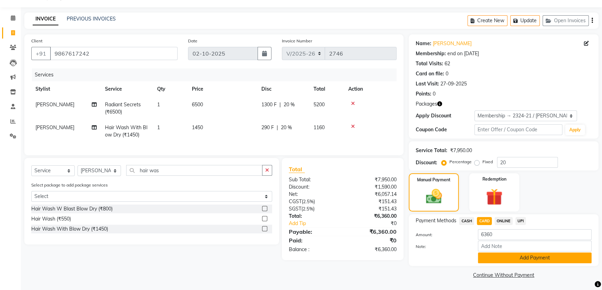
click at [546, 260] on button "Add Payment" at bounding box center [535, 258] width 114 height 11
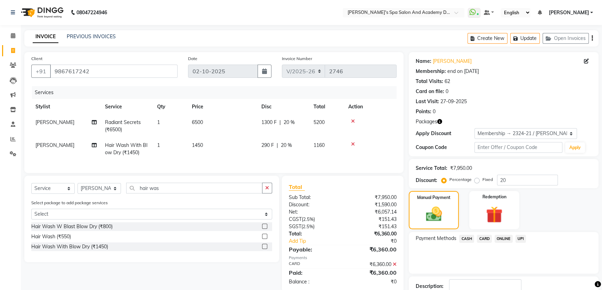
scroll to position [47, 0]
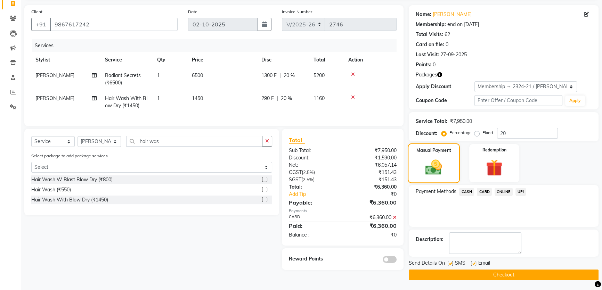
click at [444, 163] on img at bounding box center [433, 167] width 27 height 19
click at [497, 157] on img at bounding box center [494, 168] width 28 height 22
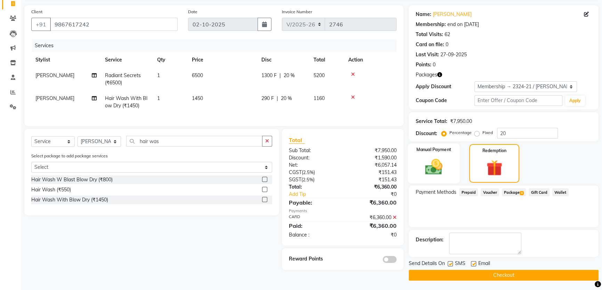
click at [428, 163] on img at bounding box center [434, 167] width 28 height 20
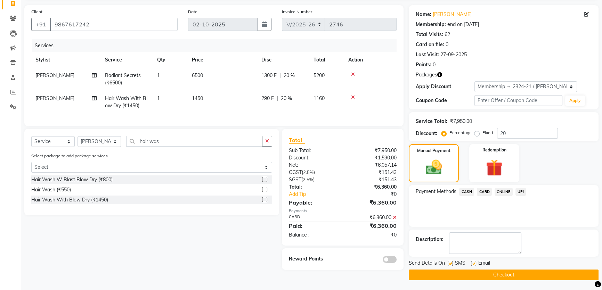
click at [396, 220] on icon at bounding box center [395, 217] width 4 height 5
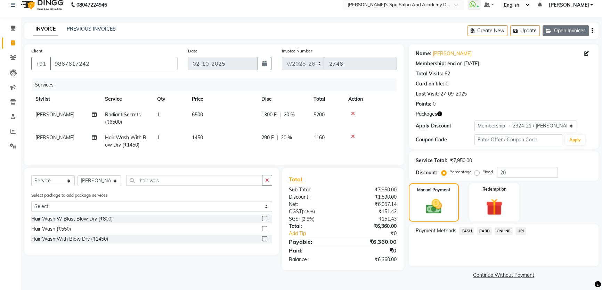
scroll to position [0, 0]
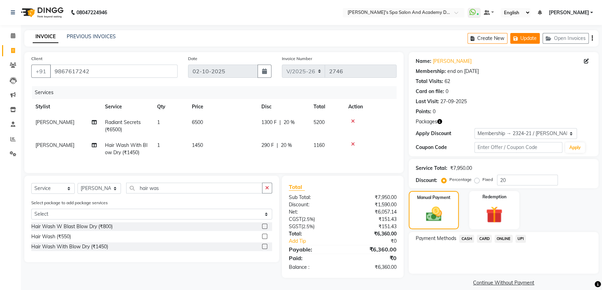
click at [528, 40] on button "Update" at bounding box center [525, 38] width 30 height 11
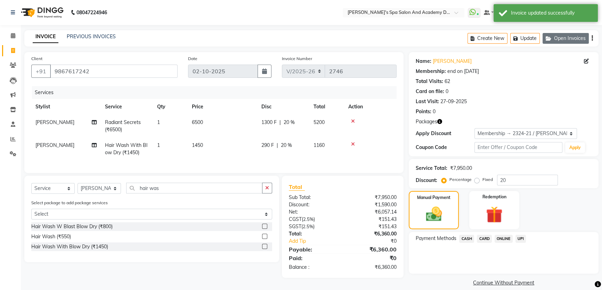
click at [549, 40] on icon "button" at bounding box center [550, 38] width 8 height 5
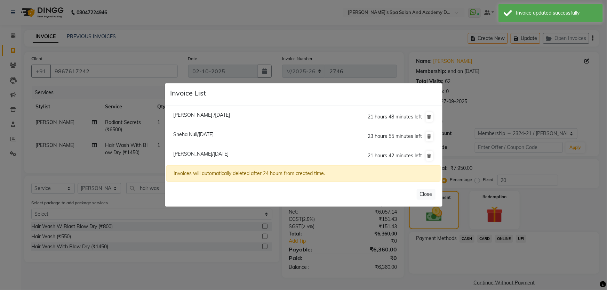
click at [194, 137] on span "Sneha Null/02 October 2025" at bounding box center [193, 134] width 40 height 6
type input "7710893340"
type input "0"
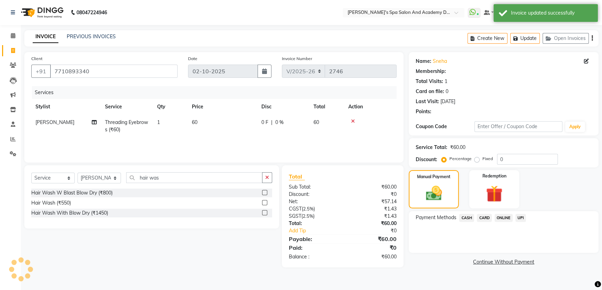
select select "1: Object"
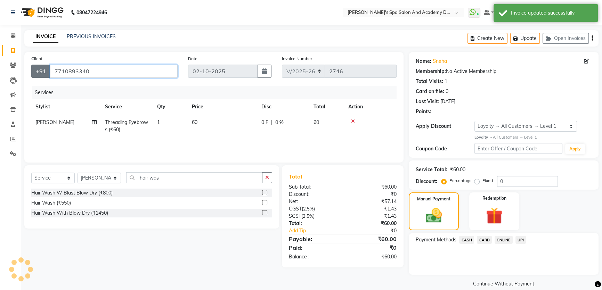
drag, startPoint x: 94, startPoint y: 74, endPoint x: 36, endPoint y: 72, distance: 57.8
click at [36, 72] on div "+91 7710893340" at bounding box center [104, 71] width 146 height 13
select select
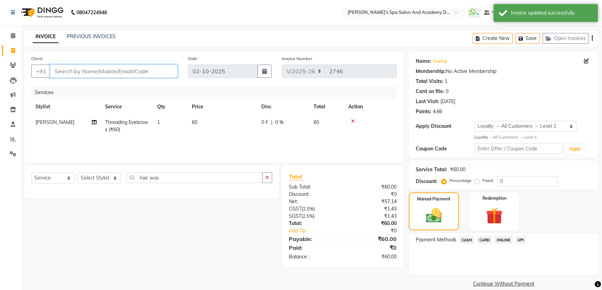
click at [102, 74] on input "Client" at bounding box center [114, 71] width 128 height 13
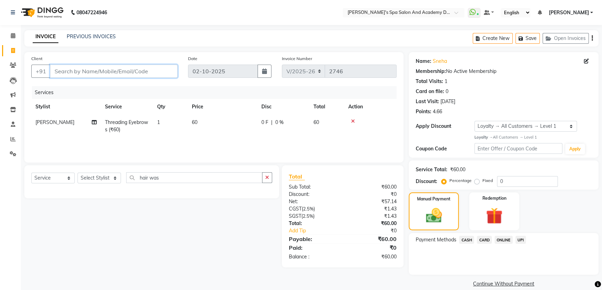
click at [72, 75] on input "Client" at bounding box center [114, 71] width 128 height 13
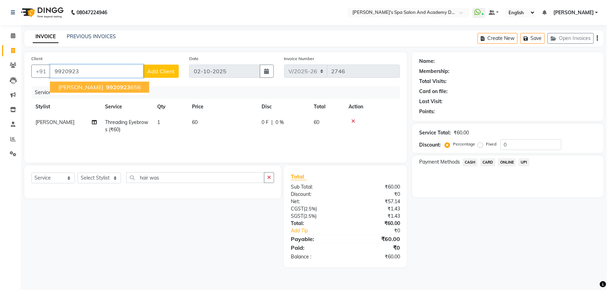
click at [73, 84] on span "SHIVANI DANGE" at bounding box center [80, 87] width 45 height 7
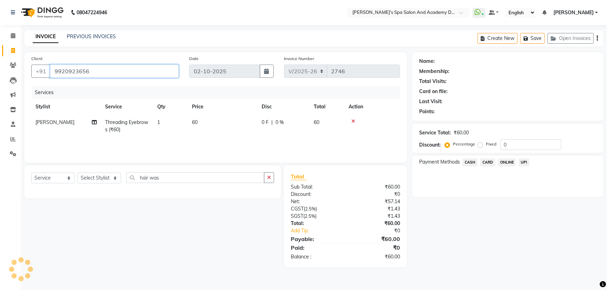
type input "9920923656"
select select "1: Object"
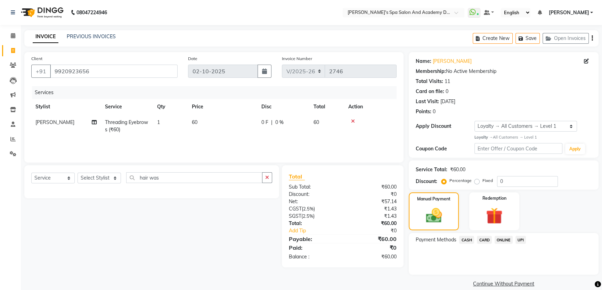
scroll to position [9, 0]
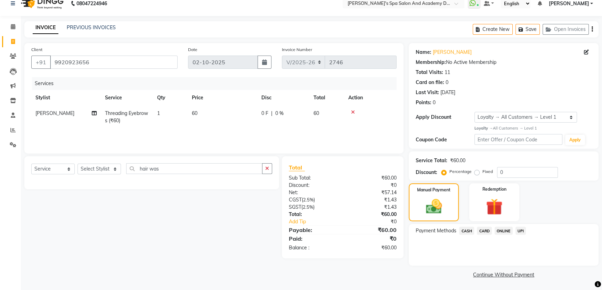
click at [474, 228] on span "CASH" at bounding box center [466, 231] width 15 height 8
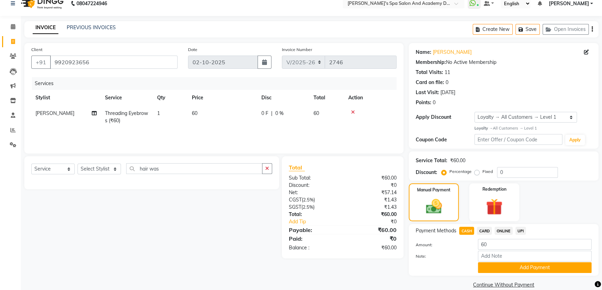
click at [489, 231] on span "CARD" at bounding box center [484, 231] width 15 height 8
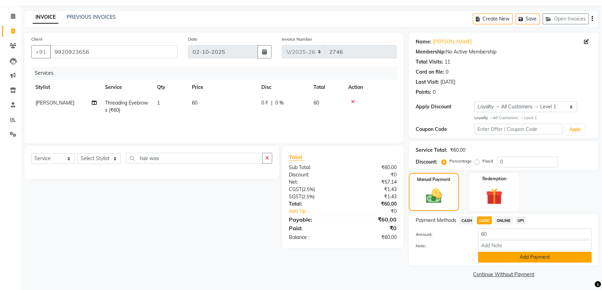
click at [523, 258] on button "Add Payment" at bounding box center [535, 257] width 114 height 11
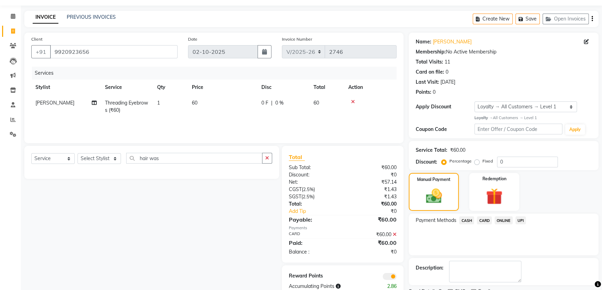
scroll to position [48, 0]
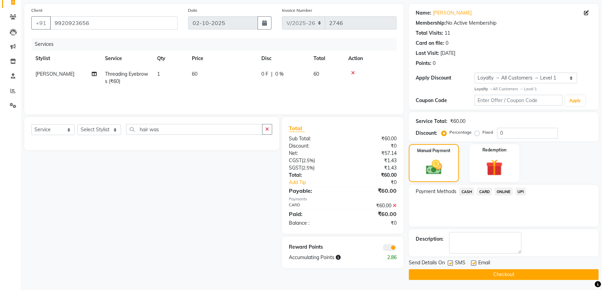
click at [483, 277] on button "Checkout" at bounding box center [504, 274] width 190 height 11
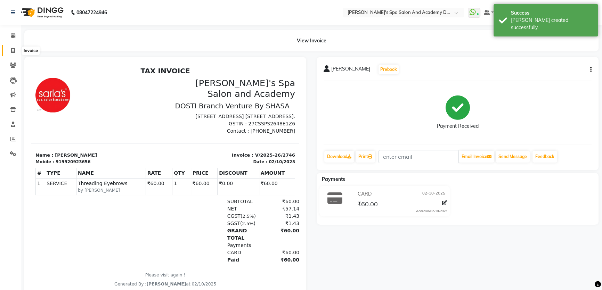
click at [9, 48] on span at bounding box center [13, 51] width 12 height 8
select select "6316"
select select "service"
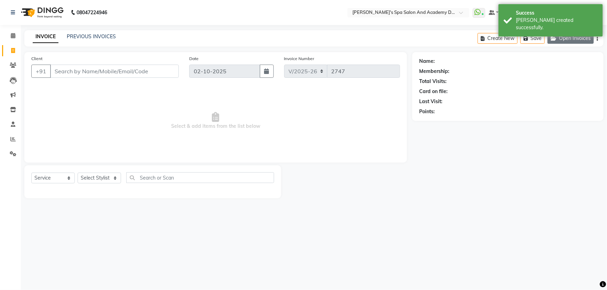
click at [566, 37] on button "Open Invoices" at bounding box center [570, 38] width 46 height 11
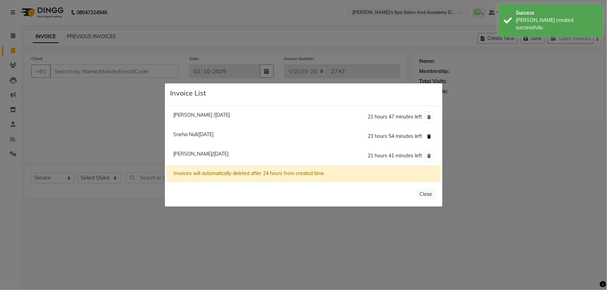
click at [431, 137] on icon at bounding box center [429, 137] width 4 height 4
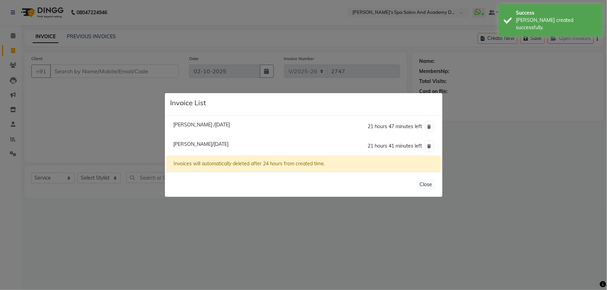
click at [198, 143] on span "Priyanka Arora/02 October 2025" at bounding box center [200, 144] width 55 height 6
type input "9867617242"
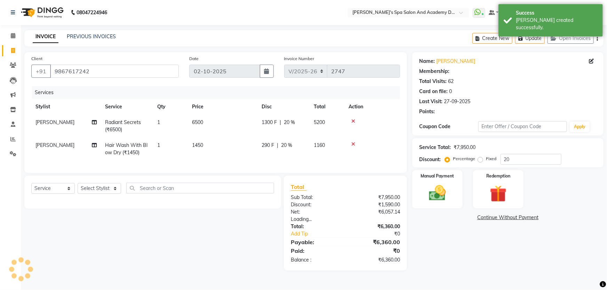
type input "0"
select select "2: Object"
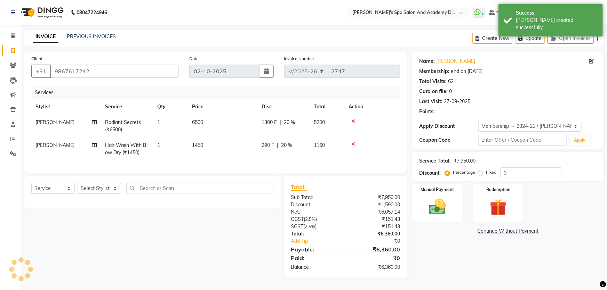
type input "20"
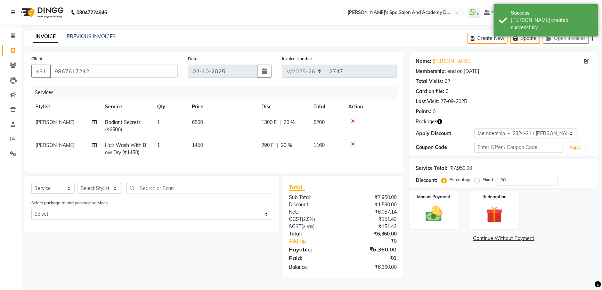
scroll to position [3, 0]
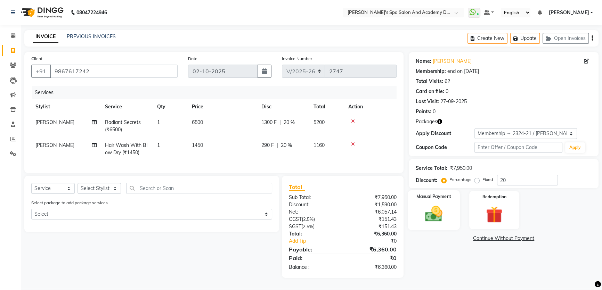
click at [428, 194] on label "Manual Payment" at bounding box center [434, 196] width 35 height 7
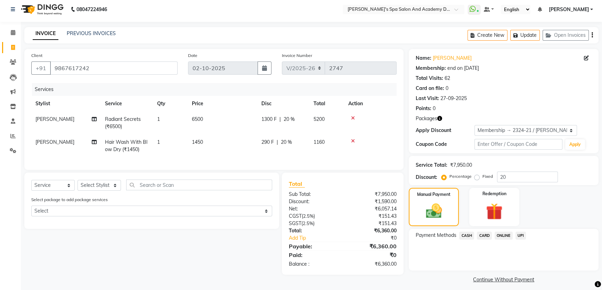
scroll to position [8, 0]
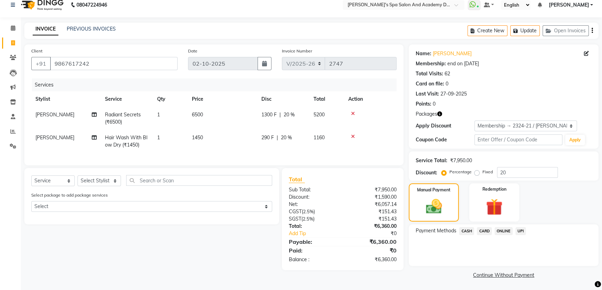
click at [486, 232] on span "CARD" at bounding box center [484, 231] width 15 height 8
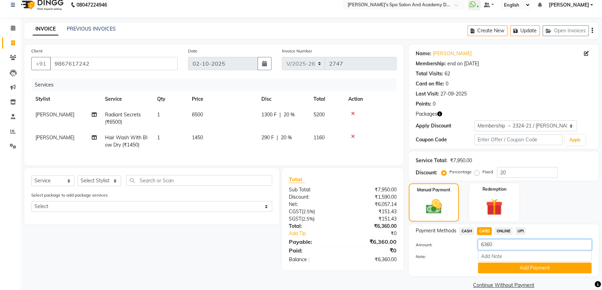
drag, startPoint x: 494, startPoint y: 245, endPoint x: 471, endPoint y: 244, distance: 23.0
click at [471, 244] on div "Amount: 6360" at bounding box center [504, 246] width 186 height 12
type input "5000"
click at [529, 270] on button "Add Payment" at bounding box center [535, 268] width 114 height 11
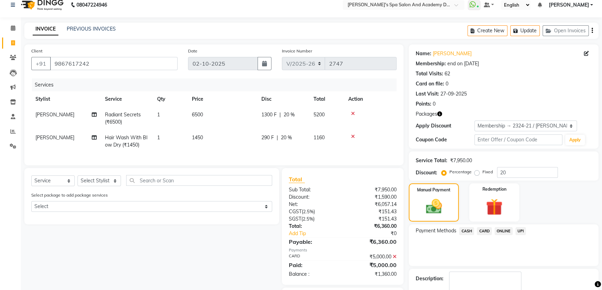
scroll to position [47, 0]
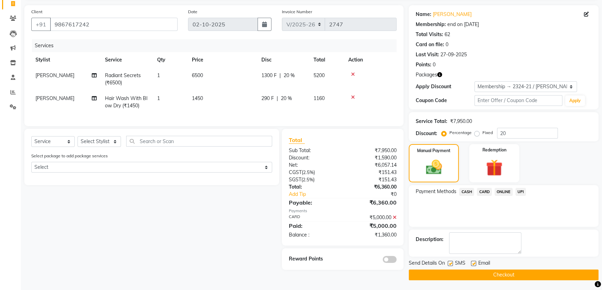
click at [521, 194] on span "UPI" at bounding box center [521, 192] width 11 height 8
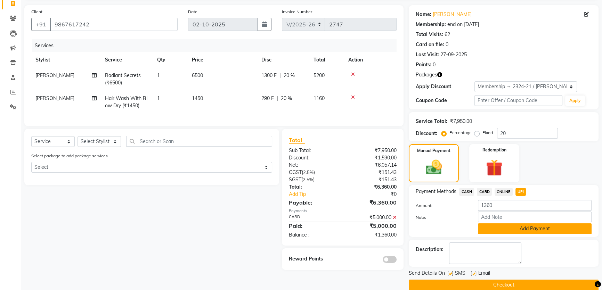
click at [548, 228] on button "Add Payment" at bounding box center [535, 229] width 114 height 11
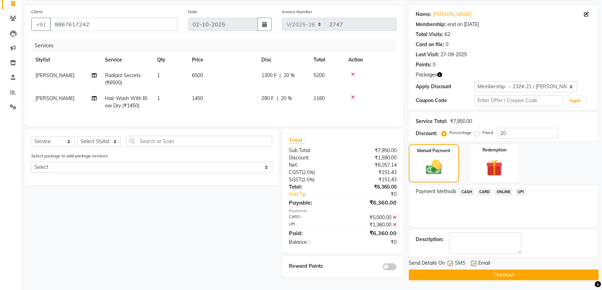
scroll to position [49, 0]
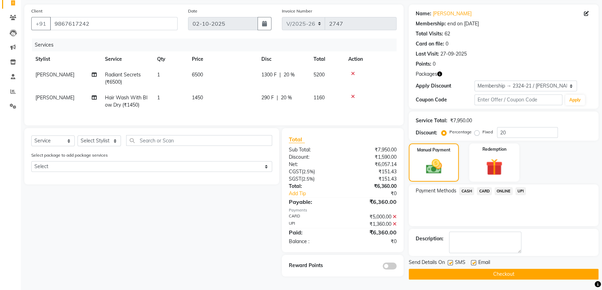
click at [501, 271] on button "Checkout" at bounding box center [504, 274] width 190 height 11
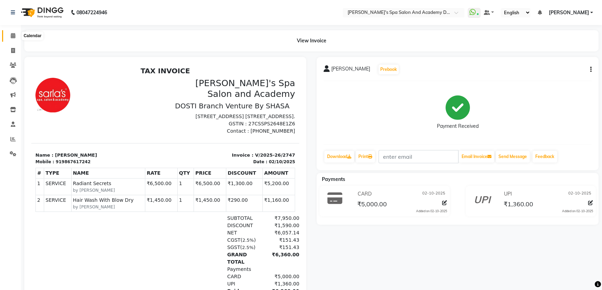
click at [14, 37] on icon at bounding box center [13, 35] width 5 height 5
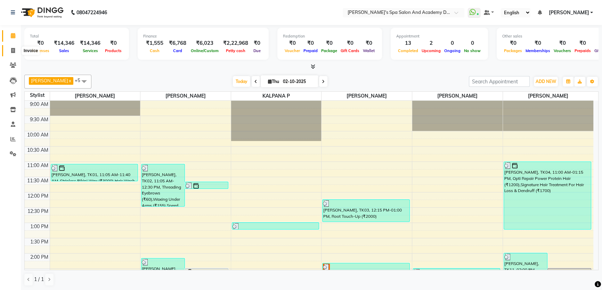
click at [11, 48] on icon at bounding box center [13, 50] width 4 height 5
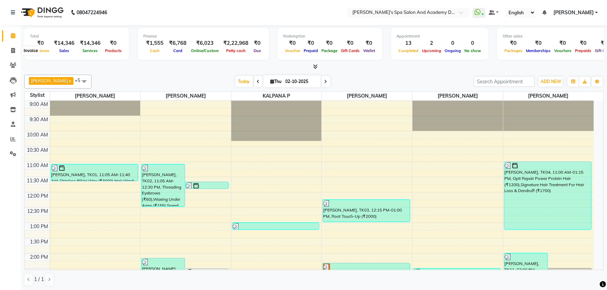
select select "6316"
select select "service"
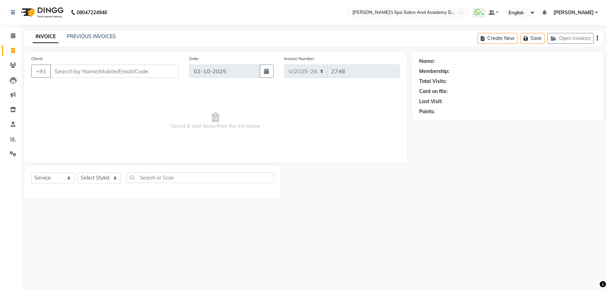
click at [127, 73] on input "Client" at bounding box center [114, 71] width 129 height 13
click at [83, 74] on input "Client" at bounding box center [114, 71] width 129 height 13
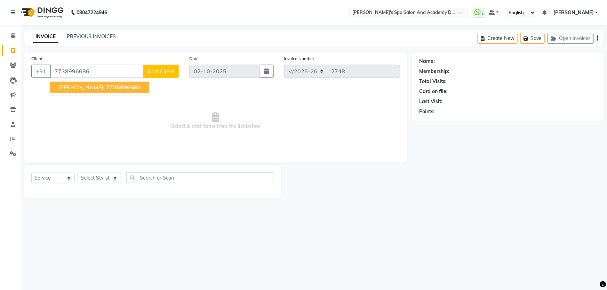
type input "7738996686"
select select "1: Object"
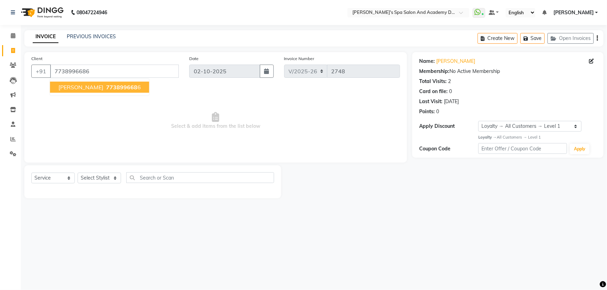
click at [75, 89] on span "Kalpana Panikar" at bounding box center [80, 87] width 45 height 7
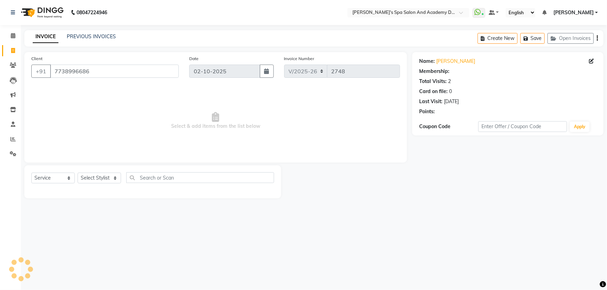
select select "1: Object"
click at [118, 179] on select "Select Stylist Admin AKSHTA AMBRE ASAWARI PAWAR DIRECT 1 GAURI THAPA JIGNA SHAH…" at bounding box center [99, 178] width 43 height 11
select select "47367"
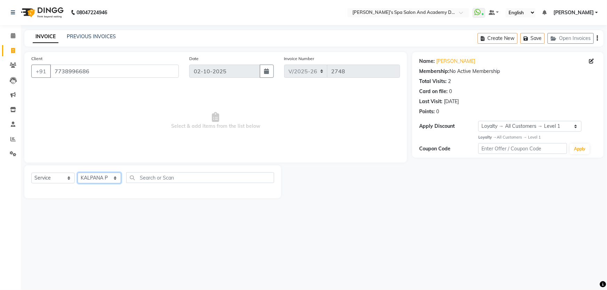
click at [78, 173] on select "Select Stylist Admin AKSHTA AMBRE ASAWARI PAWAR DIRECT 1 GAURI THAPA JIGNA SHAH…" at bounding box center [99, 178] width 43 height 11
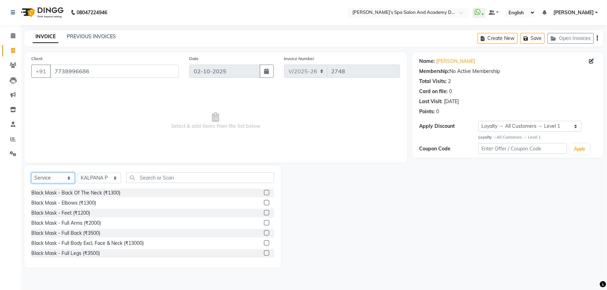
click at [70, 178] on select "Select Service Product Membership Package Voucher Prepaid Gift Card" at bounding box center [52, 178] width 43 height 11
select select "product"
click at [31, 173] on select "Select Service Product Membership Package Voucher Prepaid Gift Card" at bounding box center [52, 178] width 43 height 11
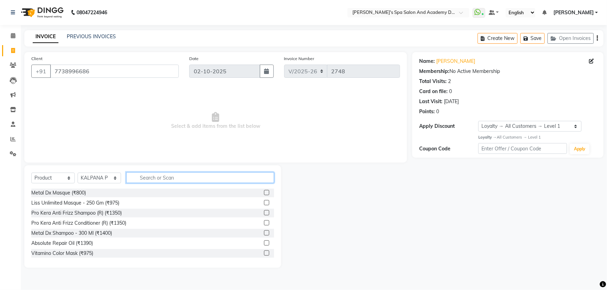
click at [144, 179] on input "text" at bounding box center [200, 177] width 148 height 11
type input "i"
type input "co"
drag, startPoint x: 149, startPoint y: 179, endPoint x: 130, endPoint y: 179, distance: 19.1
click at [130, 179] on input "co" at bounding box center [195, 177] width 138 height 11
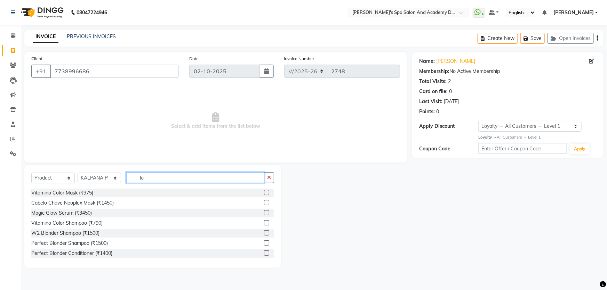
type input "lor"
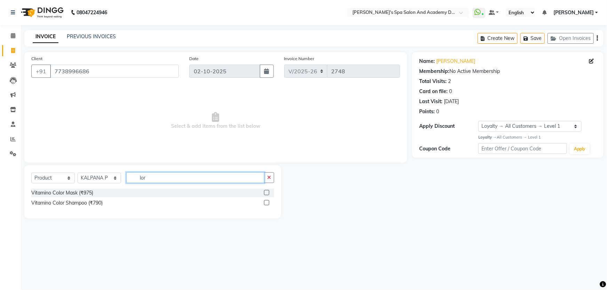
drag, startPoint x: 159, startPoint y: 177, endPoint x: 128, endPoint y: 178, distance: 31.0
click at [128, 178] on input "lor" at bounding box center [195, 177] width 138 height 11
type input "i"
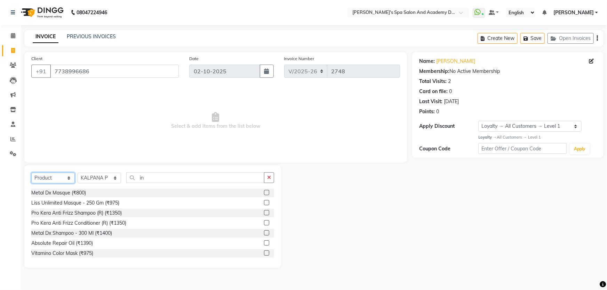
click at [69, 178] on select "Select Service Product Membership Package Voucher Prepaid Gift Card" at bounding box center [52, 178] width 43 height 11
click at [31, 173] on select "Select Service Product Membership Package Voucher Prepaid Gift Card" at bounding box center [52, 178] width 43 height 11
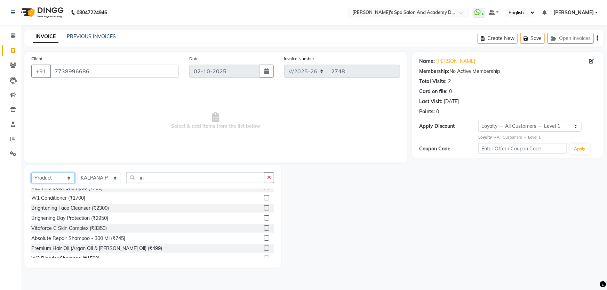
scroll to position [118, 0]
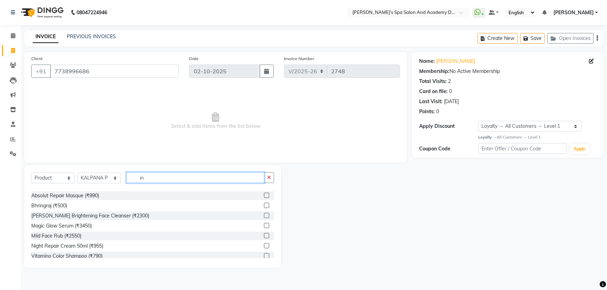
click at [144, 178] on input "in" at bounding box center [195, 177] width 138 height 11
type input "ino"
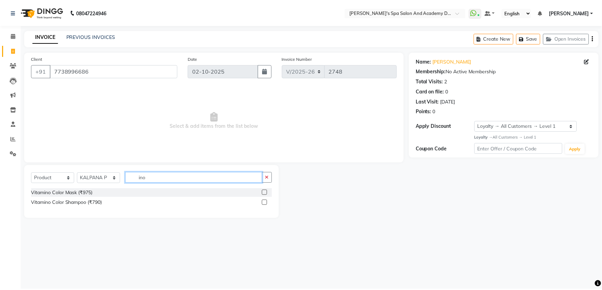
scroll to position [0, 0]
drag, startPoint x: 156, startPoint y: 182, endPoint x: 132, endPoint y: 181, distance: 24.0
click at [132, 181] on input "ino" at bounding box center [195, 177] width 138 height 11
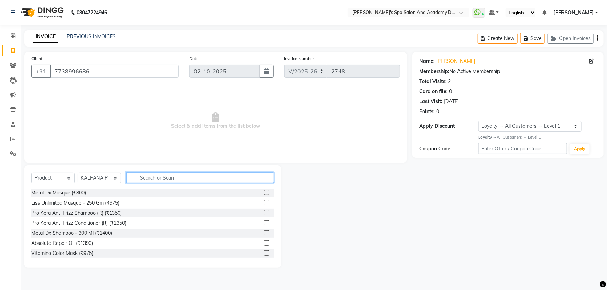
click at [144, 181] on input "text" at bounding box center [200, 177] width 148 height 11
click at [149, 180] on input "text" at bounding box center [200, 177] width 148 height 11
type input "i"
click at [142, 179] on input "text" at bounding box center [200, 177] width 148 height 11
type input "in"
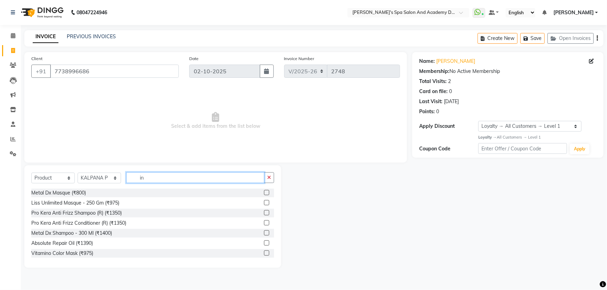
drag, startPoint x: 153, startPoint y: 179, endPoint x: 136, endPoint y: 177, distance: 17.6
click at [136, 177] on input "in" at bounding box center [195, 177] width 138 height 11
click at [150, 178] on input "text" at bounding box center [200, 177] width 148 height 11
type input "i"
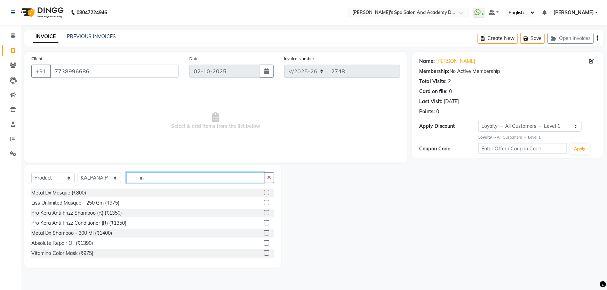
click at [149, 179] on input "in" at bounding box center [195, 177] width 138 height 11
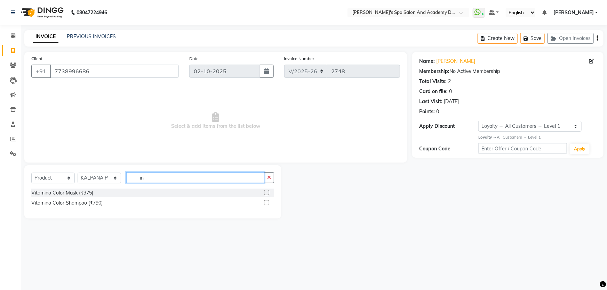
type input "i"
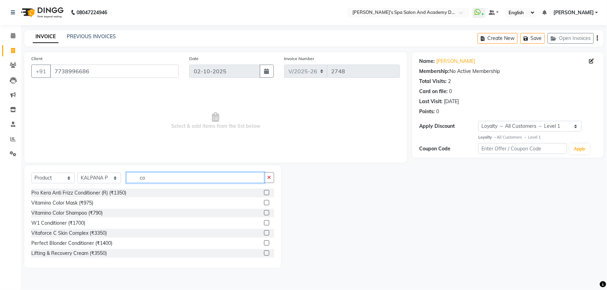
type input "c"
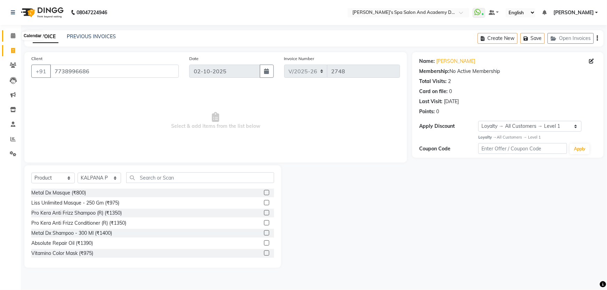
click at [11, 38] on icon at bounding box center [13, 35] width 5 height 5
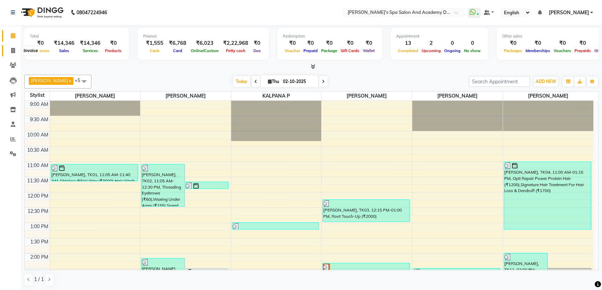
click at [14, 50] on icon at bounding box center [13, 50] width 4 height 5
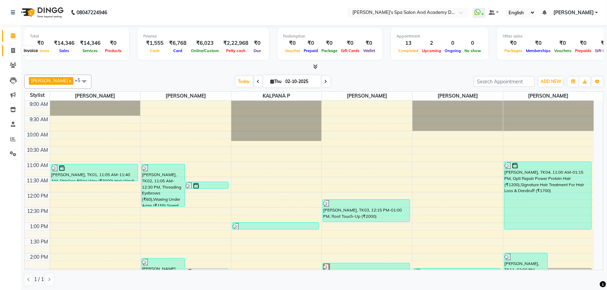
select select "6316"
select select "service"
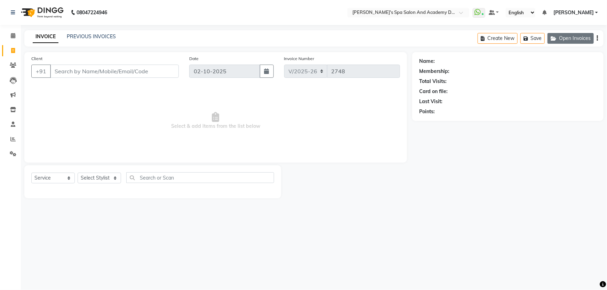
click at [562, 36] on button "Open Invoices" at bounding box center [570, 38] width 46 height 11
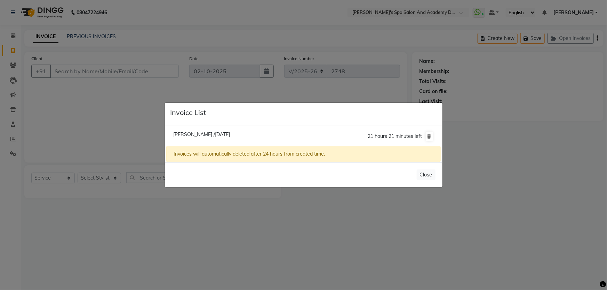
click at [212, 136] on span "Prafula /02 October 2025" at bounding box center [201, 134] width 57 height 6
type input "9819032728"
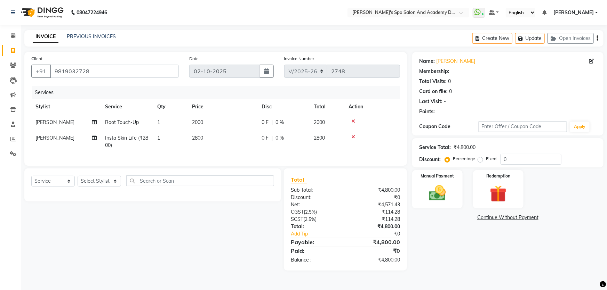
select select "1: Object"
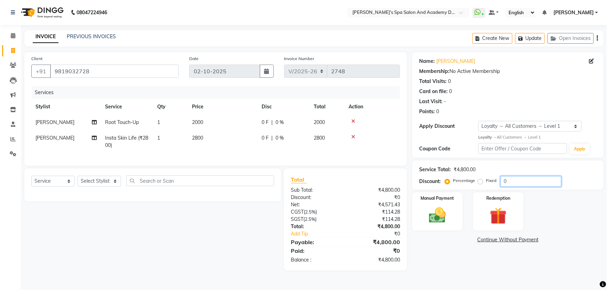
click at [503, 180] on input "0" at bounding box center [530, 181] width 61 height 11
type input "20"
click at [436, 255] on div "Name: Prafula Membership: No Active Membership Total Visits: 0 Card on file: 0 …" at bounding box center [510, 161] width 196 height 219
click at [438, 217] on img at bounding box center [437, 215] width 29 height 20
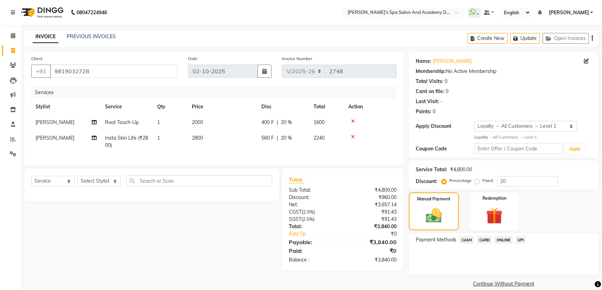
scroll to position [9, 0]
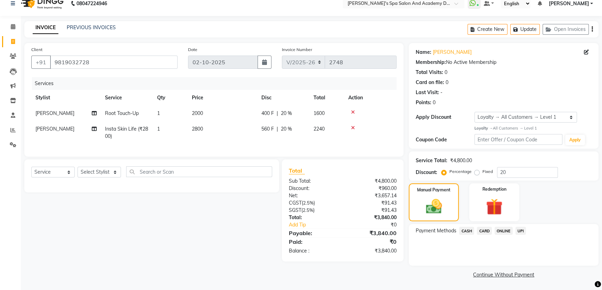
click at [520, 230] on span "UPI" at bounding box center [521, 231] width 11 height 8
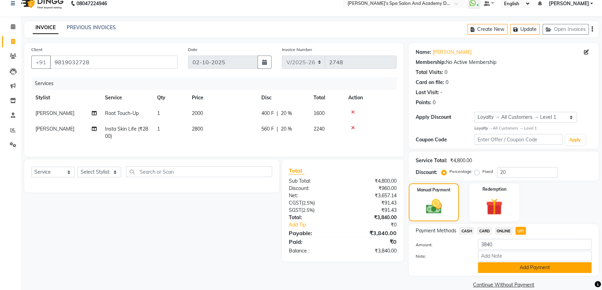
scroll to position [19, 0]
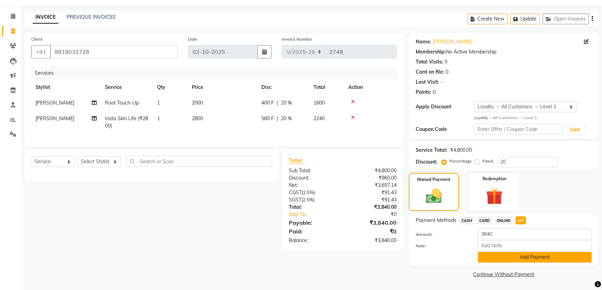
click at [537, 258] on button "Add Payment" at bounding box center [535, 257] width 114 height 11
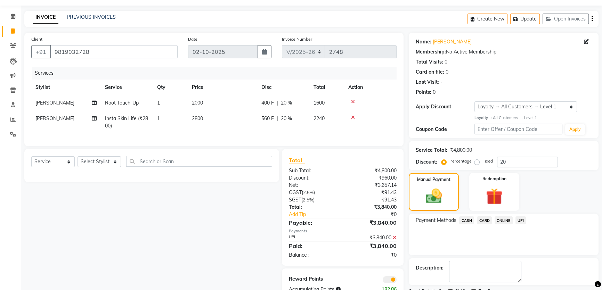
scroll to position [48, 0]
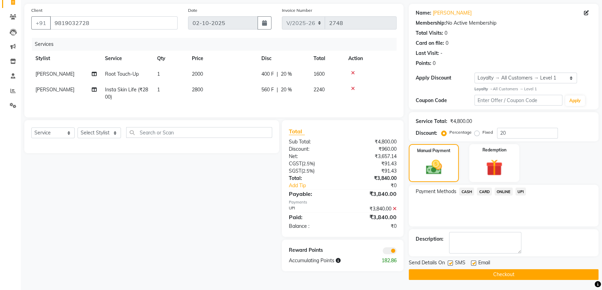
click at [502, 275] on button "Checkout" at bounding box center [504, 274] width 190 height 11
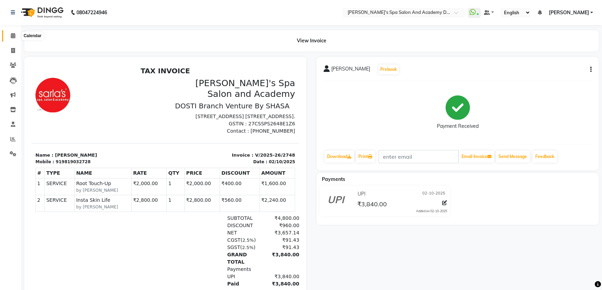
click at [13, 35] on icon at bounding box center [13, 35] width 5 height 5
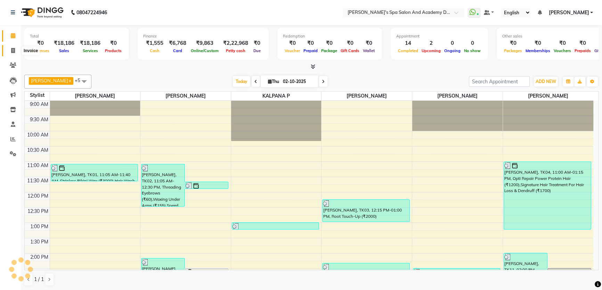
click at [11, 50] on icon at bounding box center [13, 50] width 4 height 5
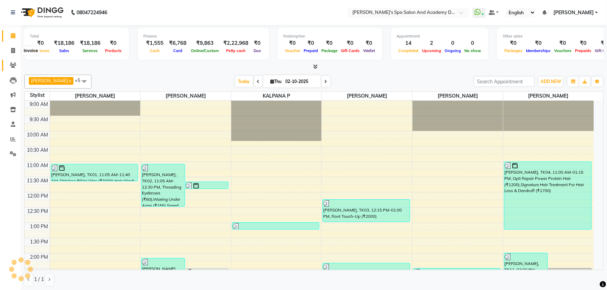
select select "6316"
select select "service"
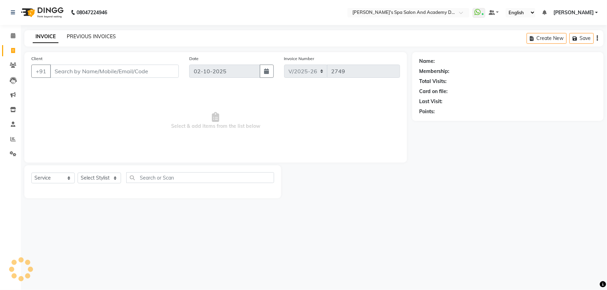
click at [74, 37] on link "PREVIOUS INVOICES" at bounding box center [91, 36] width 49 height 6
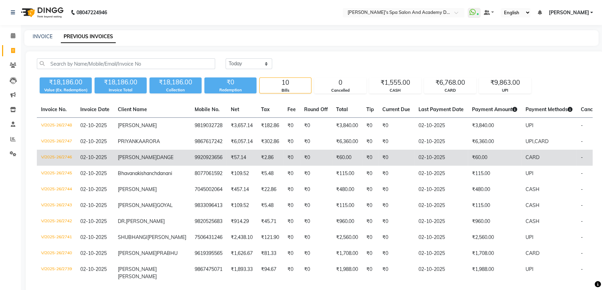
click at [124, 161] on span "[PERSON_NAME]" at bounding box center [137, 157] width 39 height 6
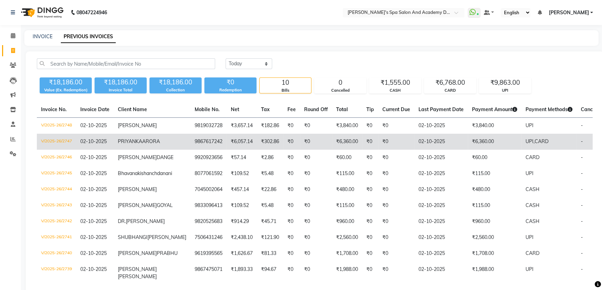
click at [102, 147] on td "02-10-2025" at bounding box center [95, 142] width 38 height 16
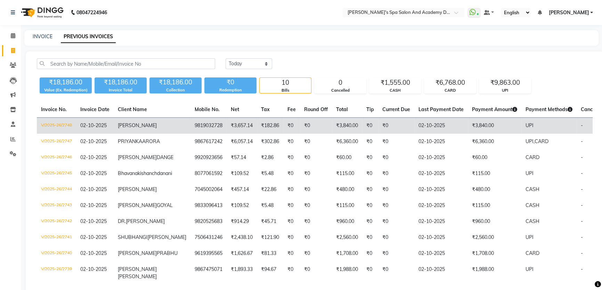
click at [104, 122] on span "02-10-2025" at bounding box center [93, 125] width 26 height 6
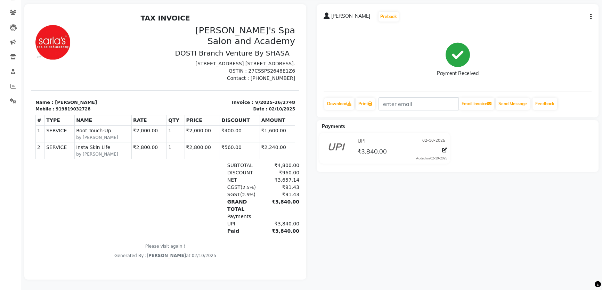
scroll to position [57, 0]
